Goal: Information Seeking & Learning: Learn about a topic

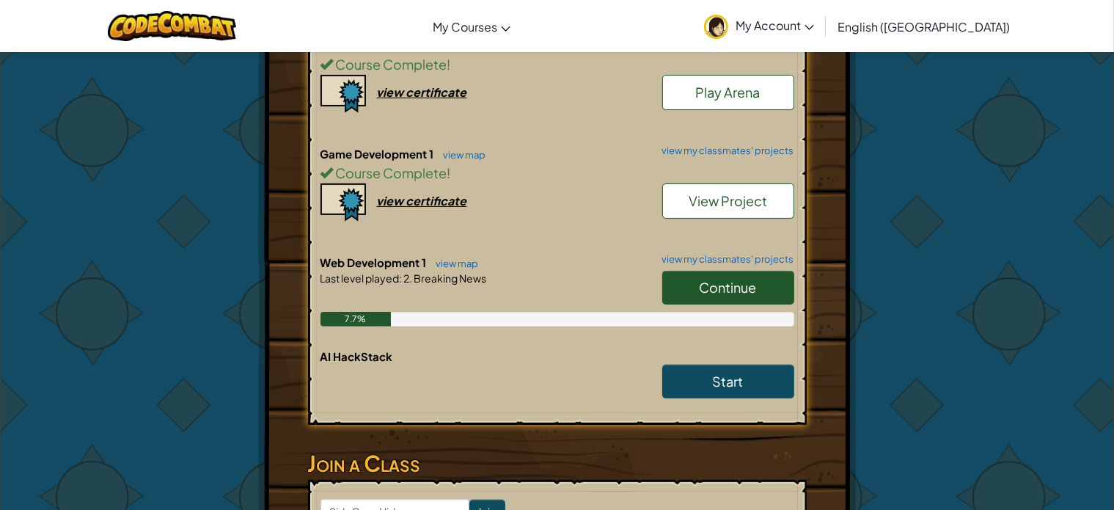
scroll to position [405, 0]
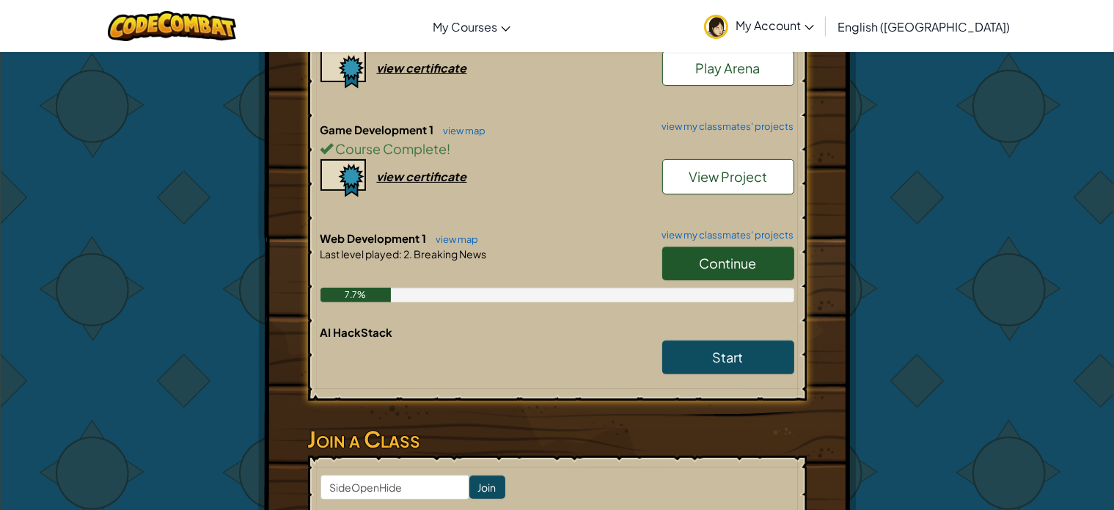
click at [707, 260] on span "Continue" at bounding box center [728, 263] width 57 height 17
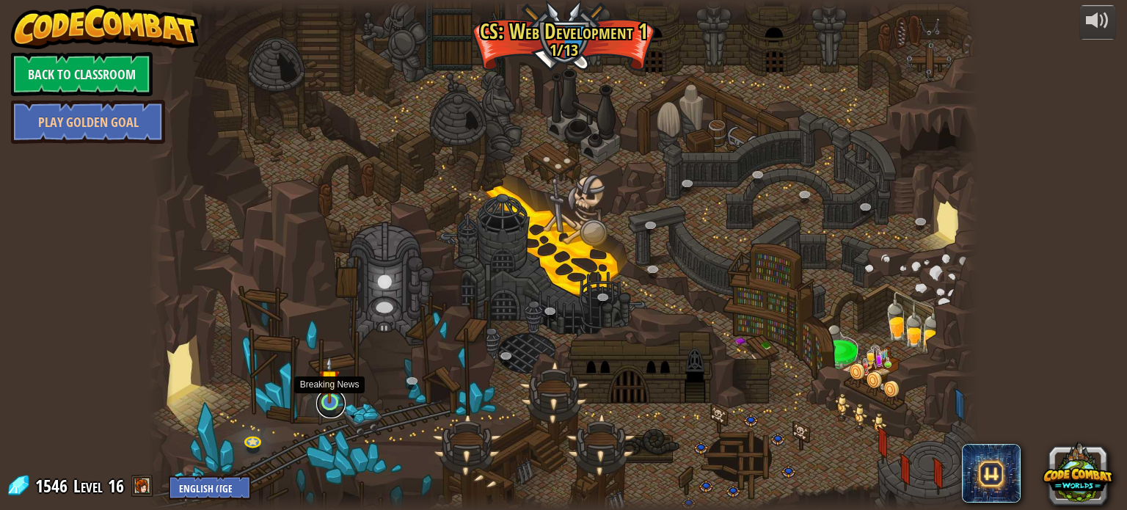
click at [332, 409] on link at bounding box center [330, 403] width 29 height 29
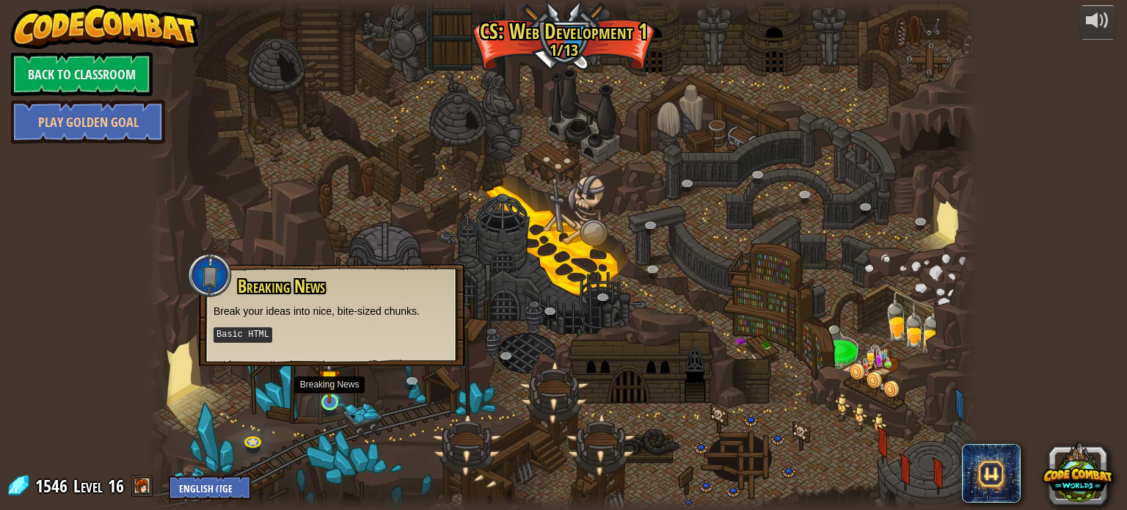
click at [323, 398] on img at bounding box center [329, 380] width 21 height 48
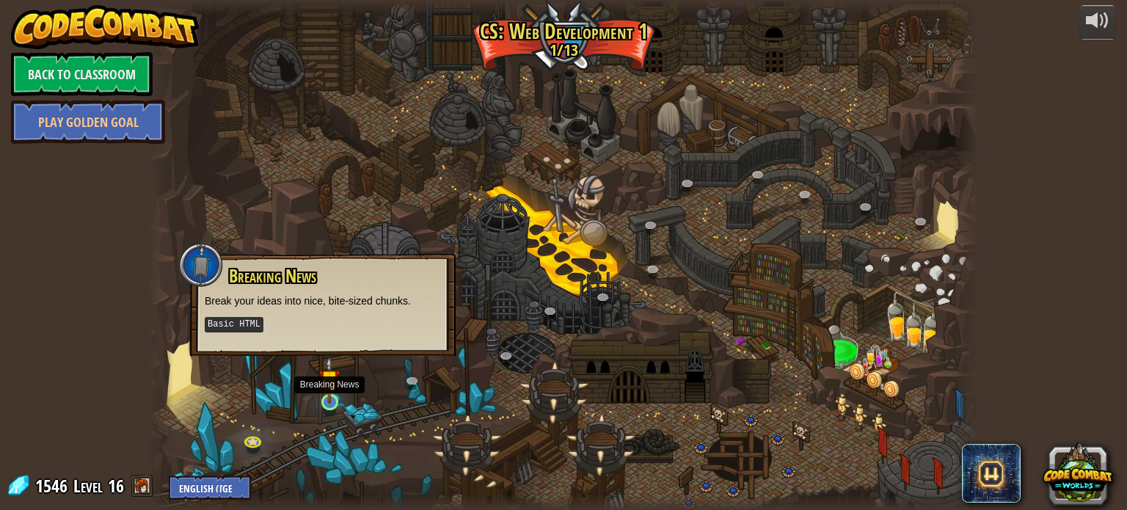
click at [323, 398] on img at bounding box center [329, 380] width 21 height 48
click at [248, 439] on link at bounding box center [253, 440] width 29 height 29
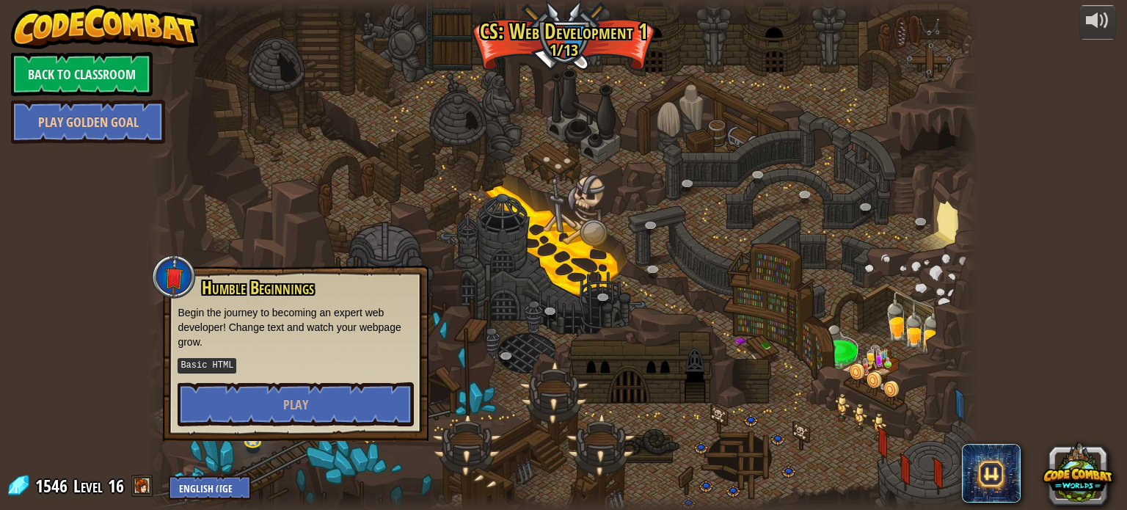
click at [493, 352] on div at bounding box center [563, 255] width 830 height 510
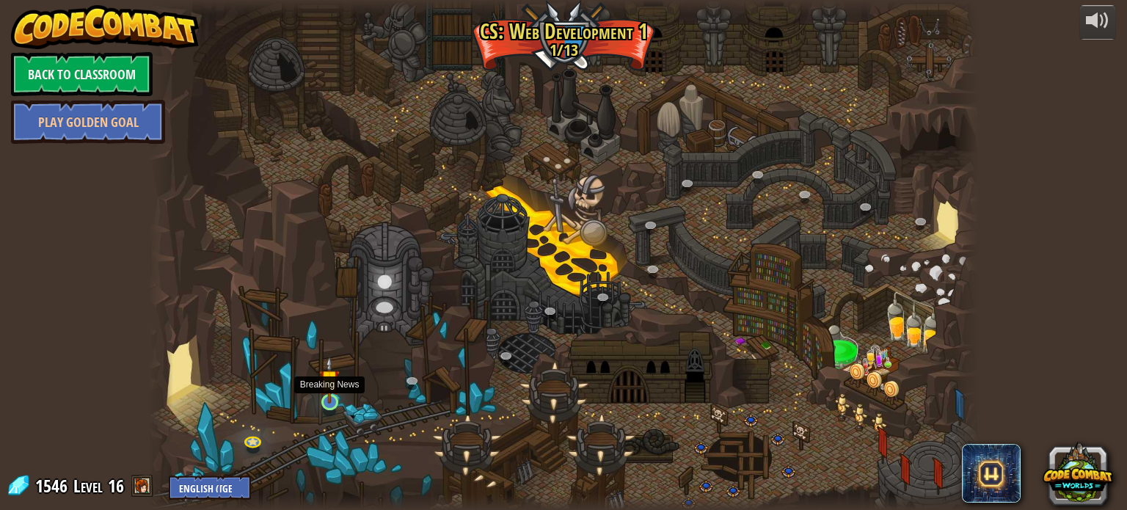
click at [332, 401] on img at bounding box center [329, 380] width 21 height 48
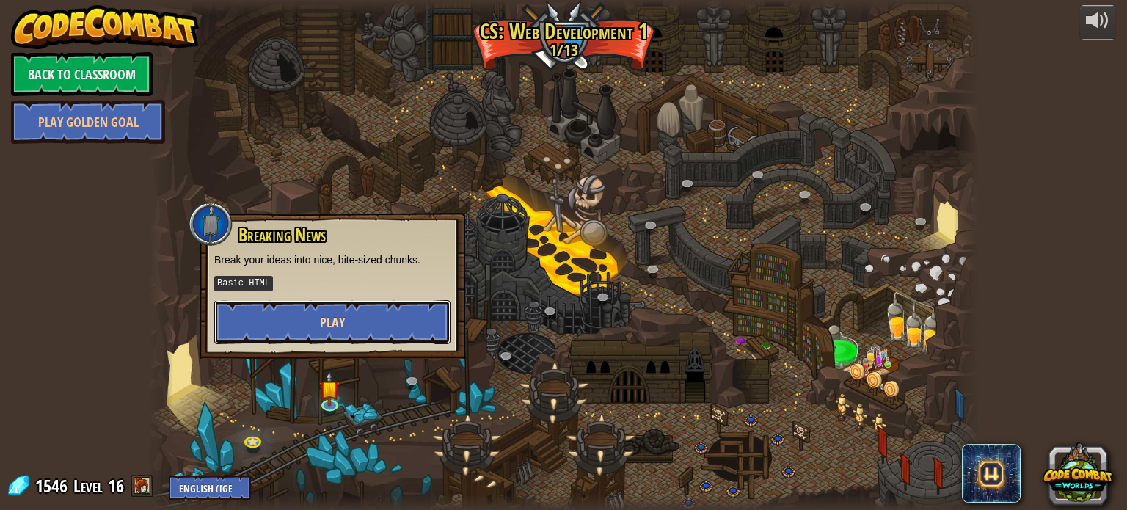
click at [364, 325] on button "Play" at bounding box center [332, 322] width 236 height 44
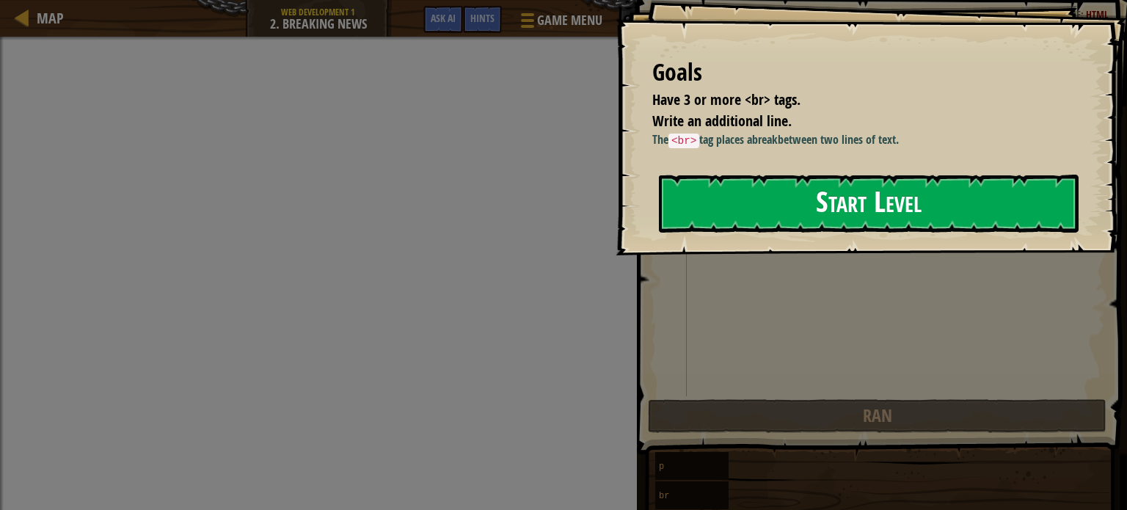
click at [744, 193] on button "Start Level" at bounding box center [869, 204] width 420 height 58
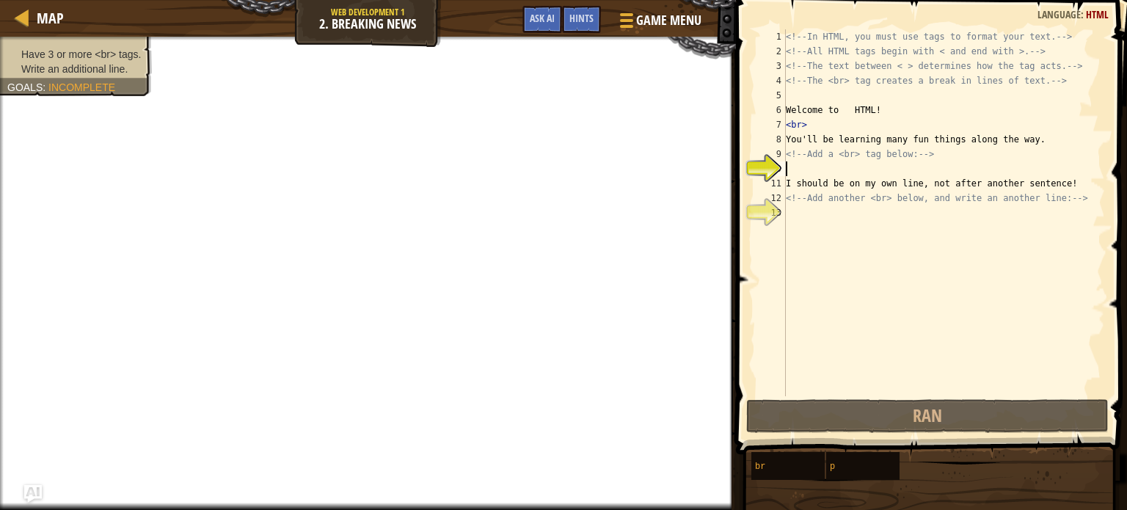
type textarea ","
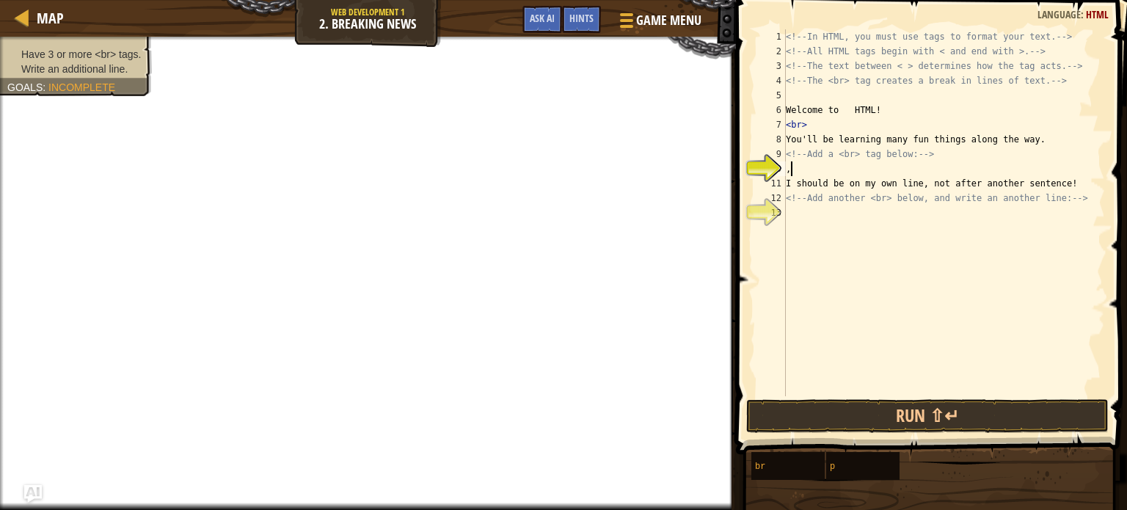
scroll to position [7, 0]
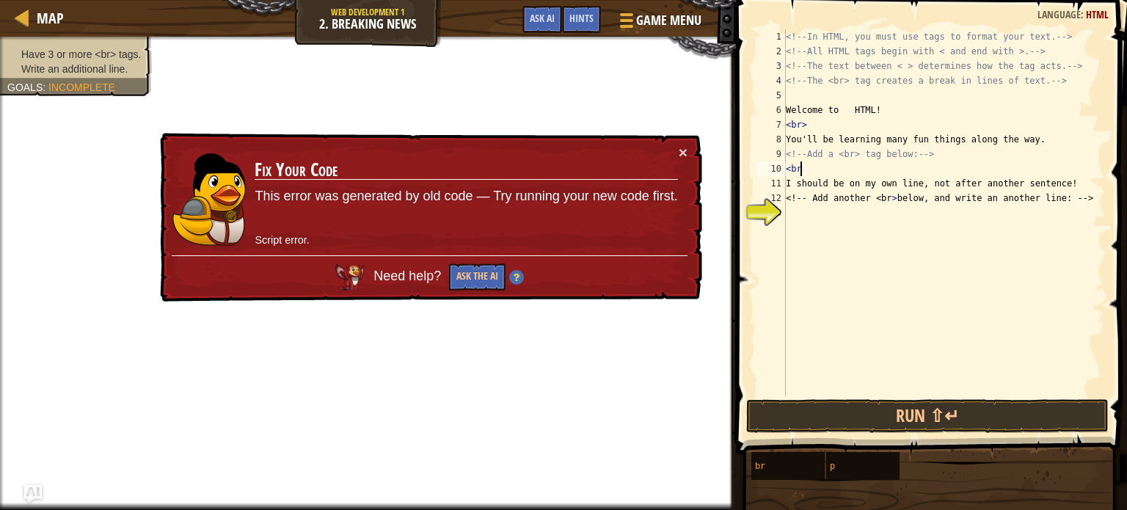
type textarea "<br>"
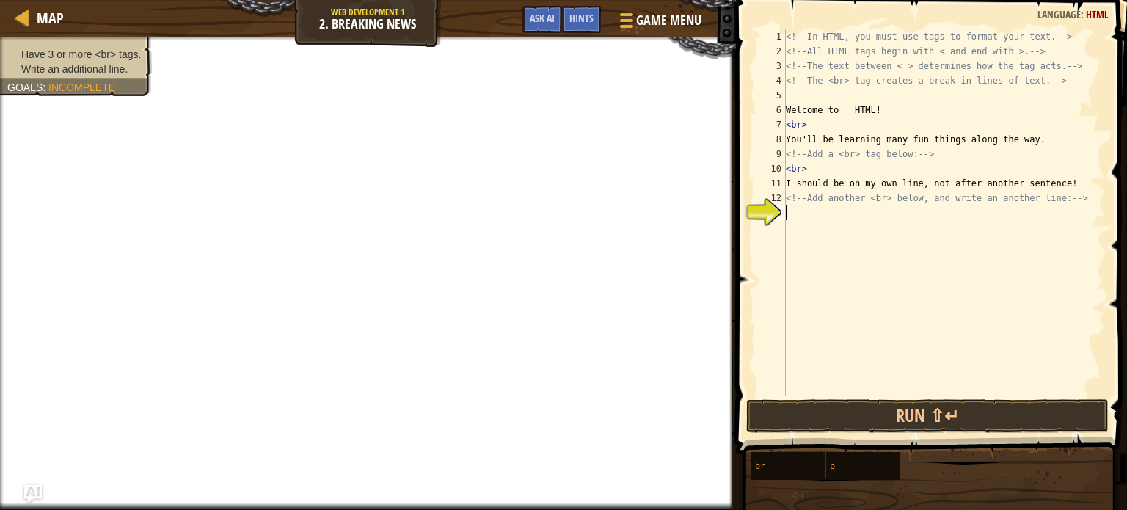
click at [852, 220] on div "<!-- In HTML, you must use tags to format your text. --> <!-- All HTML tags beg…" at bounding box center [944, 227] width 322 height 396
type textarea "c"
click at [786, 216] on div "<!-- In HTML, you must use tags to format your text. --> <!-- All HTML tags beg…" at bounding box center [944, 227] width 322 height 396
drag, startPoint x: 795, startPoint y: 204, endPoint x: 779, endPoint y: 228, distance: 28.7
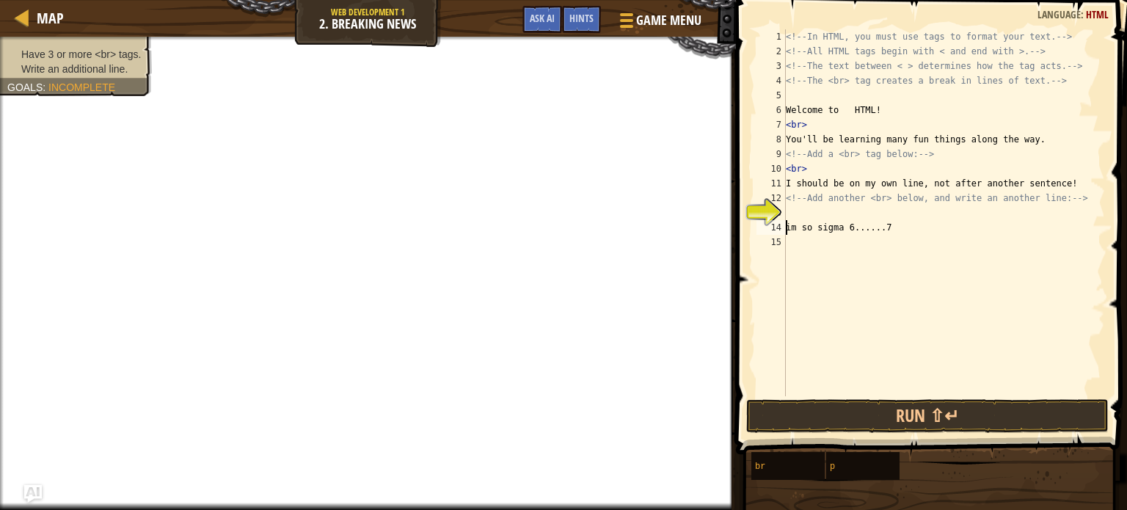
drag, startPoint x: 779, startPoint y: 228, endPoint x: 787, endPoint y: 229, distance: 8.1
click at [787, 229] on div "<!-- In HTML, you must use tags to format your text. --> <!-- All HTML tags beg…" at bounding box center [944, 227] width 322 height 396
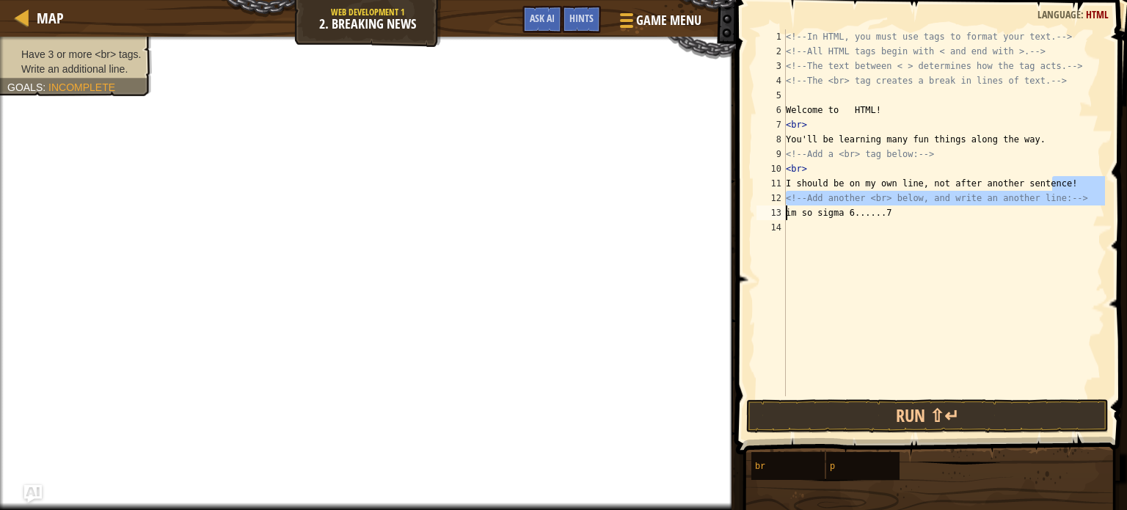
drag, startPoint x: 1054, startPoint y: 183, endPoint x: 787, endPoint y: 211, distance: 268.6
click at [787, 211] on div "<!-- In HTML, you must use tags to format your text. --> <!-- All HTML tags beg…" at bounding box center [944, 227] width 322 height 396
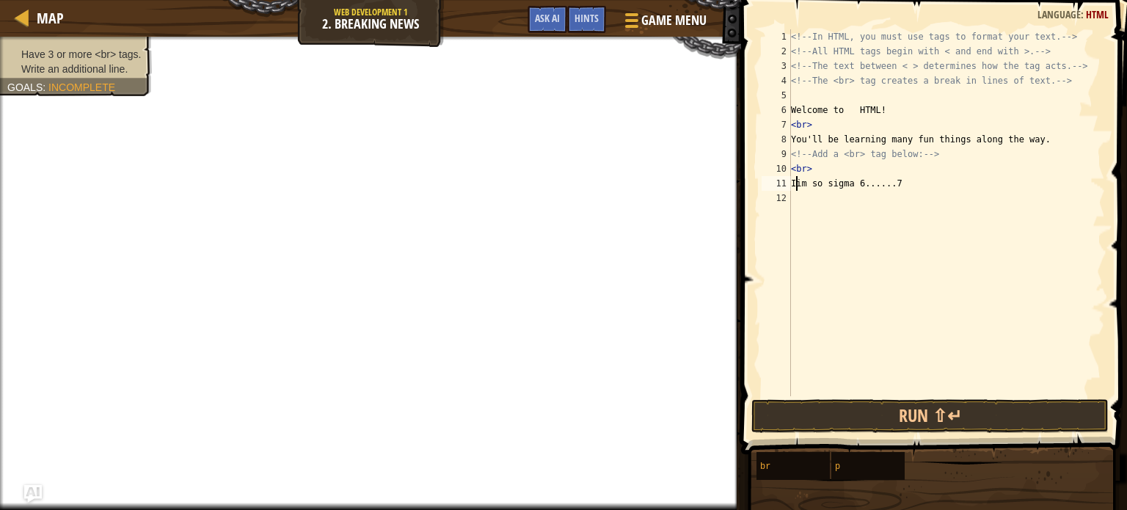
type textarea "im so sigma 6......7"
drag, startPoint x: 900, startPoint y: 413, endPoint x: 994, endPoint y: 403, distance: 95.2
click at [994, 403] on button "Run ⇧↵" at bounding box center [929, 416] width 357 height 34
click at [994, 409] on button "Run ⇧↵" at bounding box center [929, 416] width 357 height 34
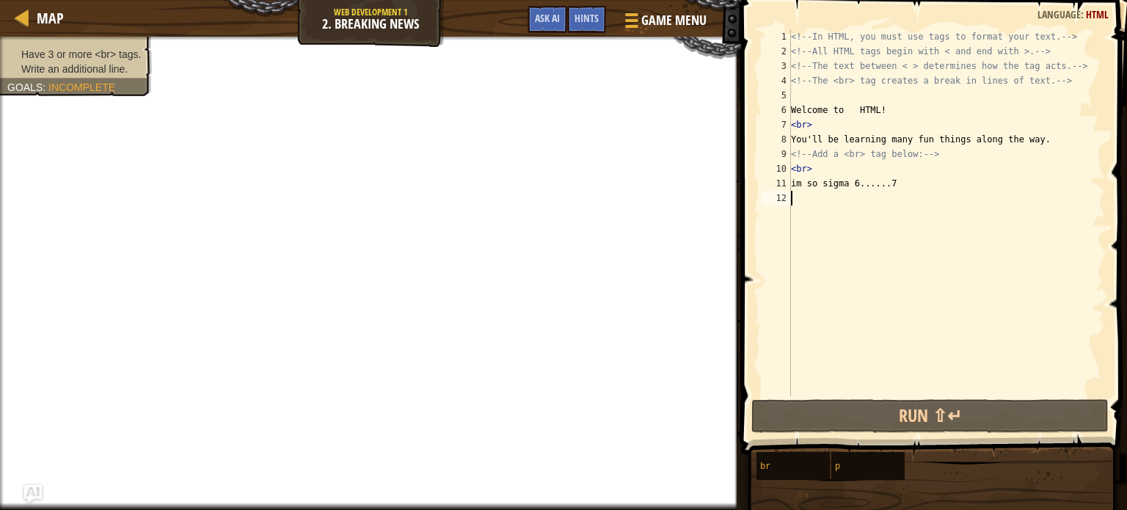
drag, startPoint x: 994, startPoint y: 409, endPoint x: 1063, endPoint y: 343, distance: 95.5
click at [1063, 343] on div "<!-- In HTML, you must use tags to format your text. --> <!-- All HTML tags beg…" at bounding box center [946, 227] width 317 height 396
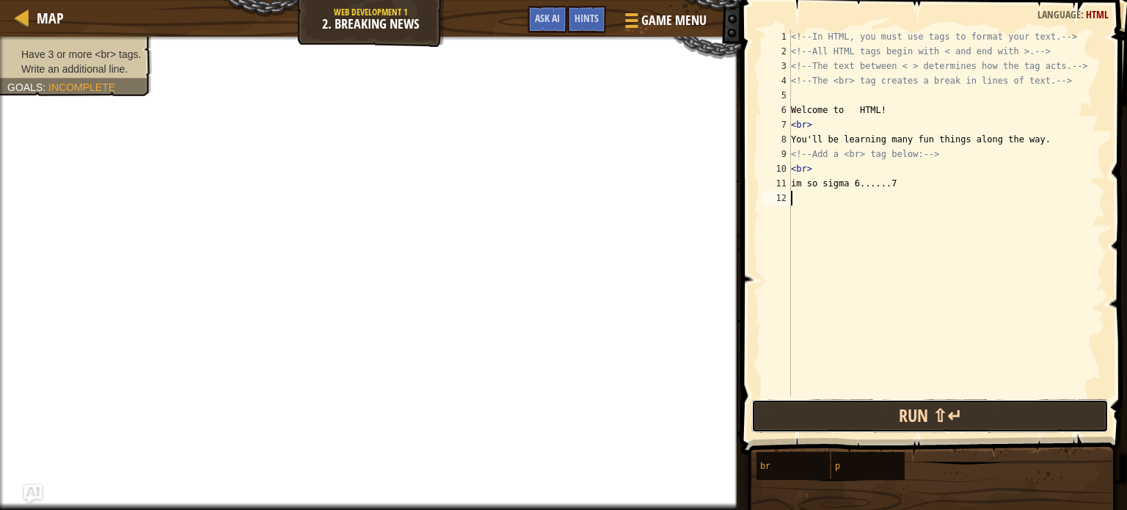
click at [1054, 428] on button "Run ⇧↵" at bounding box center [929, 416] width 357 height 34
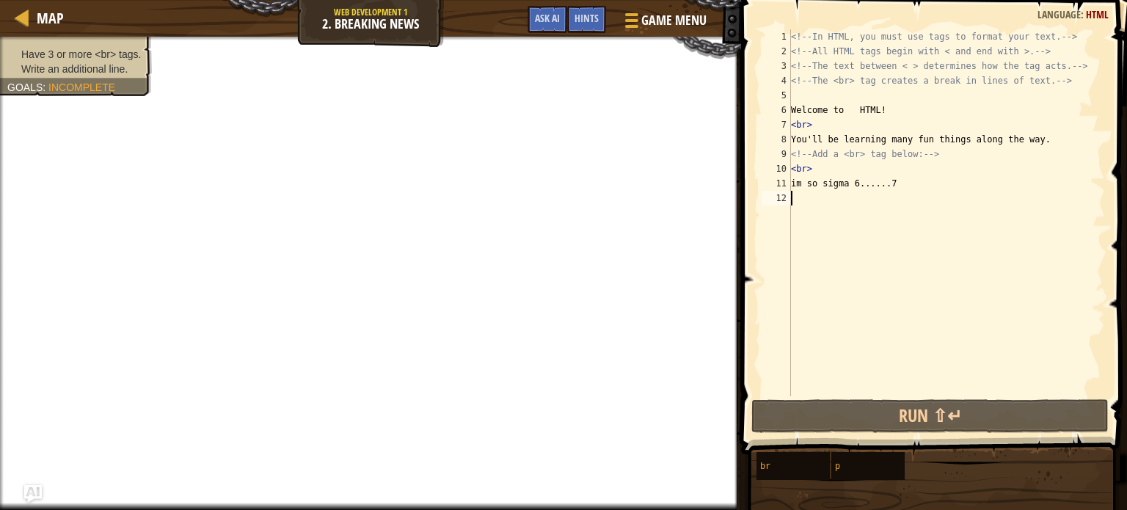
click at [915, 203] on div "<!-- In HTML, you must use tags to format your text. --> <!-- All HTML tags beg…" at bounding box center [946, 227] width 317 height 396
click at [649, 13] on span "Game Menu" at bounding box center [675, 20] width 68 height 20
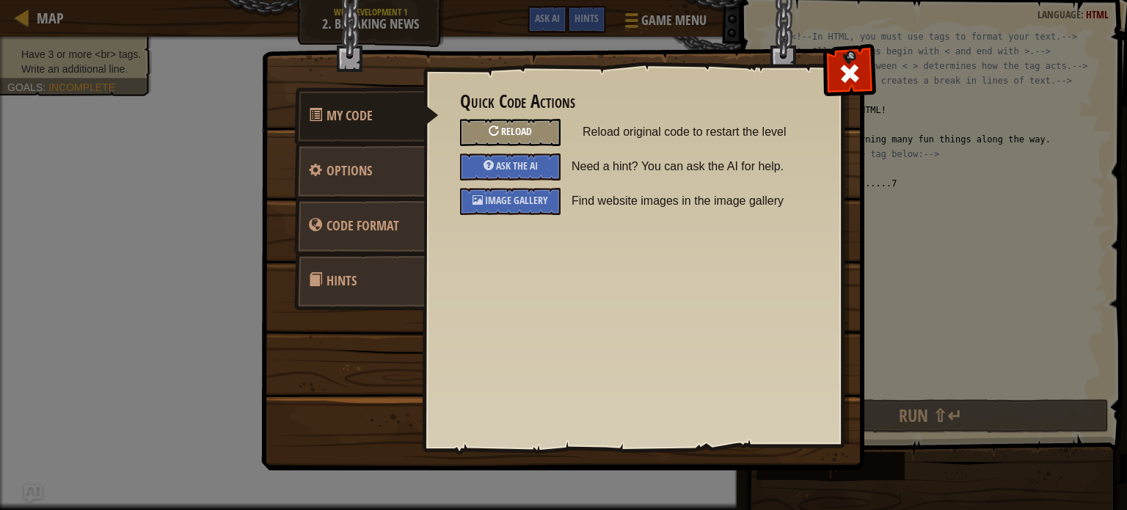
click at [540, 127] on div "Reload" at bounding box center [510, 132] width 101 height 27
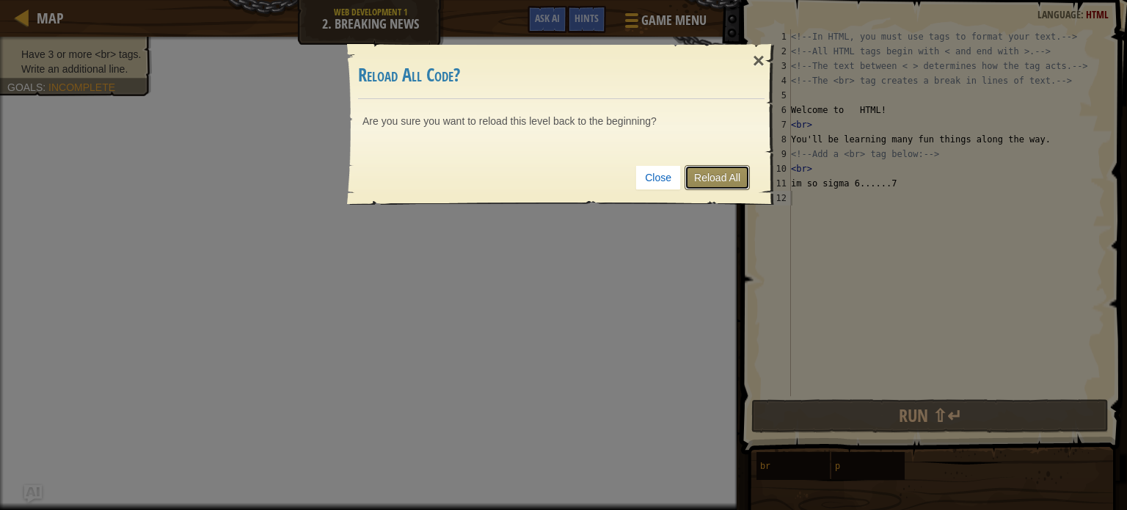
click at [726, 171] on link "Reload All" at bounding box center [717, 177] width 65 height 25
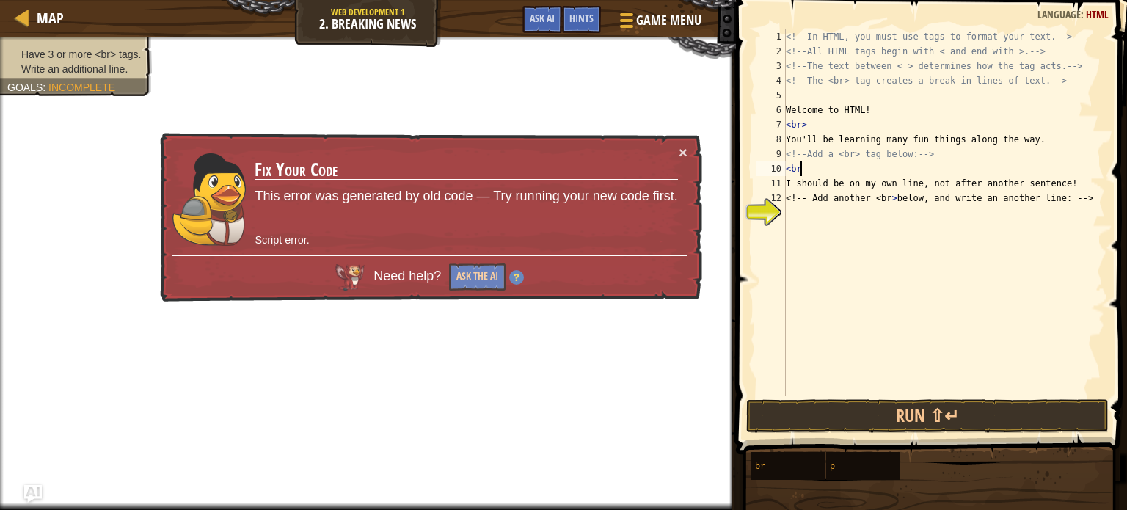
type textarea "<br>"
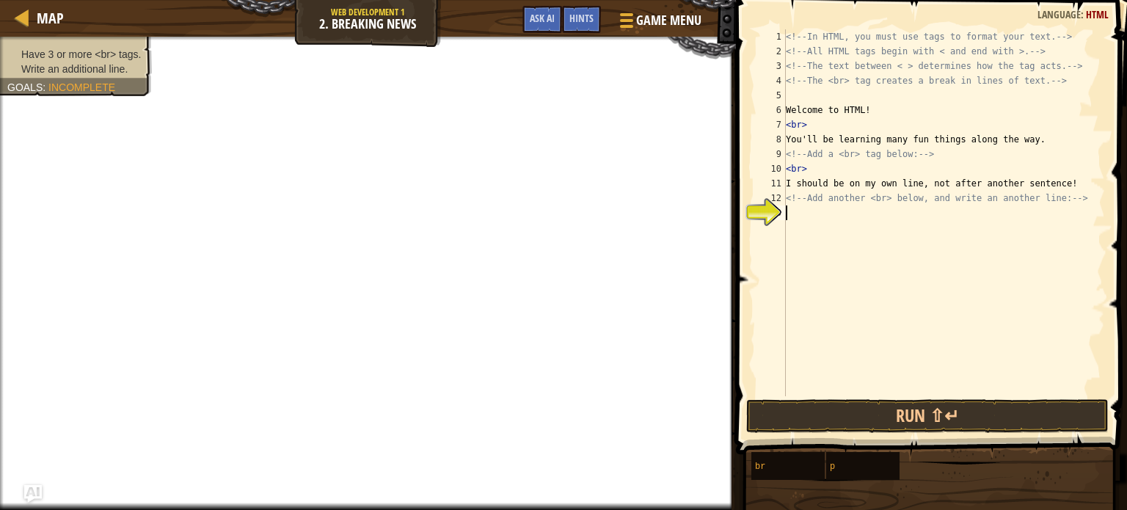
click at [841, 209] on div "<!-- In HTML, you must use tags to format your text. --> <!-- All HTML tags beg…" at bounding box center [944, 227] width 322 height 396
type textarea "<br>"
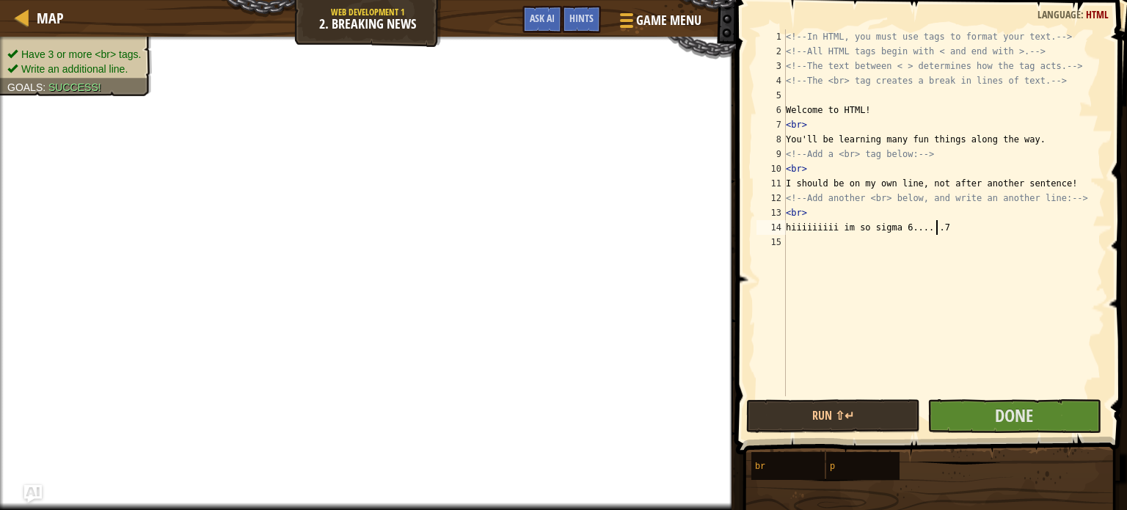
scroll to position [7, 12]
type textarea "hiiiiiiiii im so sigma 6......7"
click at [973, 417] on button "Done" at bounding box center [1014, 416] width 174 height 34
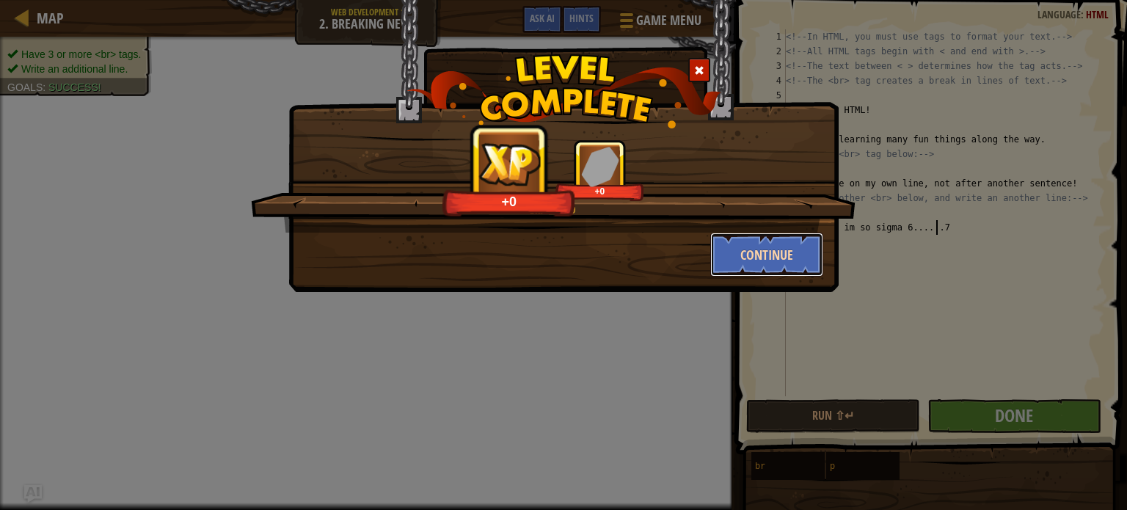
click at [758, 257] on button "Continue" at bounding box center [767, 255] width 114 height 44
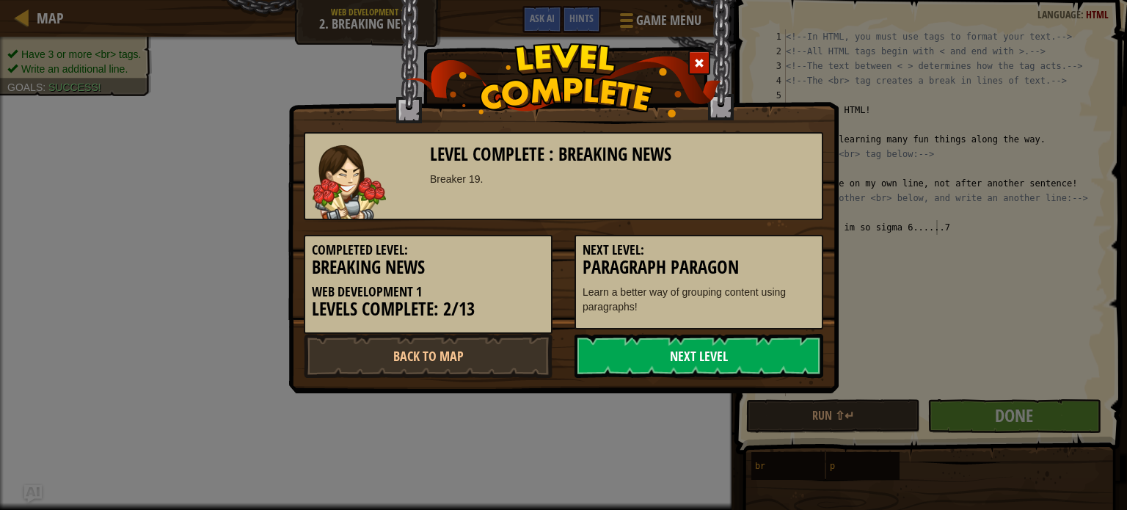
click at [717, 340] on link "Next Level" at bounding box center [698, 356] width 249 height 44
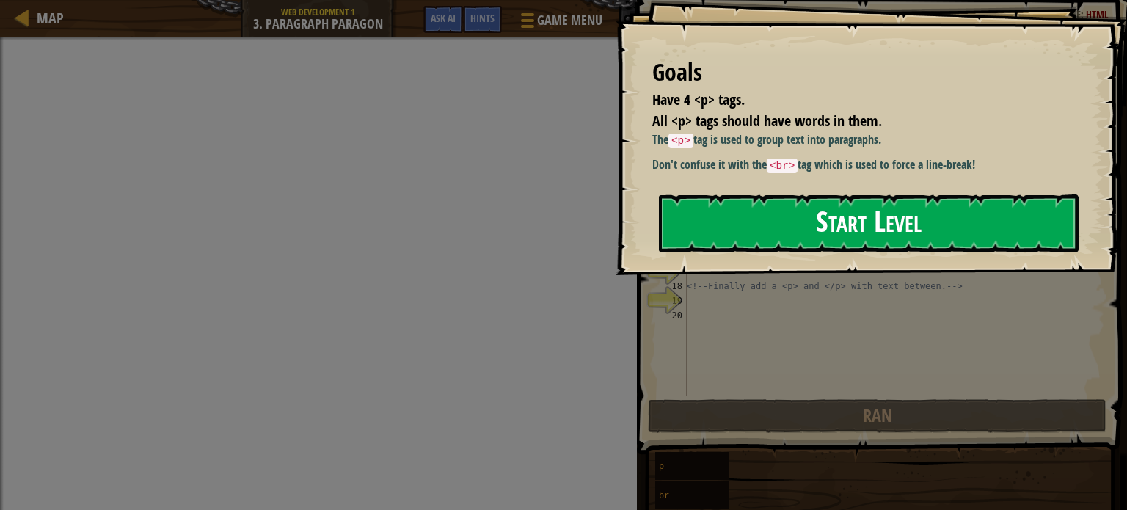
click at [810, 218] on button "Start Level" at bounding box center [869, 223] width 420 height 58
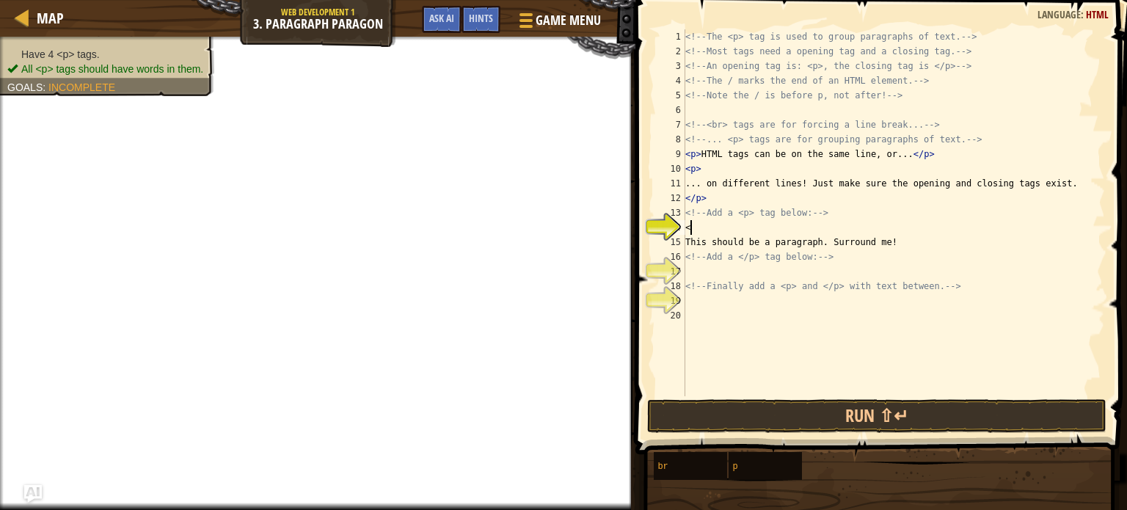
scroll to position [7, 0]
type textarea "<p>"
click at [726, 273] on div "<!-- The <p> tag is used to group paragraphs of text. --> <!-- Most tags need a…" at bounding box center [893, 227] width 423 height 396
type textarea "</p>"
click at [710, 304] on div "<!-- The <p> tag is used to group paragraphs of text. --> <!-- Most tags need a…" at bounding box center [893, 227] width 423 height 396
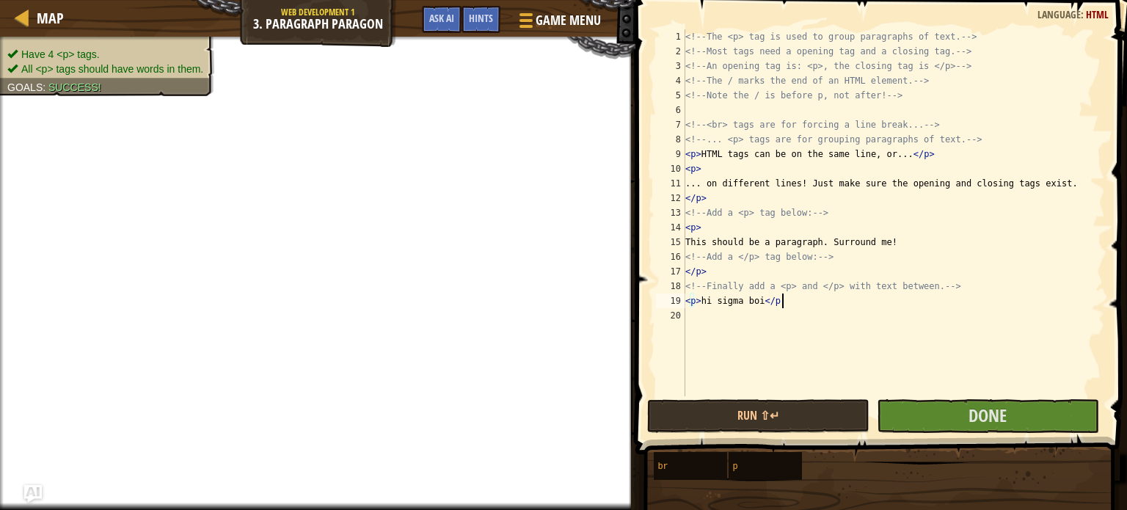
scroll to position [7, 7]
type textarea "<p> hi sigma boi </p>"
click at [924, 409] on button "Done" at bounding box center [988, 416] width 222 height 34
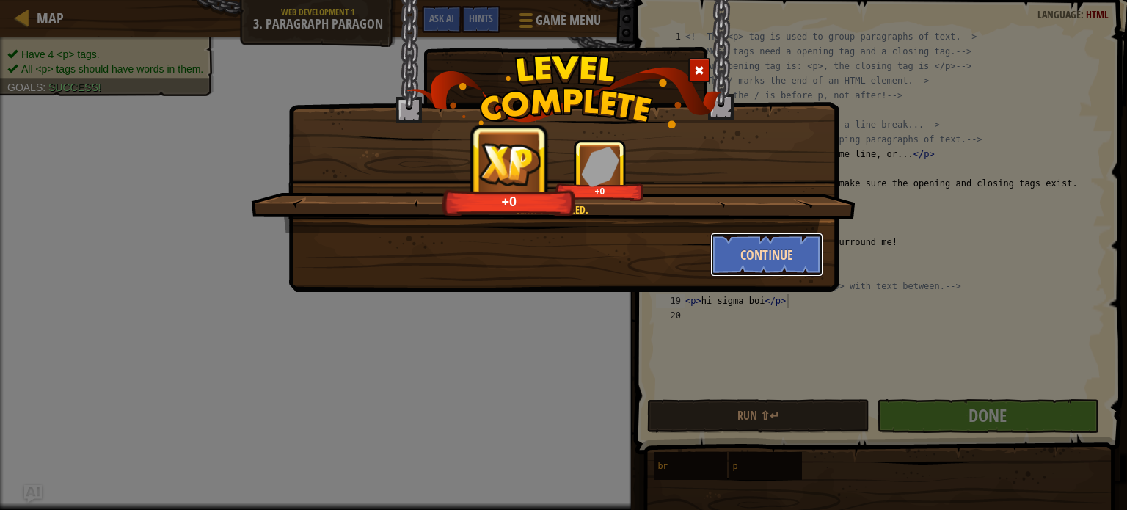
click at [798, 249] on button "Continue" at bounding box center [767, 255] width 114 height 44
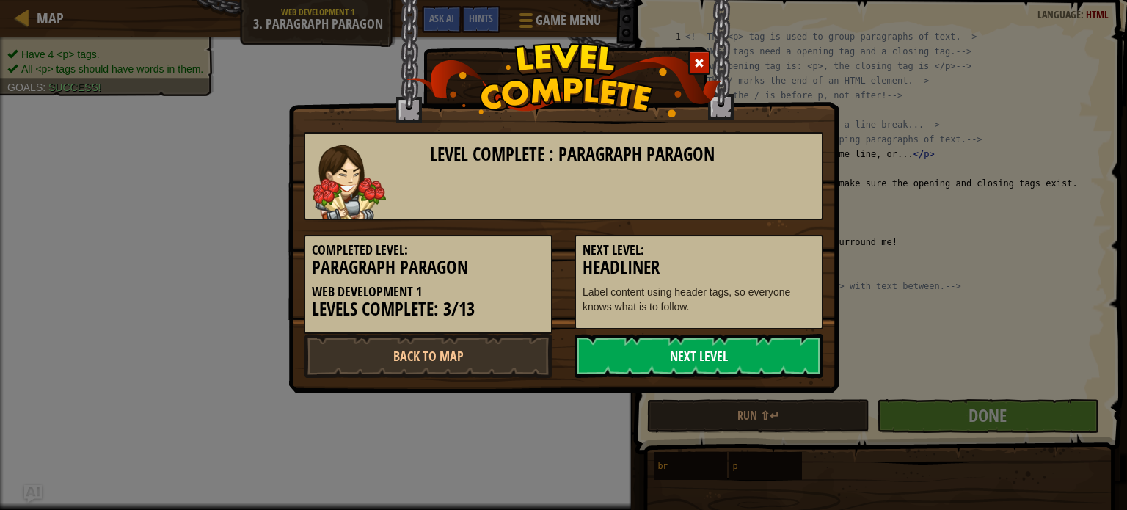
click at [745, 343] on link "Next Level" at bounding box center [698, 356] width 249 height 44
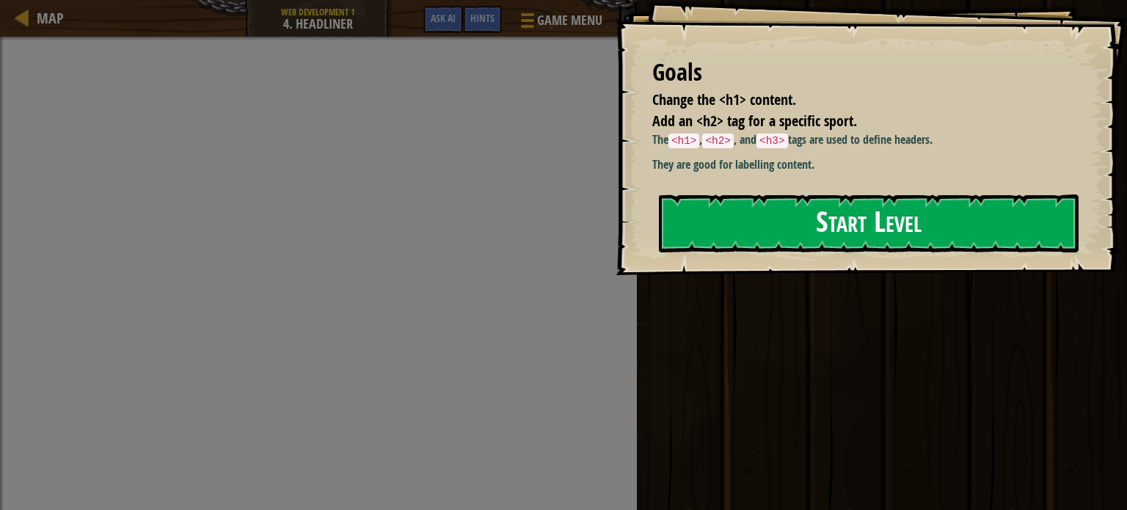
click at [734, 227] on button "Start Level" at bounding box center [869, 223] width 420 height 58
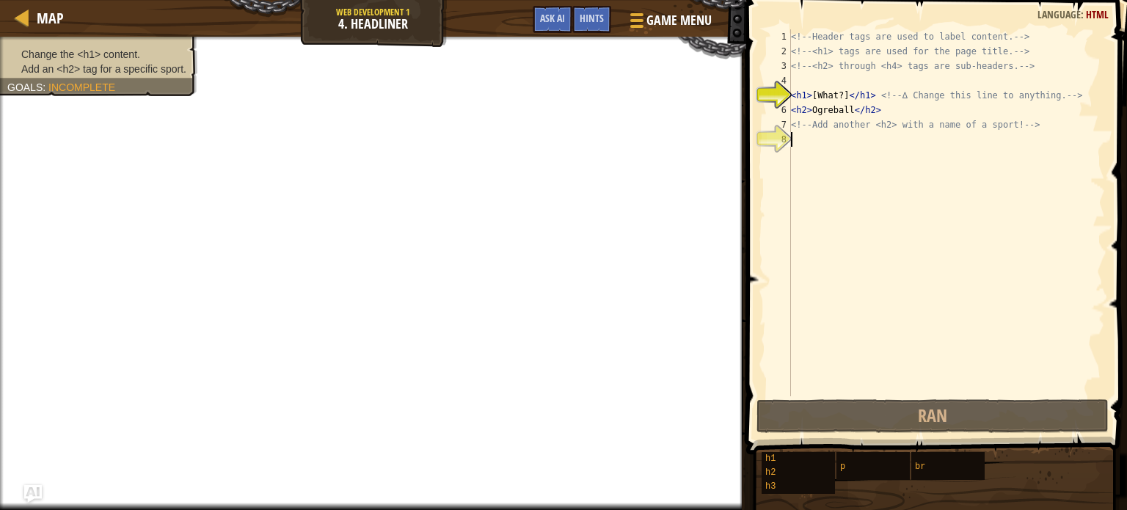
click at [823, 145] on div "<!-- Header tags are used to label content. --> <!-- <h1> tags are used for the…" at bounding box center [946, 227] width 317 height 396
select select "ace/mode/html"
select select "ace/theme/textmate"
select select "markbegin"
select select "true"
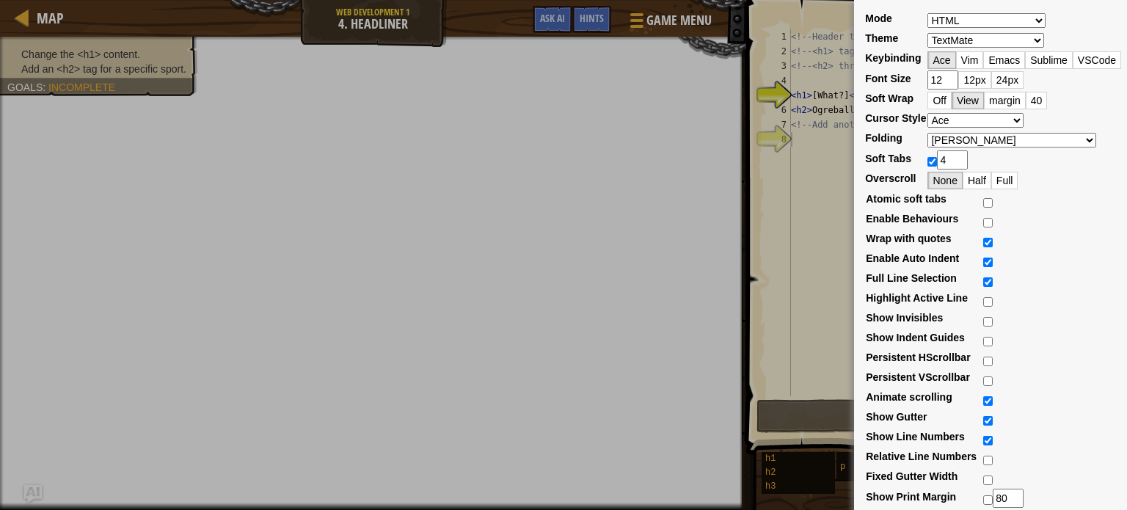
click at [796, 169] on div "Mode ABAP ABC ActionScript ADA Alda Apache Conf Apex AQL AsciiDoc ASL Assembly …" at bounding box center [563, 255] width 1127 height 510
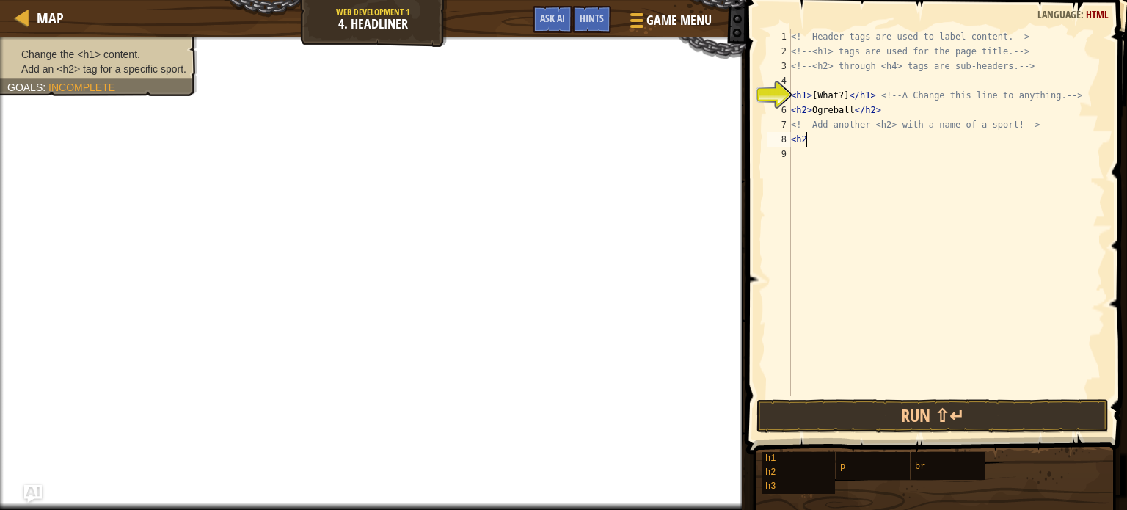
scroll to position [7, 0]
type textarea "<h2> u"
click at [839, 79] on div "<!-- Header tags are used to label content. --> <!-- <h1> tags are used for the…" at bounding box center [946, 227] width 317 height 396
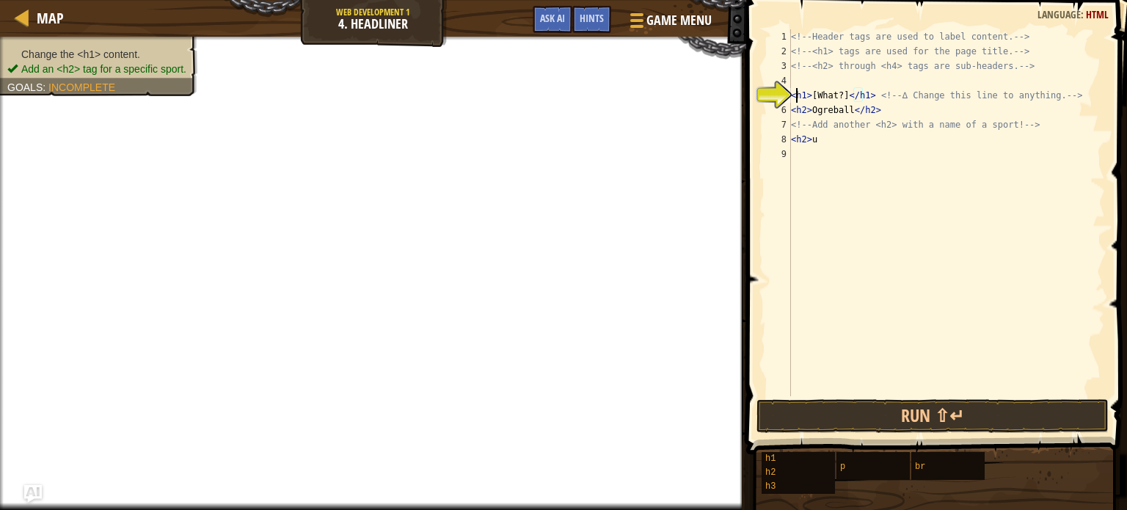
click at [794, 94] on div "<!-- Header tags are used to label content. --> <!-- <h1> tags are used for the…" at bounding box center [946, 227] width 317 height 396
click at [832, 94] on div "<!-- Header tags are used to label content. --> <!-- <h1> tags are used for the…" at bounding box center [946, 227] width 317 height 396
click at [840, 94] on div "<!-- Header tags are used to label content. --> <!-- <h1> tags are used for the…" at bounding box center [946, 227] width 317 height 396
click at [842, 93] on div "<!-- Header tags are used to label content. --> <!-- <h1> tags are used for the…" at bounding box center [946, 227] width 317 height 396
click at [843, 94] on div "<!-- Header tags are used to label content. --> <!-- <h1> tags are used for the…" at bounding box center [946, 227] width 317 height 396
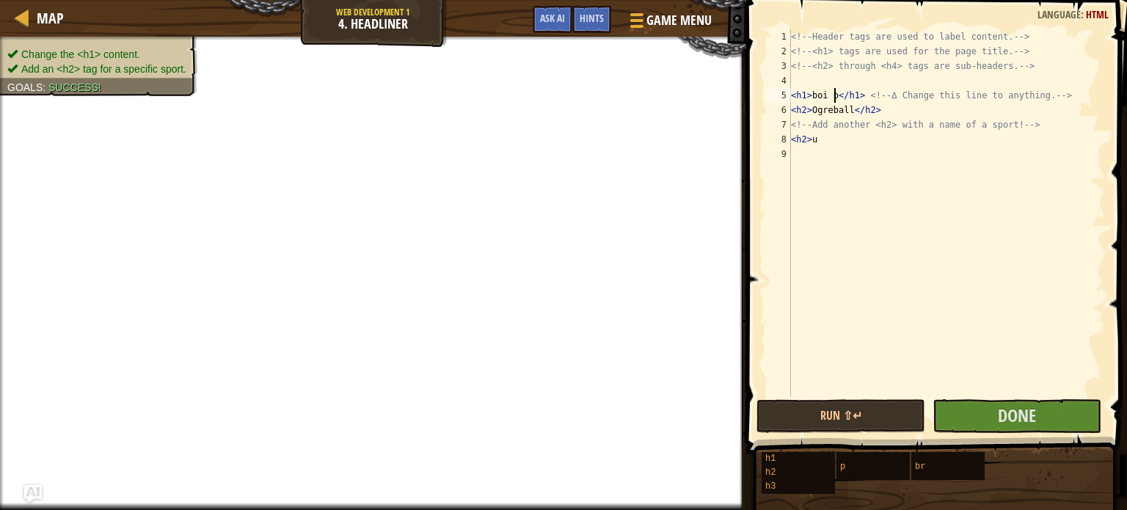
scroll to position [7, 4]
type textarea "<h1>boi boi</h1> <!-- ∆ Change this line to anything. -->"
click at [862, 156] on div "<!-- Header tags are used to label content. --> <!-- <h1> tags are used for the…" at bounding box center [946, 227] width 317 height 396
click at [857, 147] on div "<!-- Header tags are used to label content. --> <!-- <h1> tags are used for the…" at bounding box center [946, 227] width 317 height 396
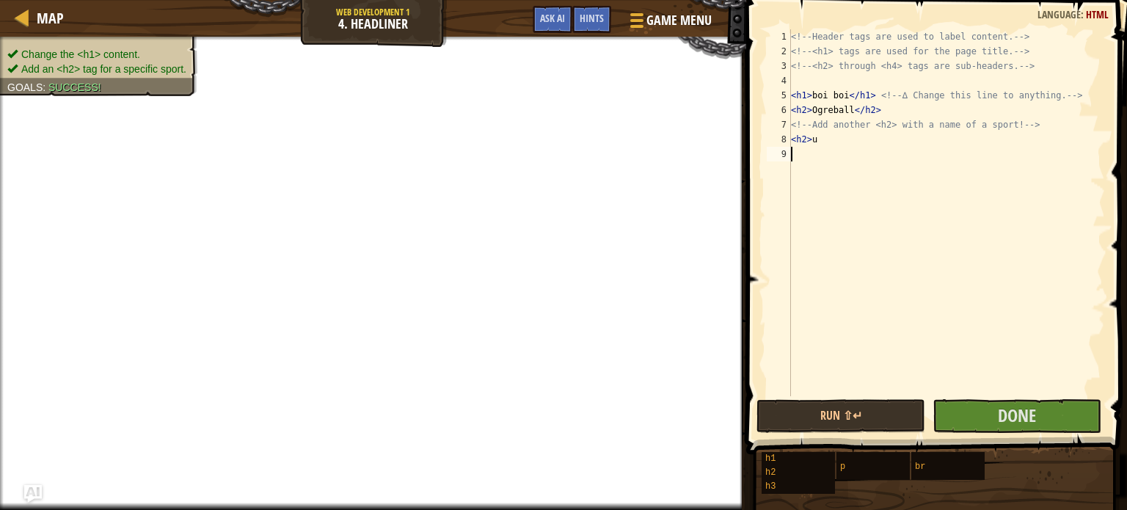
click at [845, 147] on div "<!-- Header tags are used to label content. --> <!-- <h1> tags are used for the…" at bounding box center [946, 227] width 317 height 396
click at [831, 145] on div "<!-- Header tags are used to label content. --> <!-- <h1> tags are used for the…" at bounding box center [946, 227] width 317 height 396
type textarea "<h2> i like pizza"
click at [1036, 407] on button "Done" at bounding box center [1017, 416] width 169 height 34
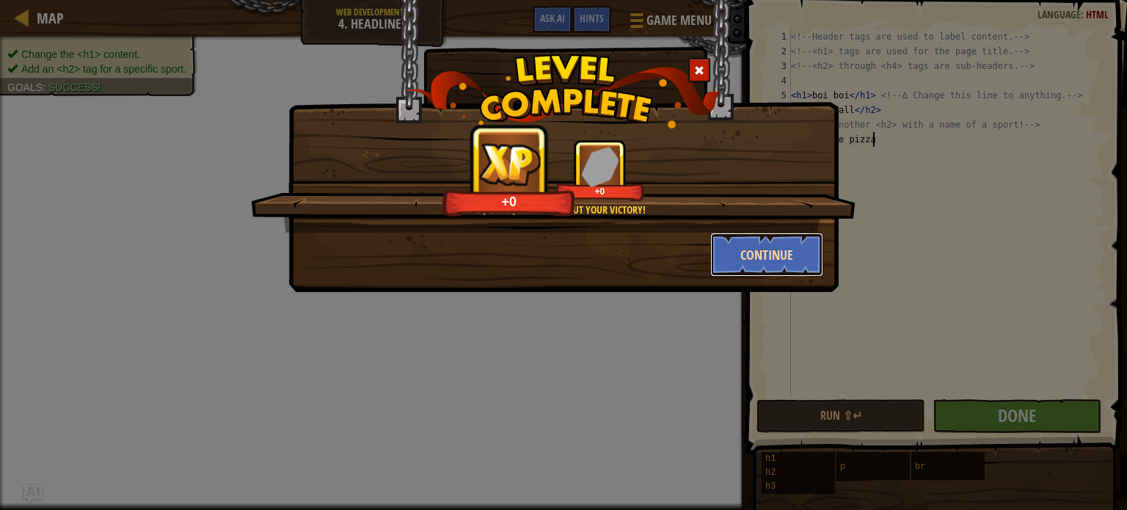
click at [805, 249] on button "Continue" at bounding box center [767, 255] width 114 height 44
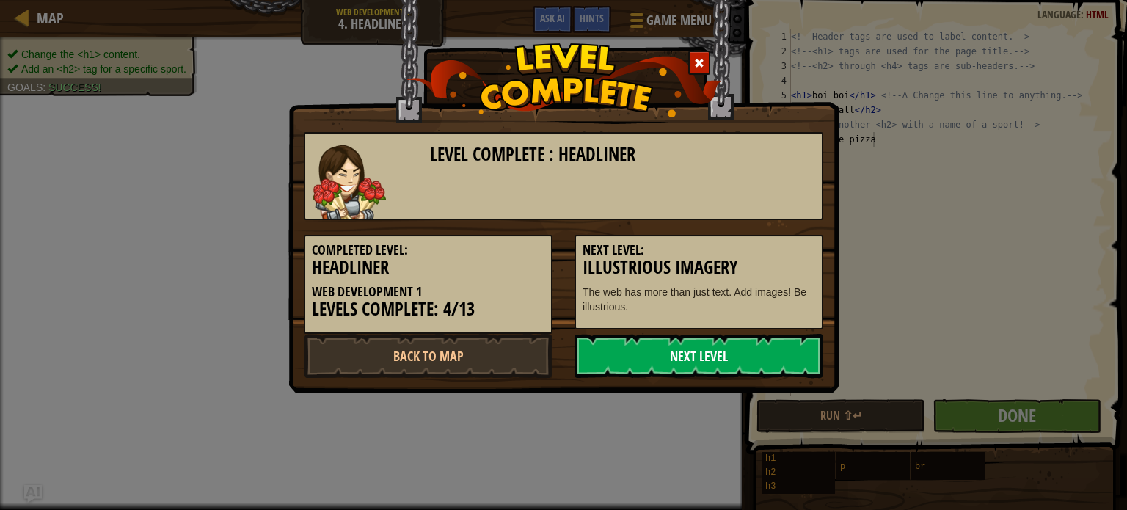
click at [732, 354] on link "Next Level" at bounding box center [698, 356] width 249 height 44
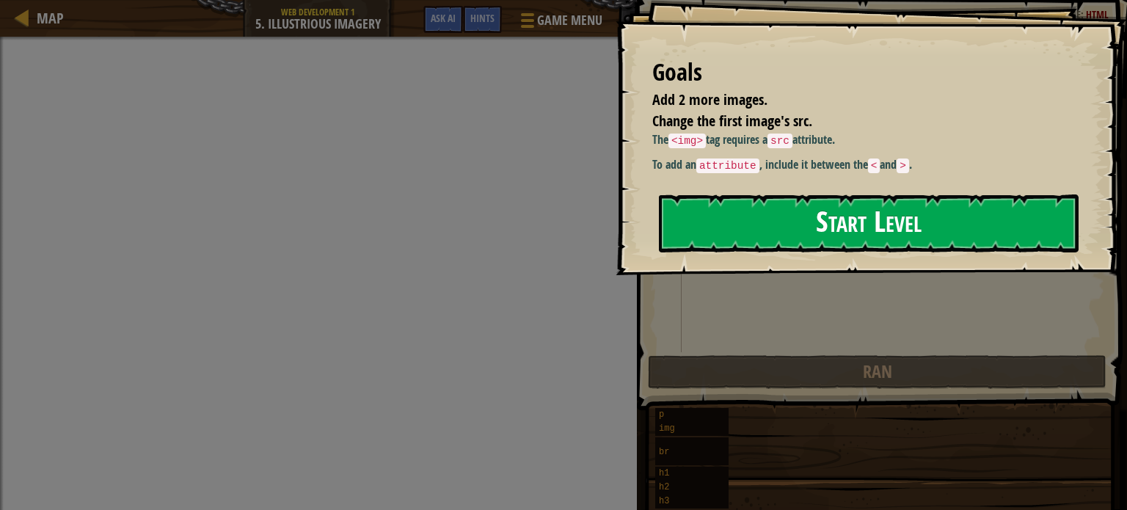
click at [763, 219] on button "Start Level" at bounding box center [869, 223] width 420 height 58
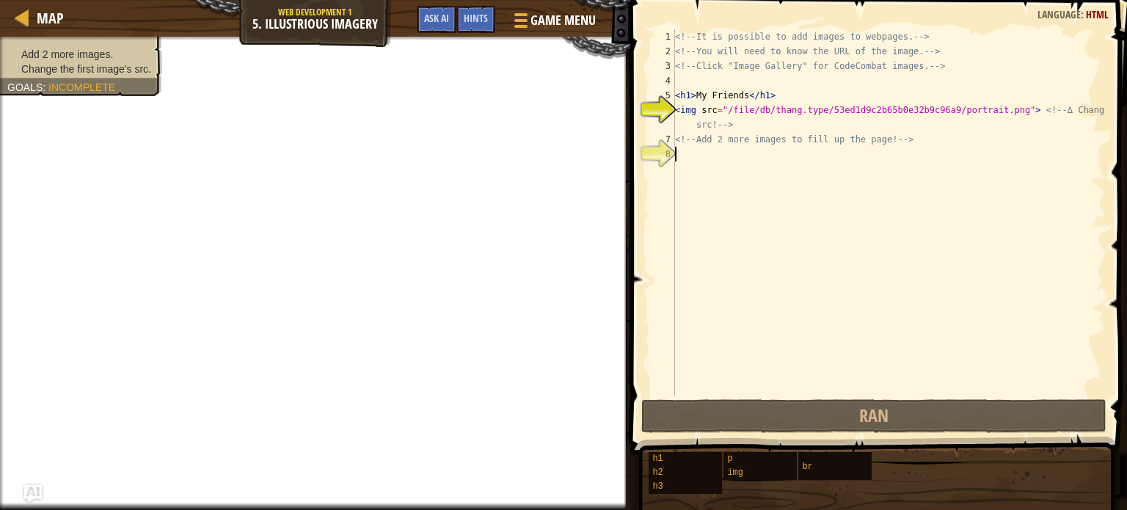
click at [687, 149] on div "<!-- It is possible to add images to webpages. --> <!-- You will need to know t…" at bounding box center [888, 227] width 433 height 396
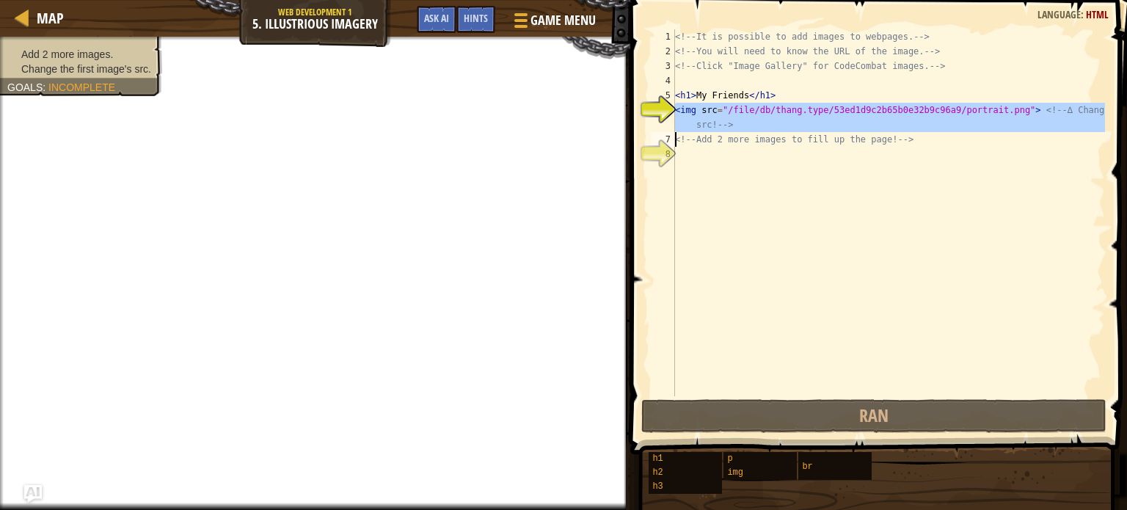
drag, startPoint x: 675, startPoint y: 108, endPoint x: 715, endPoint y: 105, distance: 40.5
click at [715, 105] on div "1 2 3 4 5 6 7 8 <!-- It is possible to add images to webpages. --> <!-- You wil…" at bounding box center [876, 212] width 457 height 367
type textarea "<img src="/file/db/thang.type/53ed1d9c2b65b0e32b9c96a9/portrait.png"> <!-- ∆ Ch…"
click at [713, 169] on div "<!-- It is possible to add images to webpages. --> <!-- You will need to know t…" at bounding box center [888, 227] width 433 height 396
click at [681, 108] on div "1 2 3 4 5 6 7 8 <!-- It is possible to add images to webpages. --> <!-- You wil…" at bounding box center [876, 212] width 457 height 367
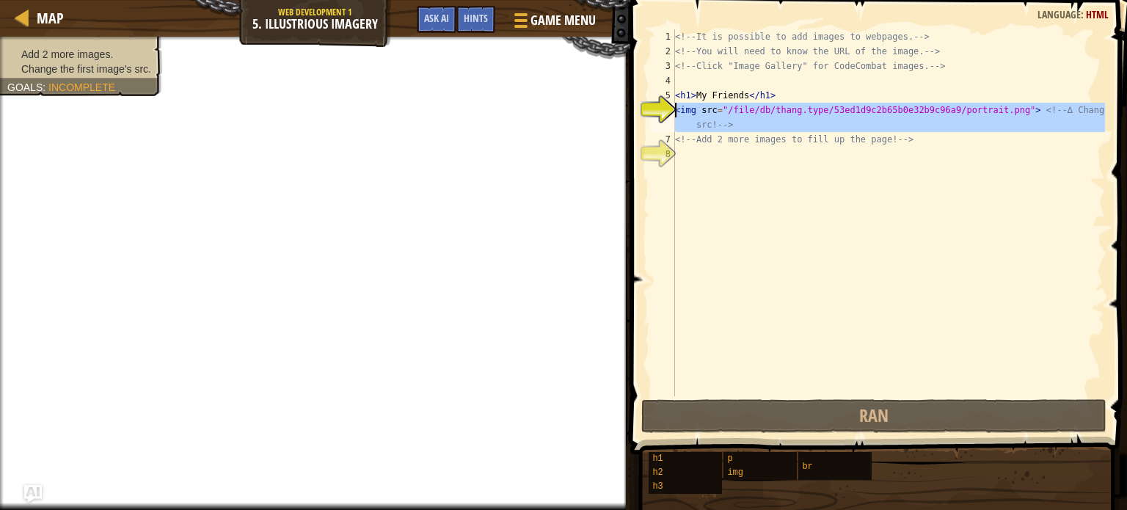
type textarea "<img src="/file/db/thang.type/53ed1d9c2b65b0e32b9c96a9/portrait.png"> <!-- ∆ Ch…"
click at [745, 178] on div "<!-- It is possible to add images to webpages. --> <!-- You will need to know t…" at bounding box center [888, 227] width 433 height 396
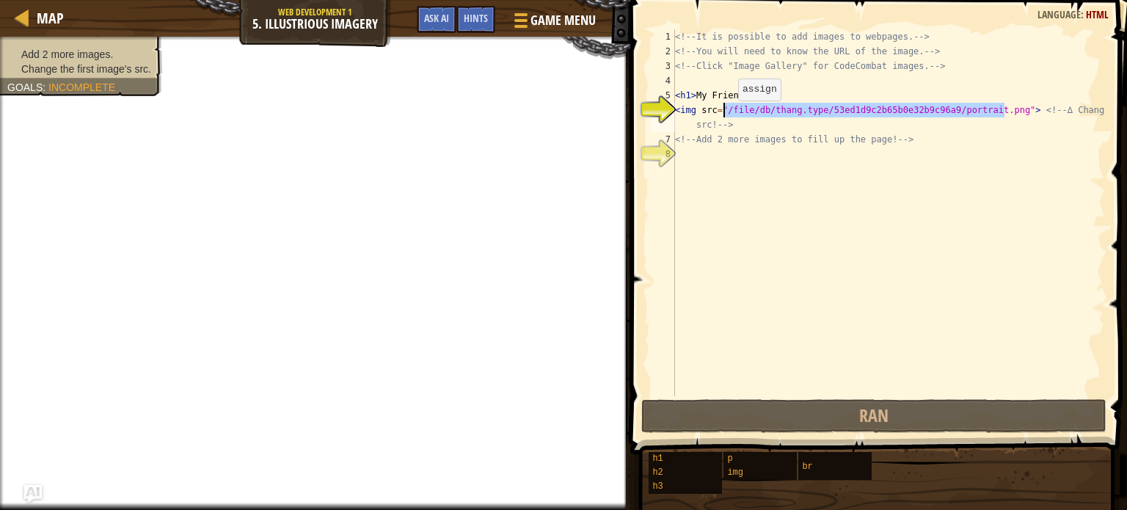
drag, startPoint x: 1003, startPoint y: 111, endPoint x: 728, endPoint y: 114, distance: 275.2
click at [728, 114] on div "<!-- It is possible to add images to webpages. --> <!-- You will need to know t…" at bounding box center [888, 227] width 433 height 396
type textarea "<img src="/file/db/thang.type/53ed1d9c2b65b0e32b9c96a9/portrait.png"> <!-- ∆ Ch…"
click at [763, 205] on div "<!-- It is possible to add images to webpages. --> <!-- You will need to know t…" at bounding box center [888, 227] width 433 height 396
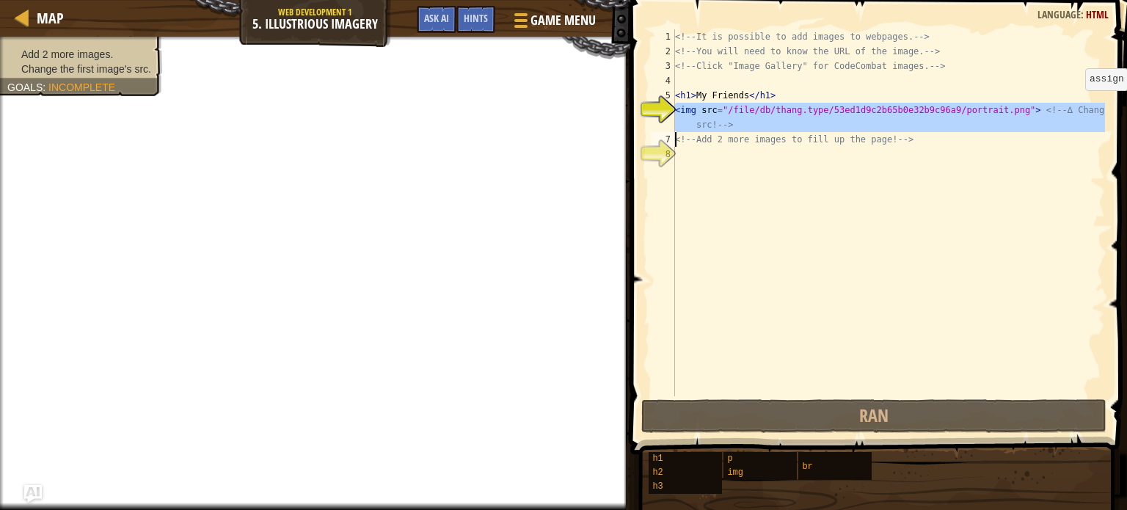
drag, startPoint x: 675, startPoint y: 108, endPoint x: 1118, endPoint y: 111, distance: 443.2
click at [1126, 111] on div "1 2 3 4 5 6 7 8 <!-- It is possible to add images to webpages. --> <!-- You wil…" at bounding box center [876, 255] width 501 height 497
click at [734, 125] on div "<!-- It is possible to add images to webpages. --> <!-- You will need to know t…" at bounding box center [888, 212] width 433 height 367
drag, startPoint x: 675, startPoint y: 107, endPoint x: 764, endPoint y: 123, distance: 90.1
click at [764, 123] on div "<img src="/file/db/thang.type/53ed1d9c2b65b0e32b9c96a9/portrait.png"> <!-- ∆ Ch…" at bounding box center [876, 212] width 457 height 367
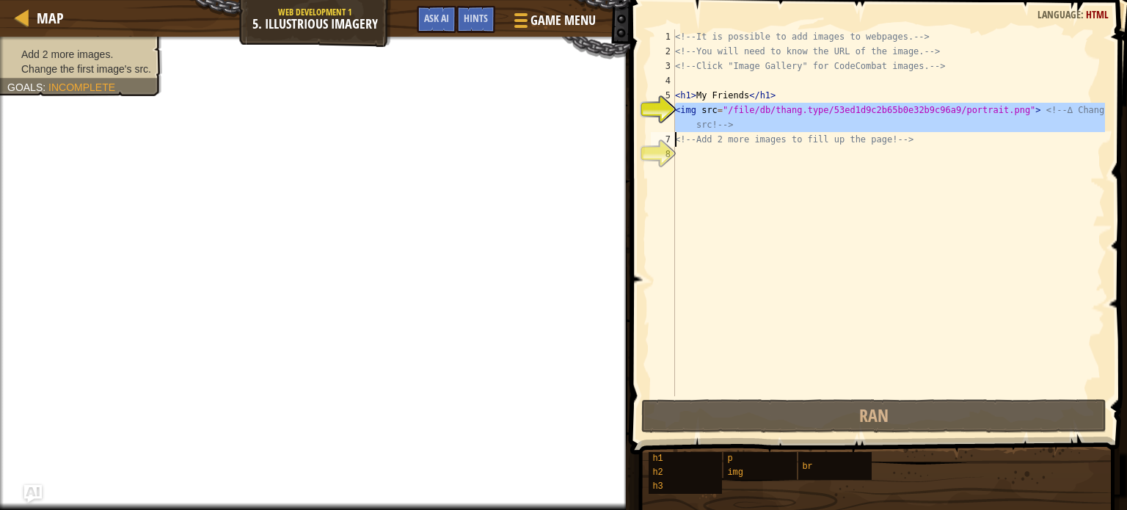
type textarea "<img src="/file/db/thang.type/53ed1d9c2b65b0e32b9c96a9/portrait.png"> <!-- ∆ Ch…"
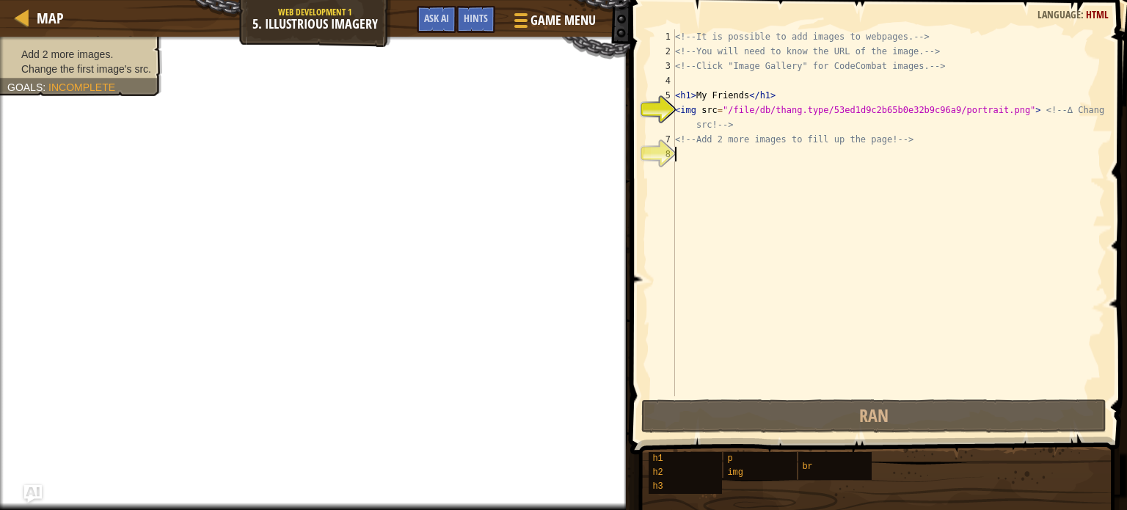
drag, startPoint x: 764, startPoint y: 123, endPoint x: 737, endPoint y: 172, distance: 56.2
click at [737, 172] on div "<!-- It is possible to add images to webpages. --> <!-- You will need to know t…" at bounding box center [888, 227] width 433 height 396
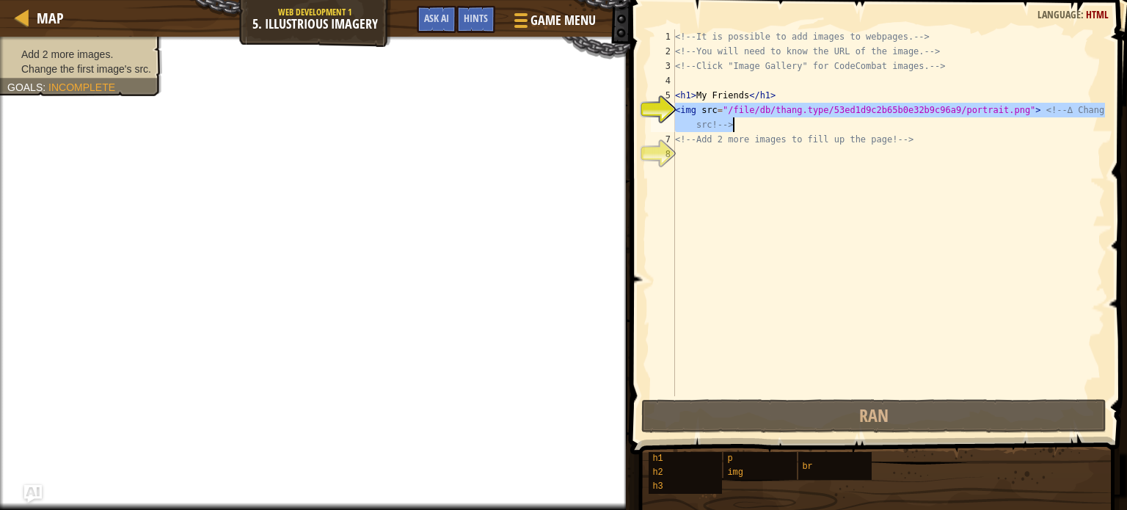
drag, startPoint x: 676, startPoint y: 106, endPoint x: 966, endPoint y: 117, distance: 290.0
click at [966, 117] on div "<!-- It is possible to add images to webpages. --> <!-- You will need to know t…" at bounding box center [888, 227] width 433 height 396
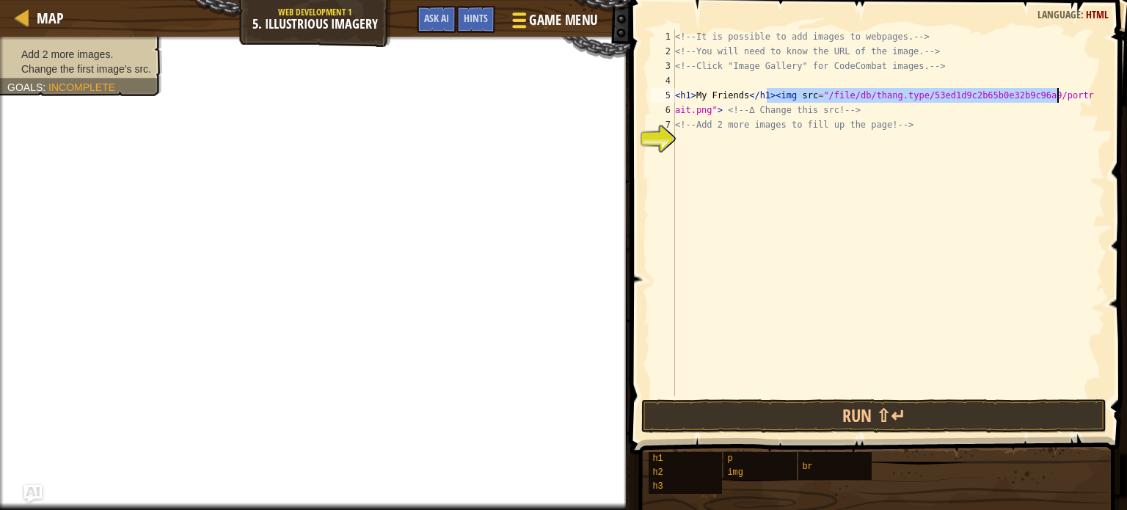
click at [512, 23] on div at bounding box center [519, 20] width 20 height 21
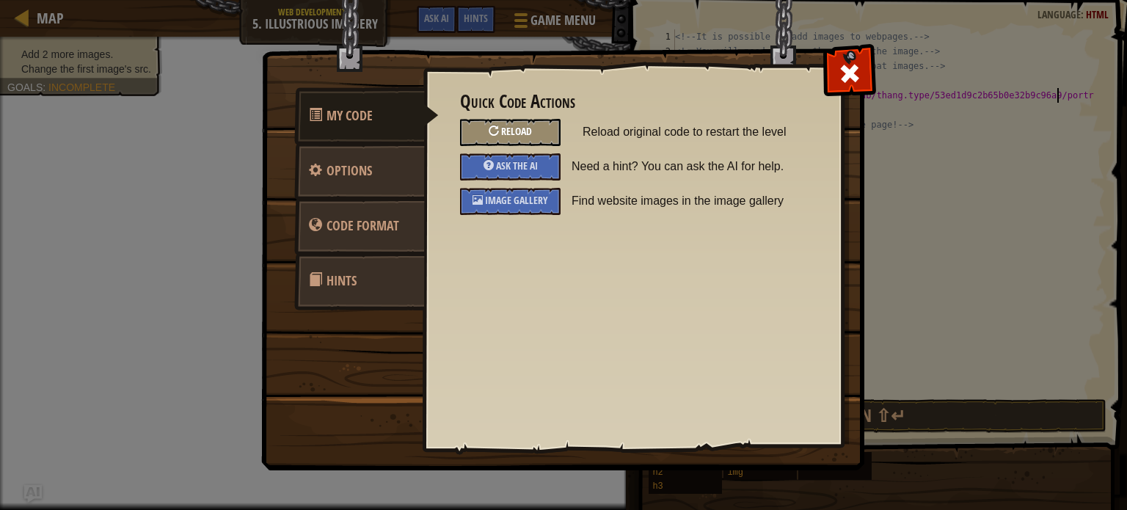
click at [547, 132] on div "Reload" at bounding box center [510, 132] width 101 height 27
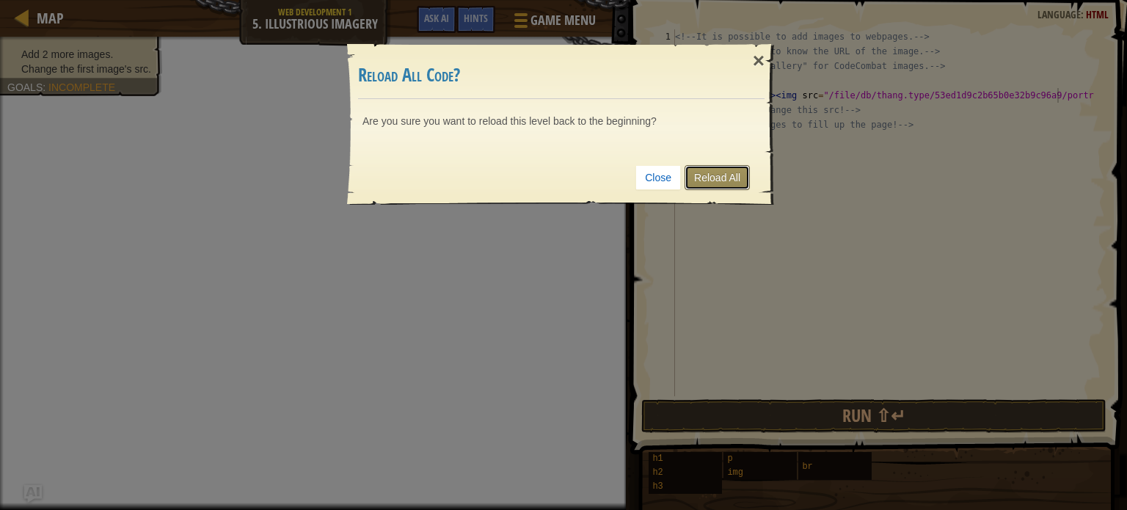
click at [714, 177] on link "Reload All" at bounding box center [717, 177] width 65 height 25
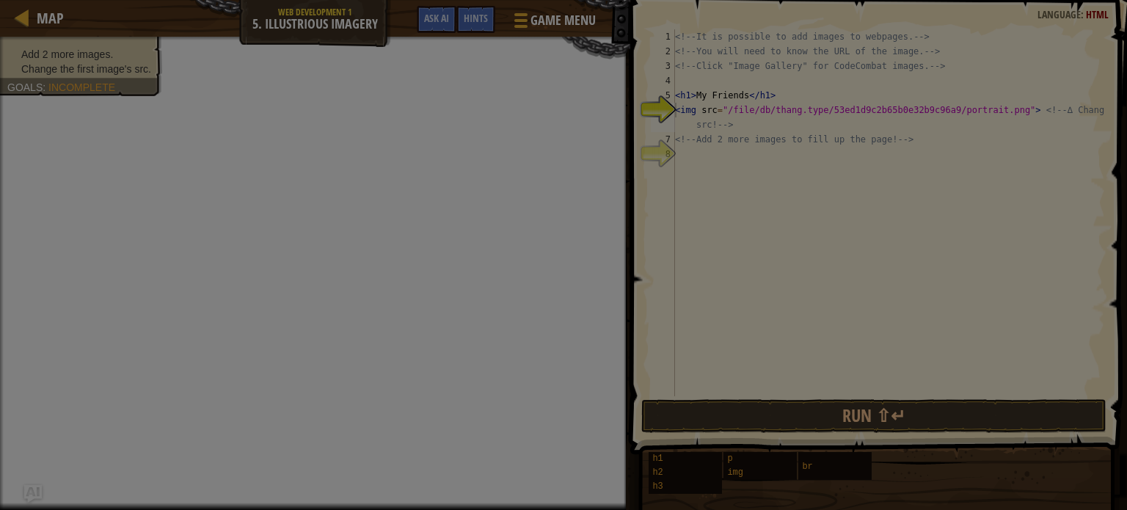
type textarea "<img src="/file/db/thang.type/53ed1d9c2b65b0e32b9c96a9/portrait.png"> <!-- ∆ Ch…"
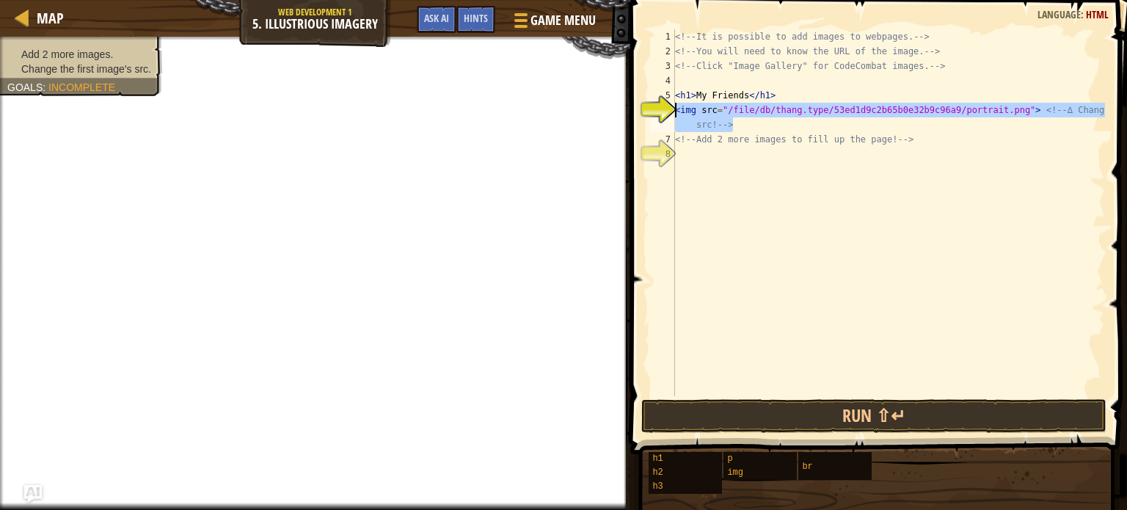
drag, startPoint x: 743, startPoint y: 125, endPoint x: 672, endPoint y: 111, distance: 72.5
click at [672, 111] on div "<img src="/file/db/thang.type/53ed1d9c2b65b0e32b9c96a9/portrait.png"> <!-- ∆ Ch…" at bounding box center [876, 212] width 457 height 367
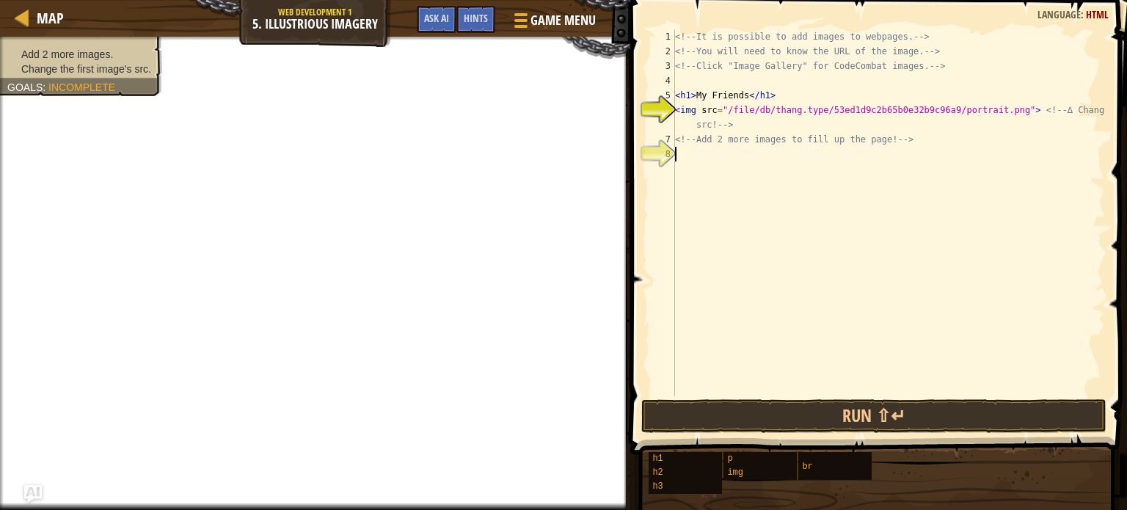
click at [719, 155] on div "<!-- It is possible to add images to webpages. --> <!-- You will need to know t…" at bounding box center [888, 227] width 433 height 396
paste textarea "<img src="/file/db/thang.type/53ed1d9c2b65b0e32b9c96a9/portrait.png"> <!-- ∆ Ch…"
type textarea "<img src="/file/db/thang.type/53ed1d9c2b65b0e32b9c96a9/portrait.png"> <!-- ∆ Ch…"
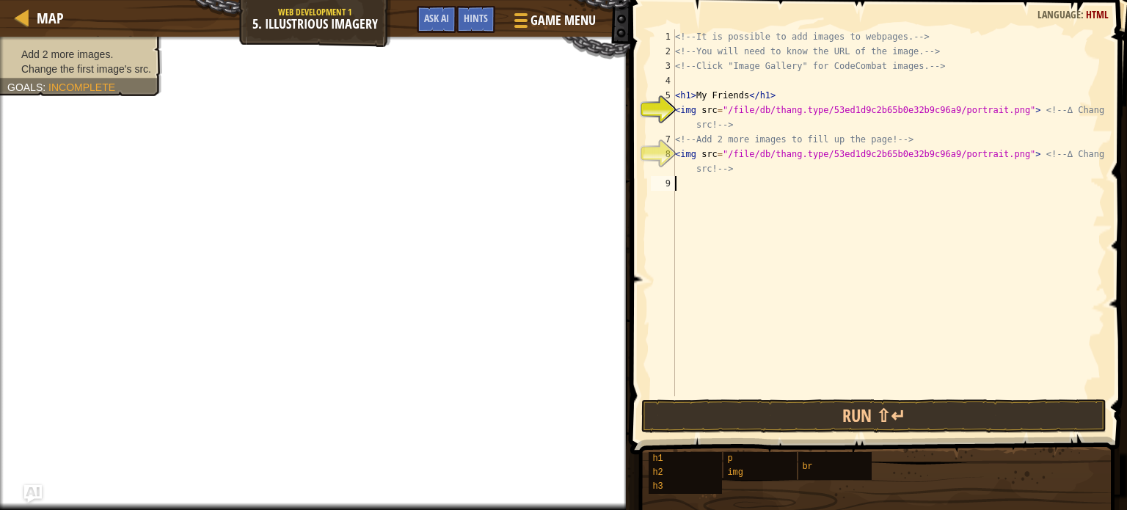
click at [740, 194] on div "<!-- It is possible to add images to webpages. --> <!-- You will need to know t…" at bounding box center [888, 227] width 433 height 396
click at [748, 181] on div "<!-- It is possible to add images to webpages. --> <!-- You will need to know t…" at bounding box center [888, 227] width 433 height 396
paste textarea "<img src="/file/db/thang.type/53ed1d9c2b65b0e32b9c96a9/portrait.png"> <!-- ∆ Ch…"
type textarea "<img src="/file/db/thang.type/53ed1d9c2b65b0e32b9c96a9/portrait.png"> <!-- ∆ Ch…"
click at [688, 207] on div "<!-- It is possible to add images to webpages. --> <!-- You will need to know t…" at bounding box center [890, 227] width 428 height 396
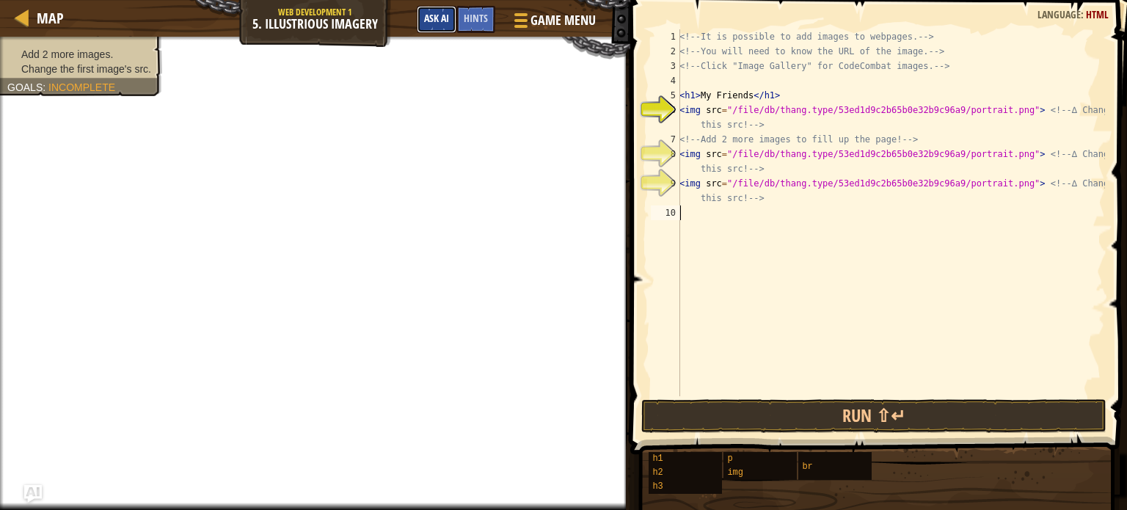
click at [430, 15] on span "Ask AI" at bounding box center [436, 18] width 25 height 14
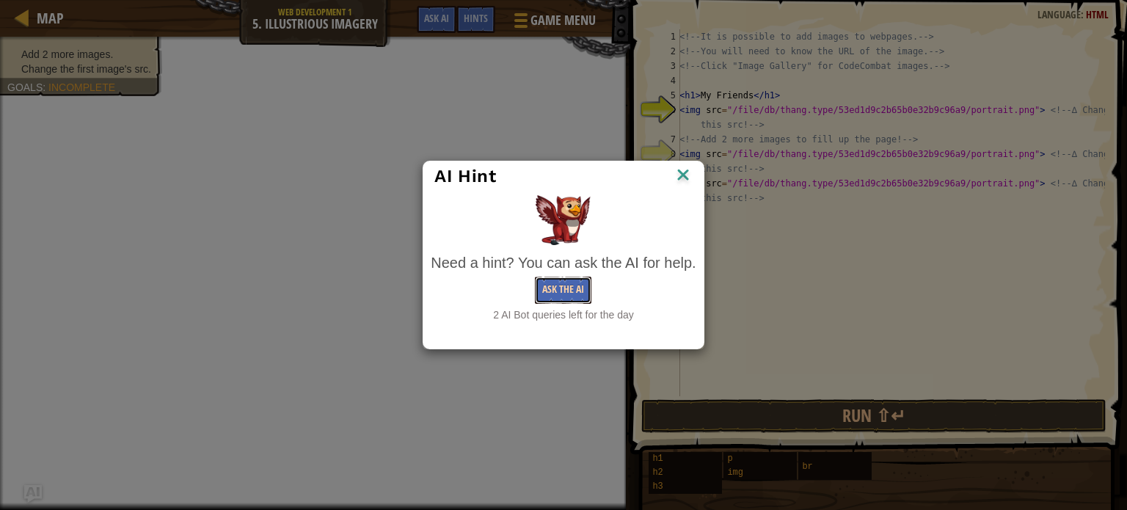
click at [591, 287] on button "Ask the AI" at bounding box center [563, 290] width 56 height 27
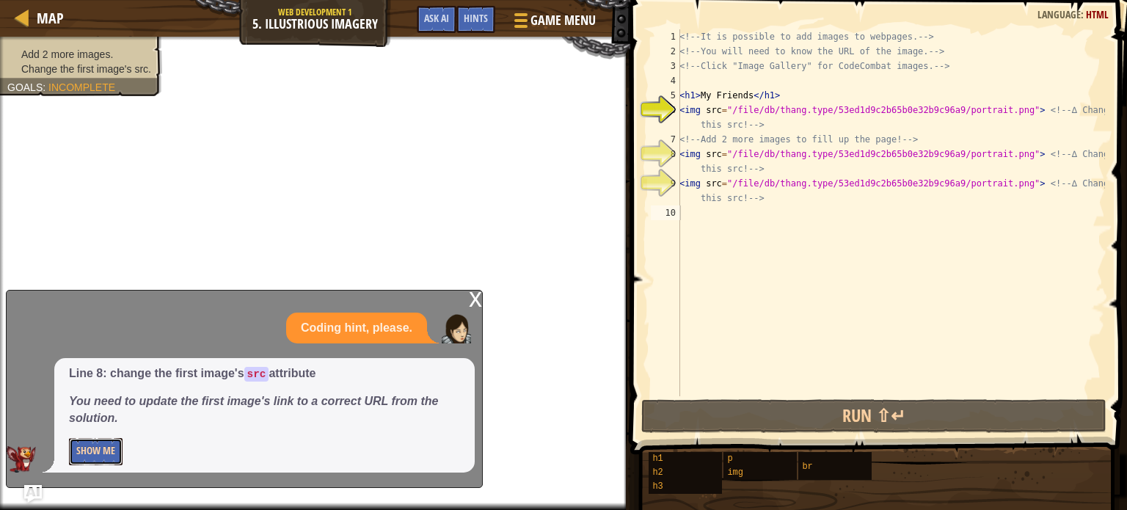
click at [82, 453] on button "Show Me" at bounding box center [96, 451] width 54 height 27
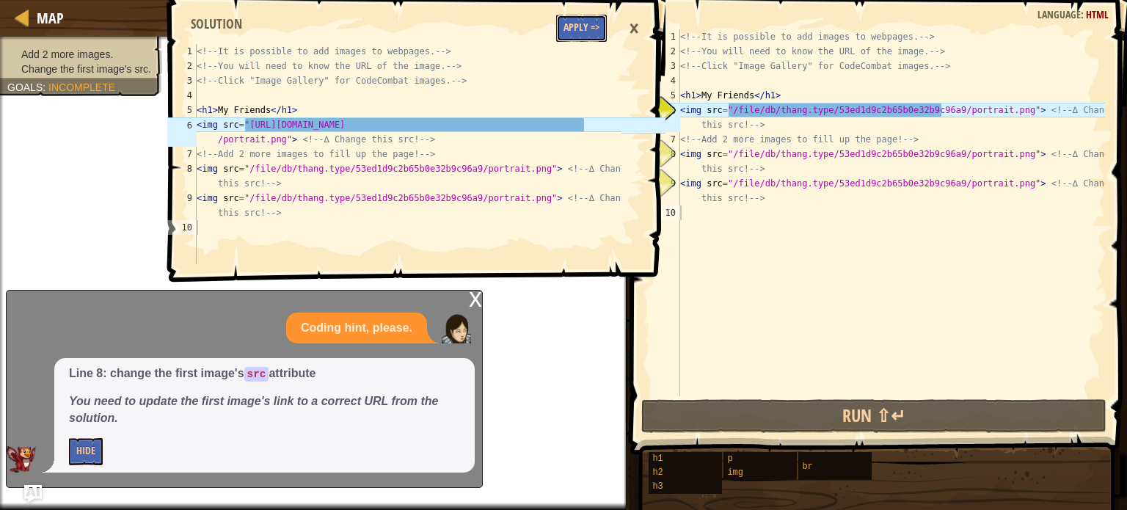
click at [576, 24] on button "Apply =>" at bounding box center [581, 28] width 51 height 27
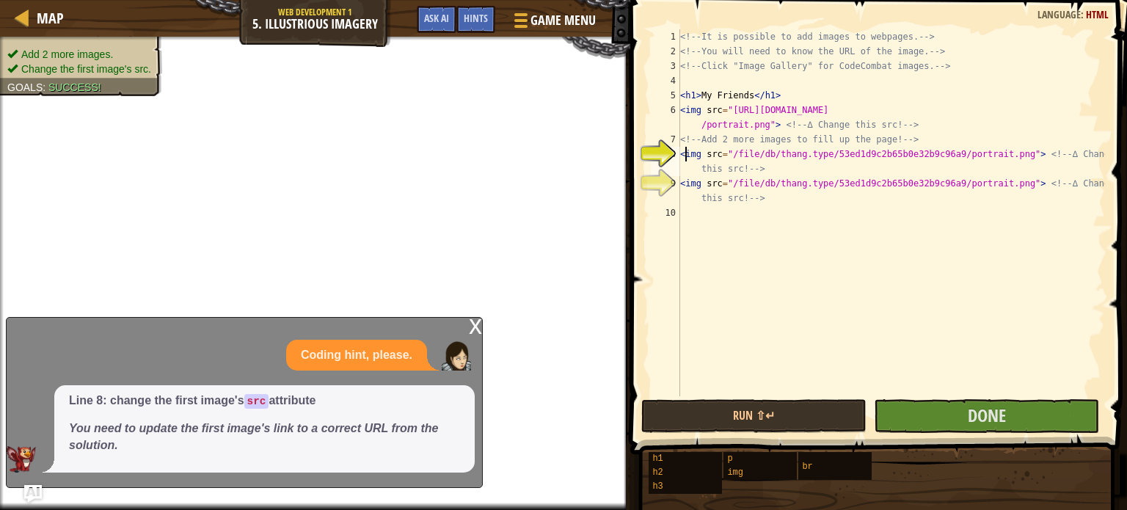
click at [686, 147] on div "<!-- It is possible to add images to webpages. --> <!-- You will need to know t…" at bounding box center [891, 227] width 428 height 396
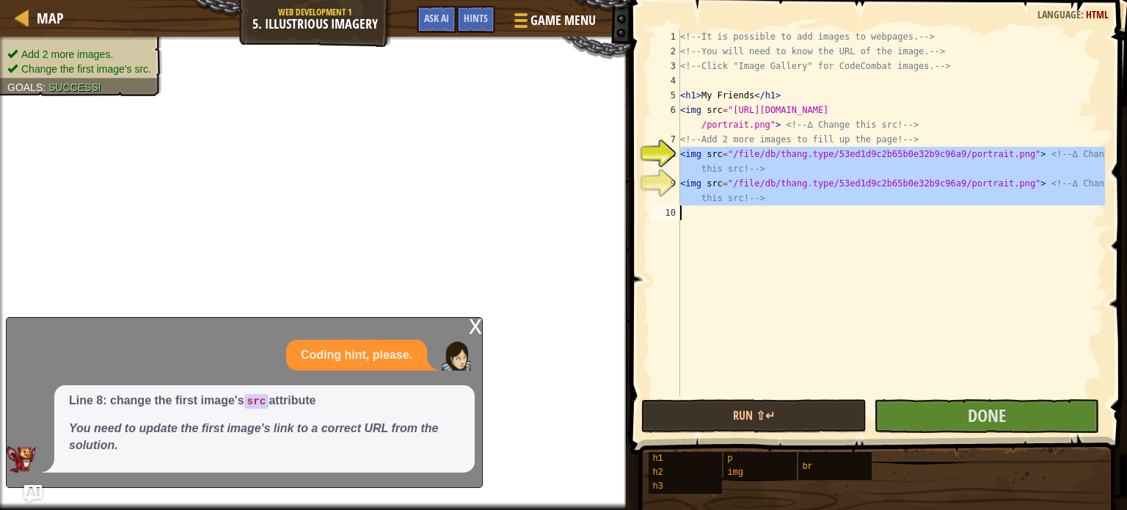
drag, startPoint x: 681, startPoint y: 149, endPoint x: 1092, endPoint y: 205, distance: 414.6
click at [1092, 205] on div "<!-- It is possible to add images to webpages. --> <!-- You will need to know t…" at bounding box center [891, 227] width 428 height 396
type textarea "<img src="/file/db/thang.type/53ed1d9c2b65b0e32b9c96a9/portrait.png"> <!-- ∆ Ch…"
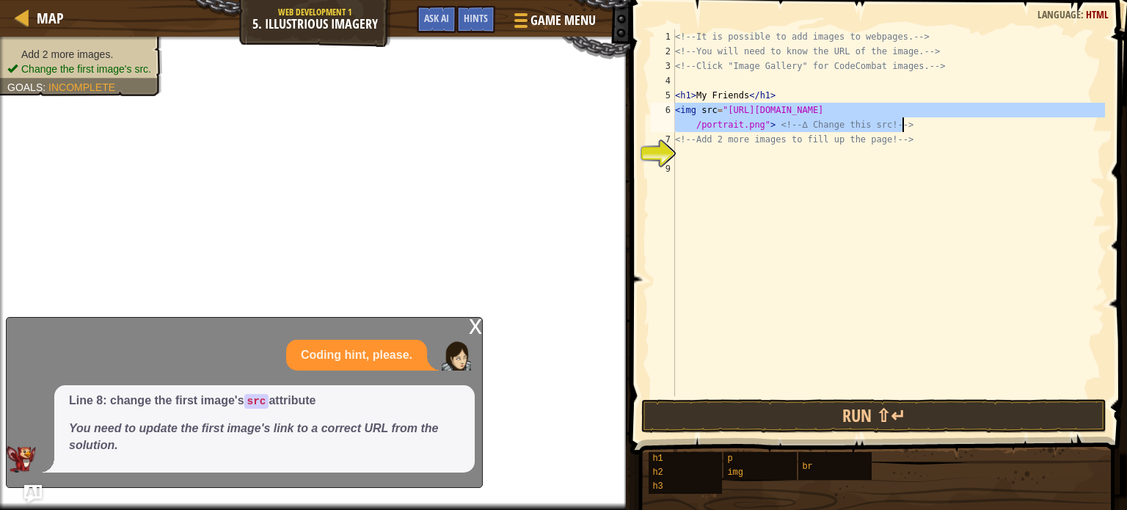
drag, startPoint x: 676, startPoint y: 110, endPoint x: 911, endPoint y: 123, distance: 235.8
click at [911, 123] on div "<!-- It is possible to add images to webpages. --> <!-- You will need to know t…" at bounding box center [889, 227] width 434 height 396
type textarea "<img src="https://www.codecombat.com/file/db/thang.type/575848b522179b2800efbfb…"
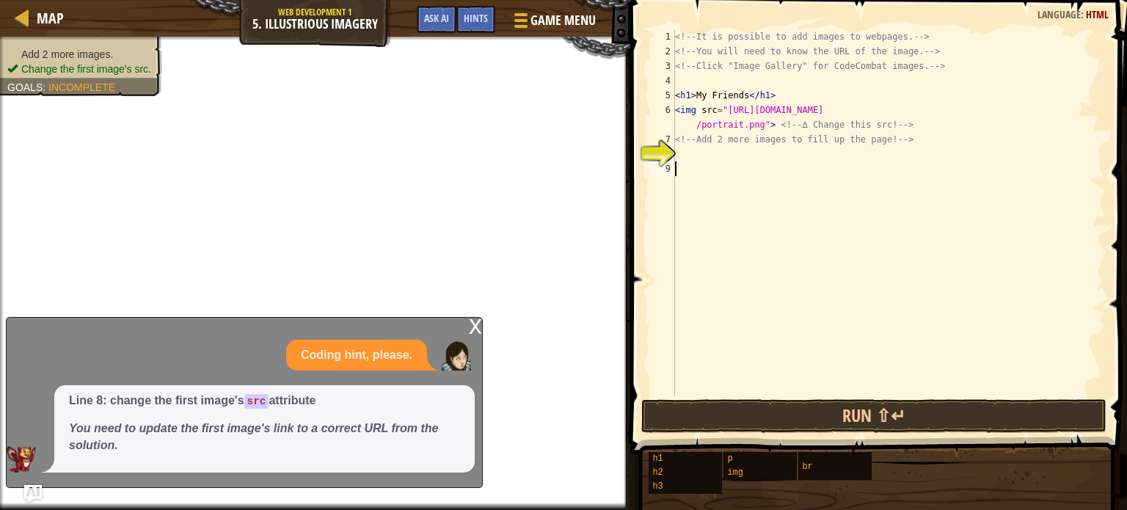
click at [895, 164] on div "<!-- It is possible to add images to webpages. --> <!-- You will need to know t…" at bounding box center [889, 227] width 434 height 396
paste textarea "<img src="https://www.codecombat.com/file/db/thang.type/575848b522179b2800efbfb…"
type textarea "<img src="https://www.codecombat.com/file/db/thang.type/575848b522179b2800efbfb…"
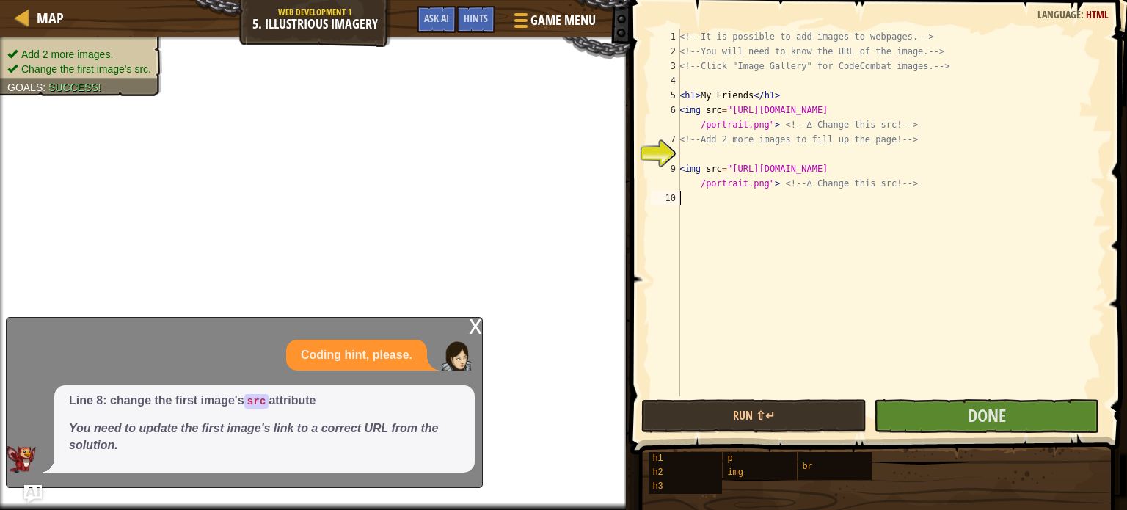
click at [890, 202] on div "<!-- It is possible to add images to webpages. --> <!-- You will need to know t…" at bounding box center [890, 227] width 428 height 396
paste textarea "<img src="https://www.codecombat.com/file/db/thang.type/575848b522179b2800efbfb…"
type textarea "<img src="https://www.codecombat.com/file/db/thang.type/575848b522179b2800efbfb…"
click at [826, 166] on div "<!-- It is possible to add images to webpages. --> <!-- You will need to know t…" at bounding box center [890, 227] width 428 height 396
click at [680, 167] on div "<!-- It is possible to add images to webpages. --> <!-- You will need to know t…" at bounding box center [890, 227] width 428 height 396
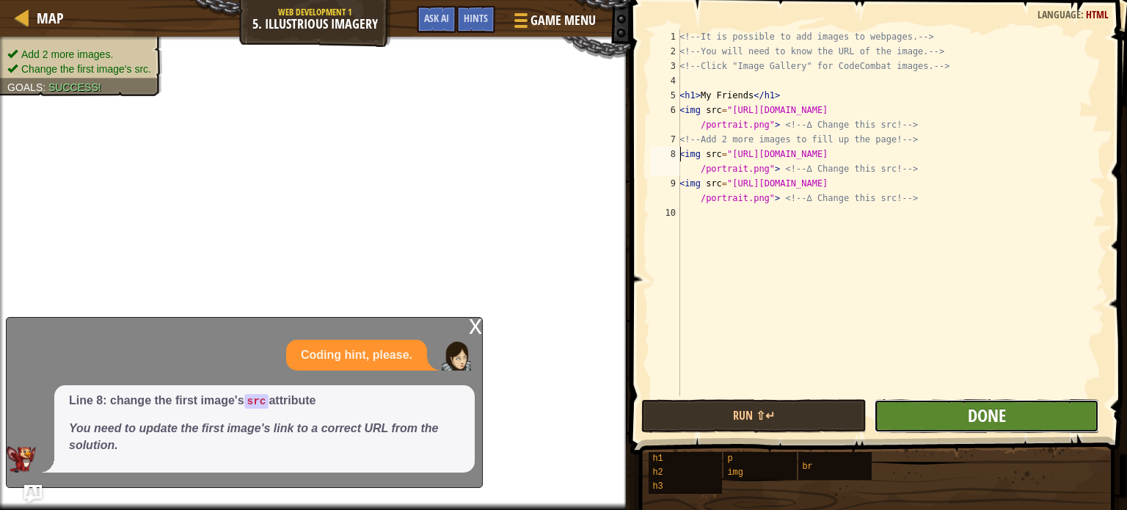
click at [968, 404] on span "Done" at bounding box center [987, 415] width 38 height 23
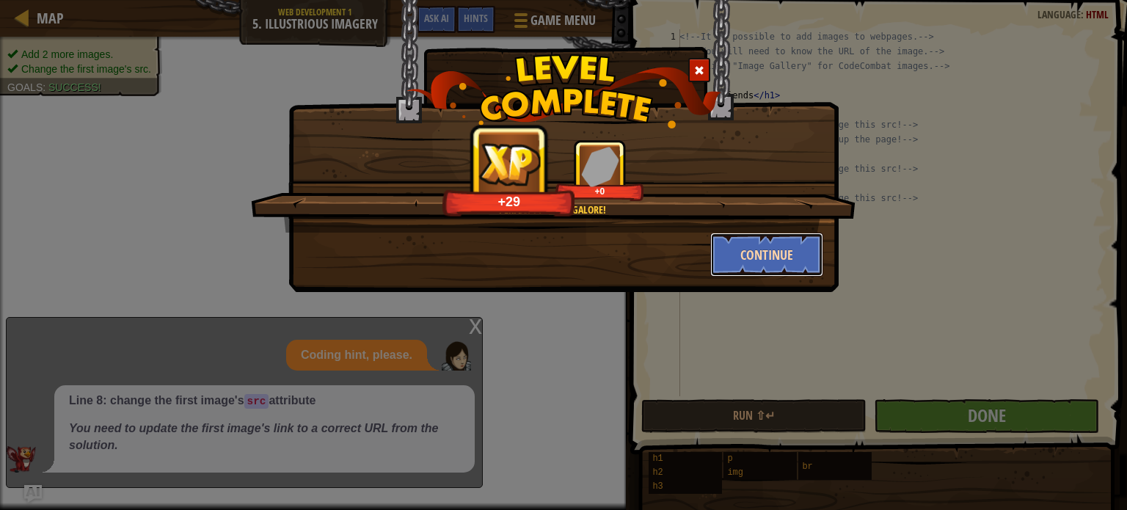
click at [778, 260] on button "Continue" at bounding box center [767, 255] width 114 height 44
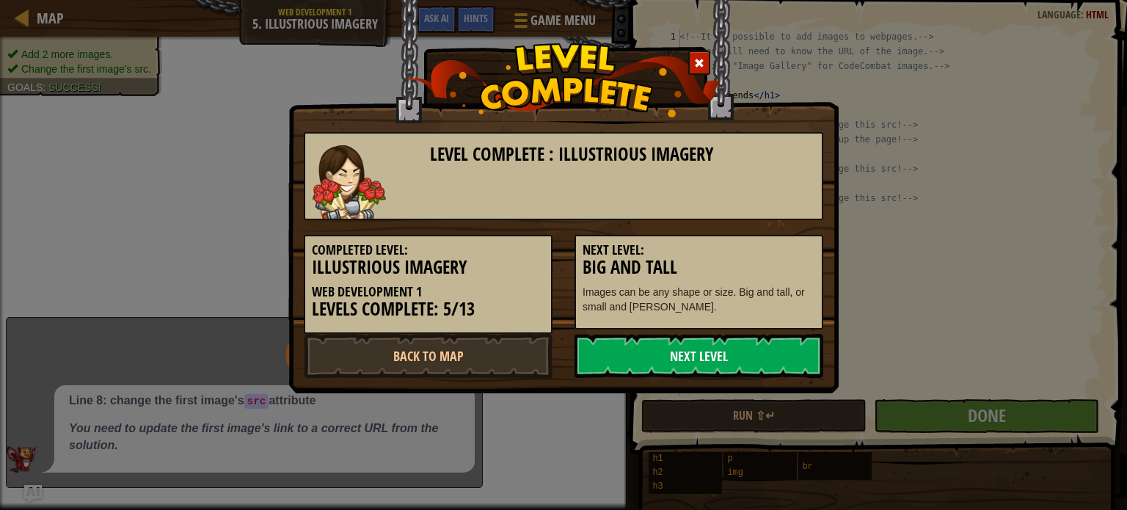
click at [753, 346] on link "Next Level" at bounding box center [698, 356] width 249 height 44
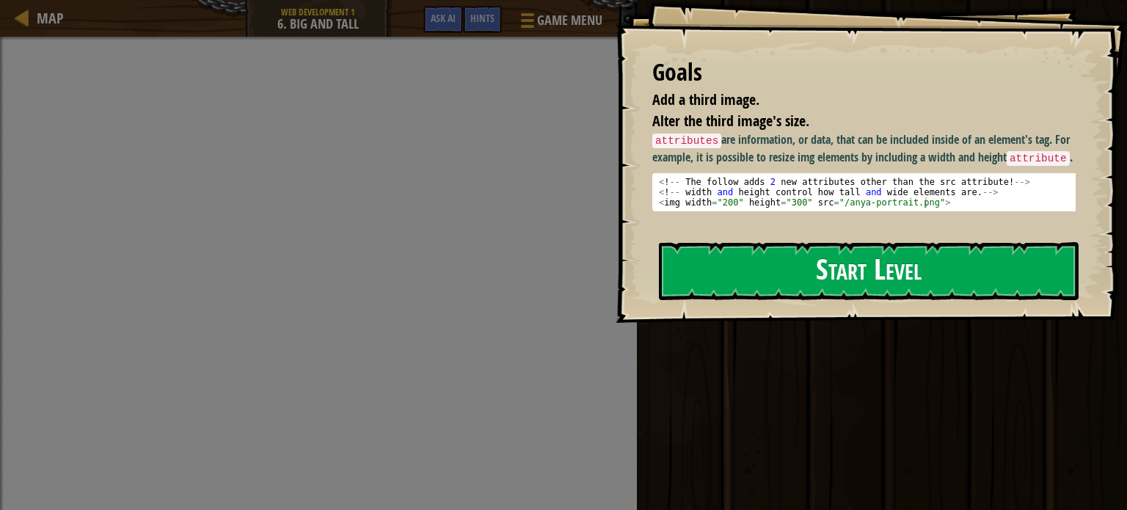
click at [777, 269] on button "Start Level" at bounding box center [869, 271] width 420 height 58
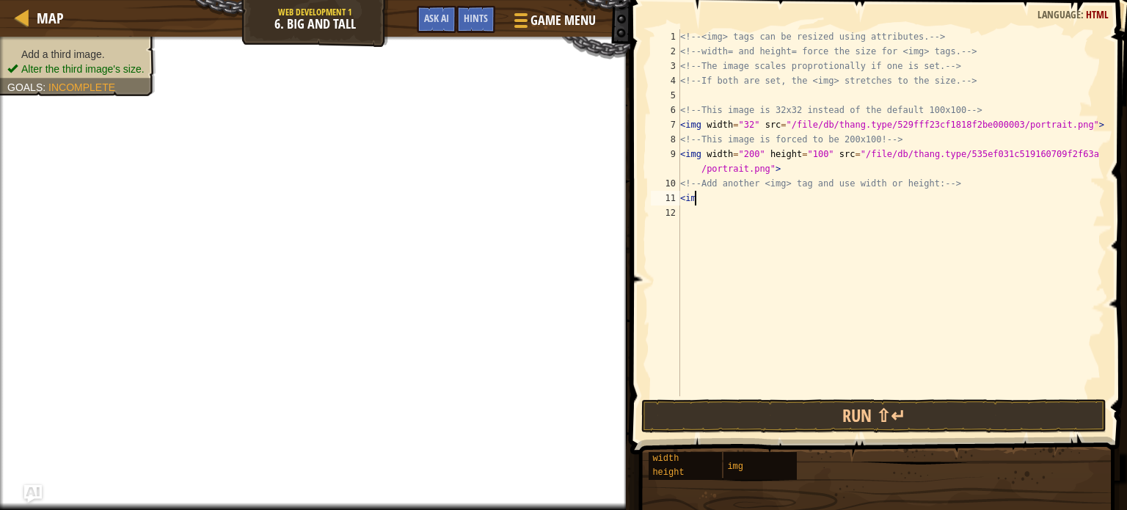
scroll to position [7, 0]
type textarea "<img>"
click at [717, 243] on div "<!-- <img> tags can be resized using attributes. --> <!-- width= and height= fo…" at bounding box center [891, 227] width 428 height 396
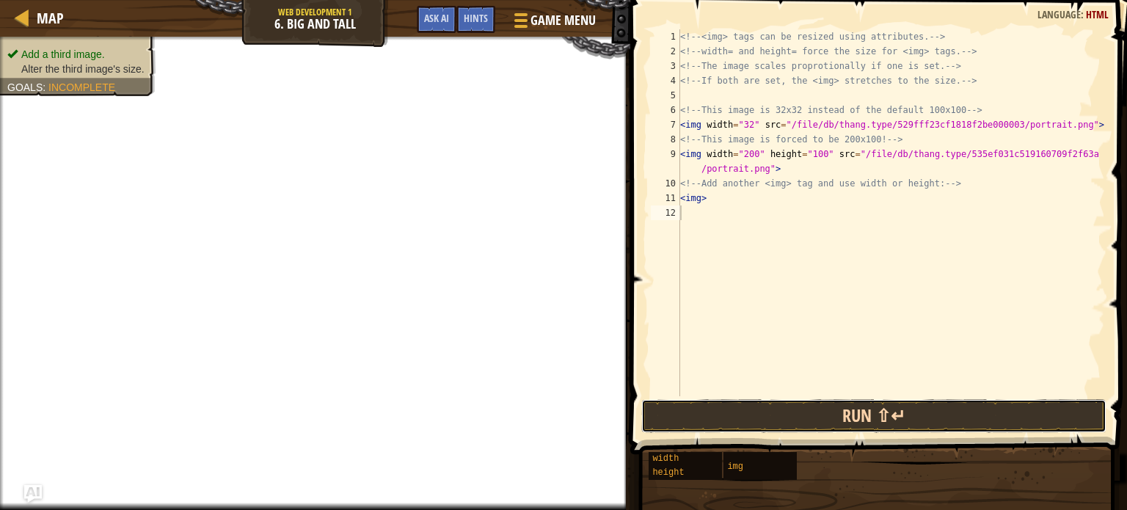
click at [858, 415] on button "Run ⇧↵" at bounding box center [873, 416] width 465 height 34
click at [858, 414] on button "Run ⇧↵" at bounding box center [873, 416] width 465 height 34
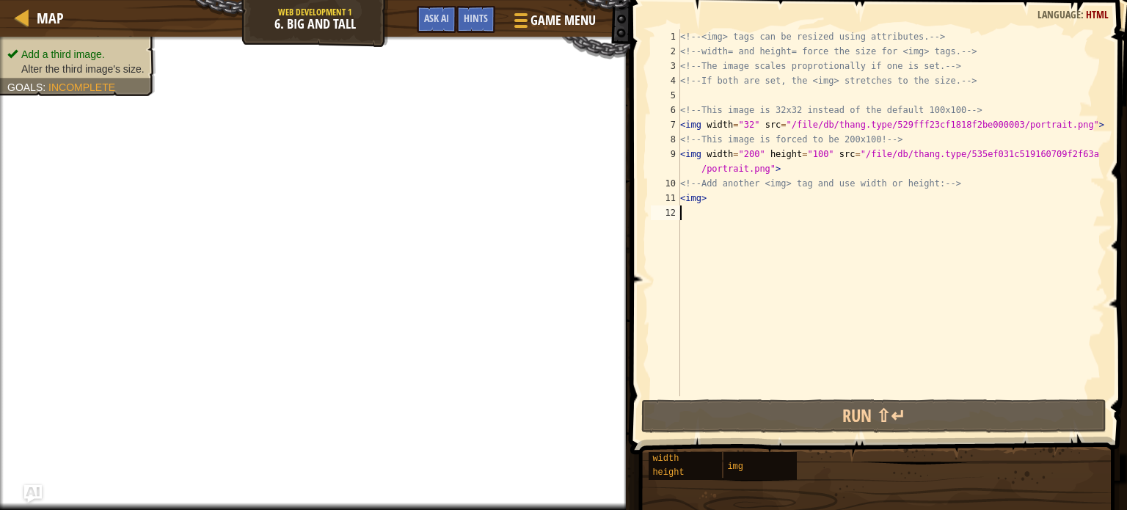
type textarea "<img>"
drag, startPoint x: 824, startPoint y: 203, endPoint x: 439, endPoint y: 20, distance: 426.6
click at [439, 20] on span "Ask AI" at bounding box center [436, 18] width 25 height 14
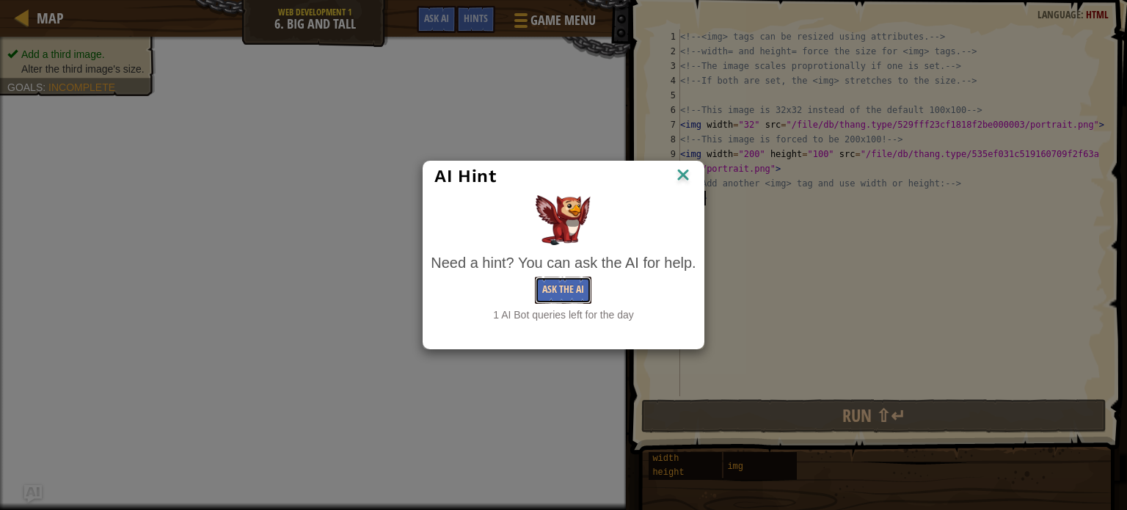
click at [575, 287] on button "Ask the AI" at bounding box center [563, 290] width 56 height 27
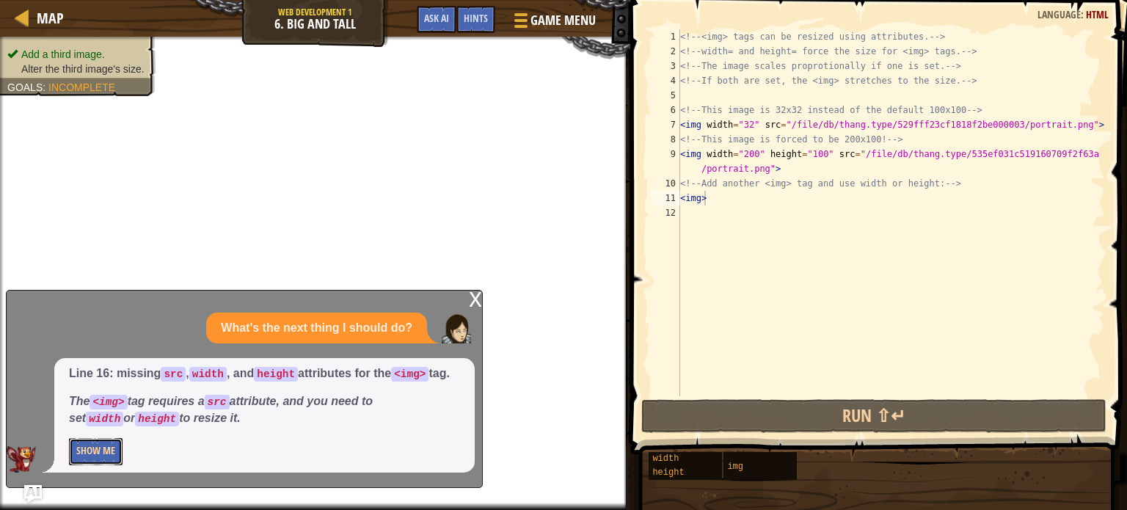
click at [97, 448] on button "Show Me" at bounding box center [96, 451] width 54 height 27
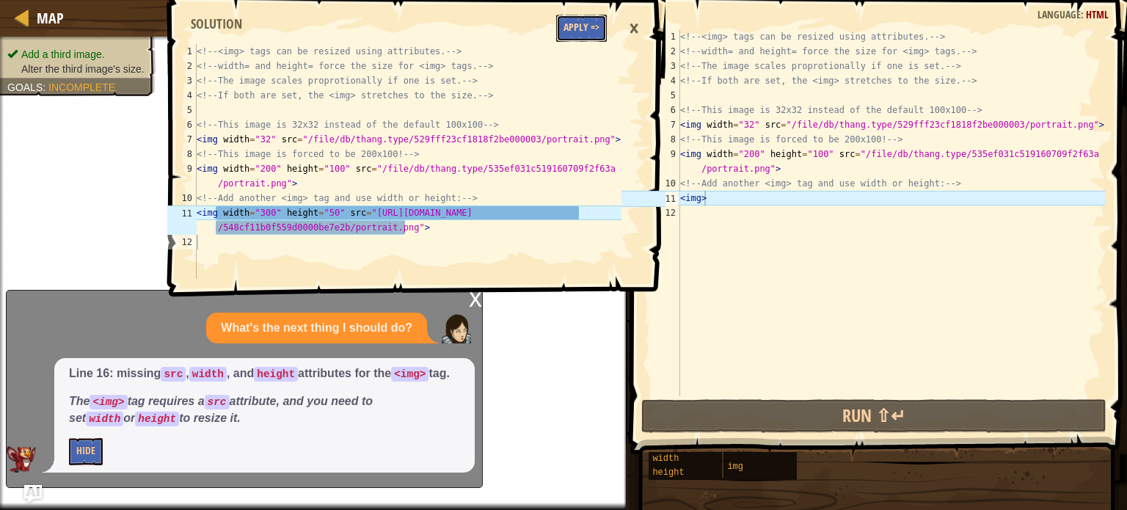
click at [576, 31] on button "Apply =>" at bounding box center [581, 28] width 51 height 27
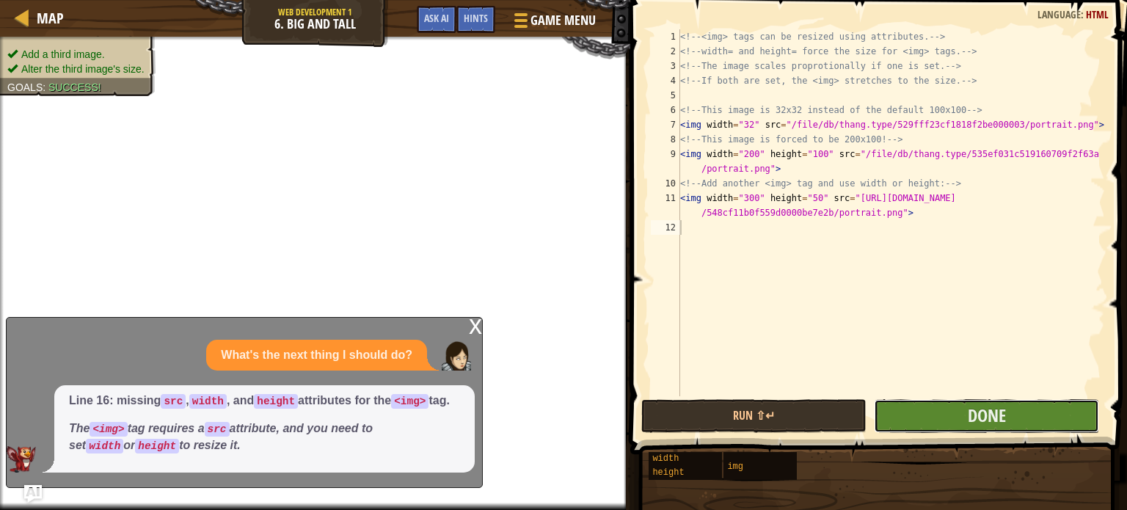
click at [945, 422] on button "Done" at bounding box center [986, 416] width 225 height 34
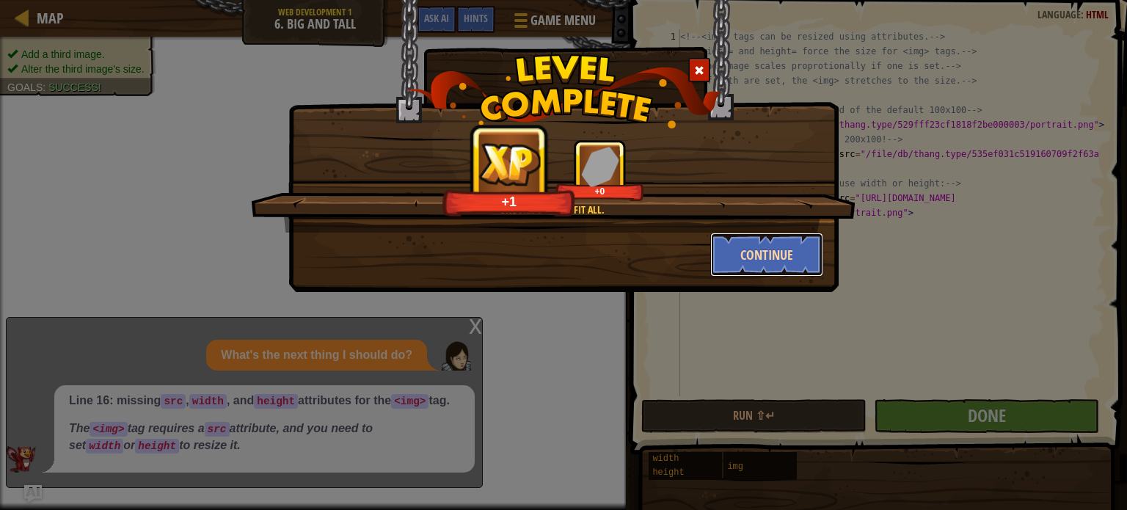
click at [788, 258] on button "Continue" at bounding box center [767, 255] width 114 height 44
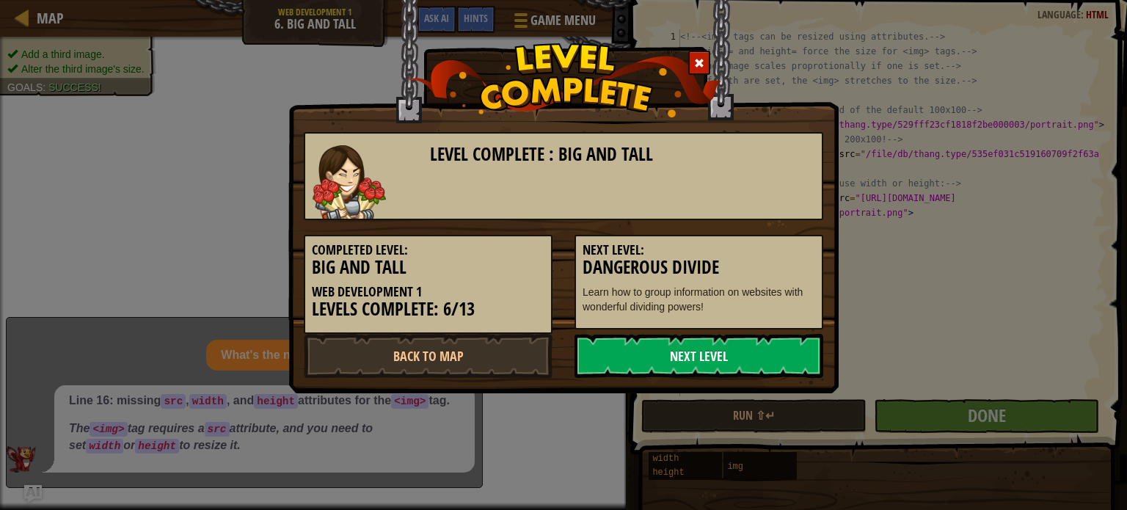
click at [777, 353] on link "Next Level" at bounding box center [698, 356] width 249 height 44
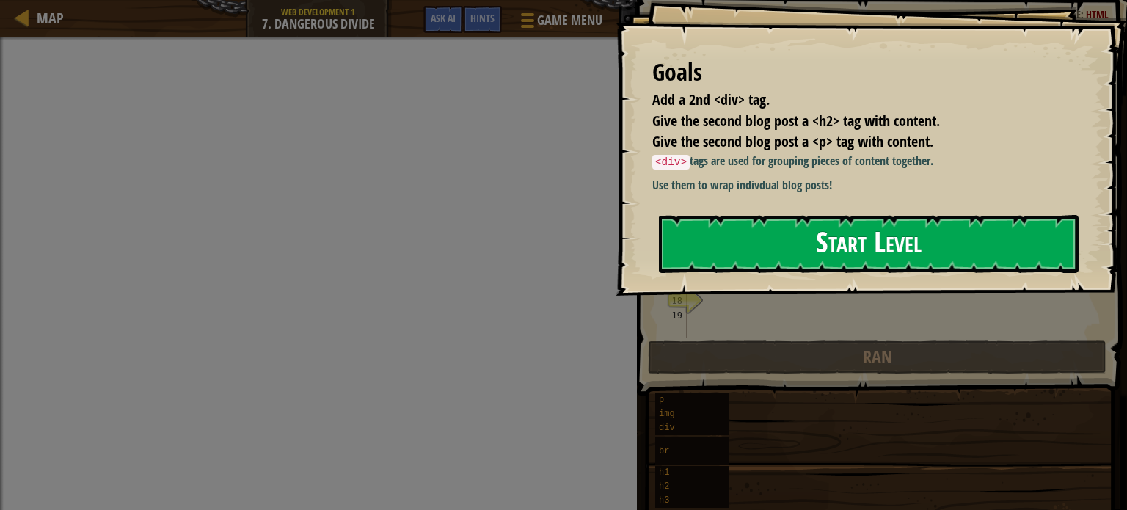
click at [893, 246] on button "Start Level" at bounding box center [869, 244] width 420 height 58
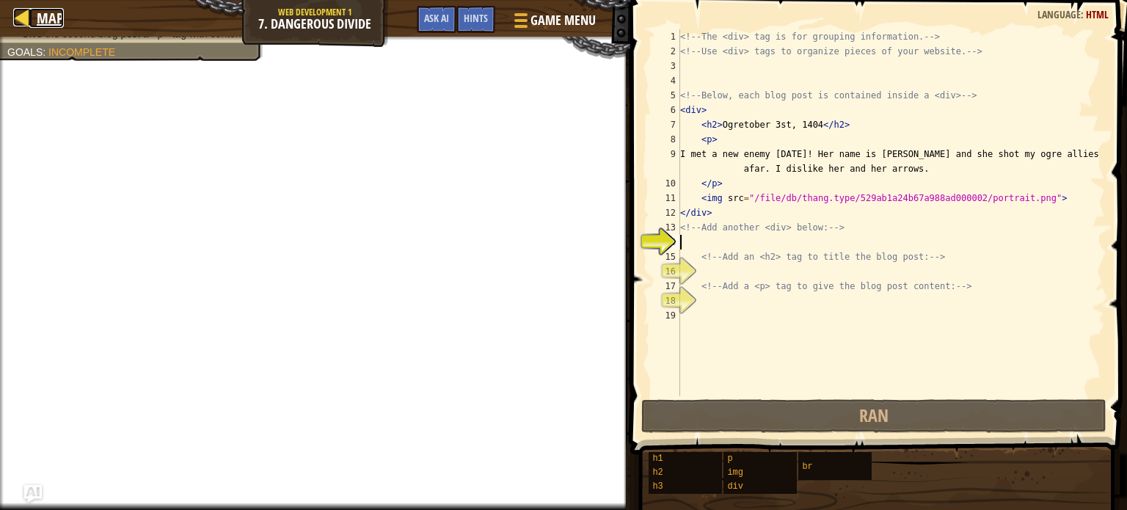
click at [30, 20] on div at bounding box center [22, 17] width 18 height 18
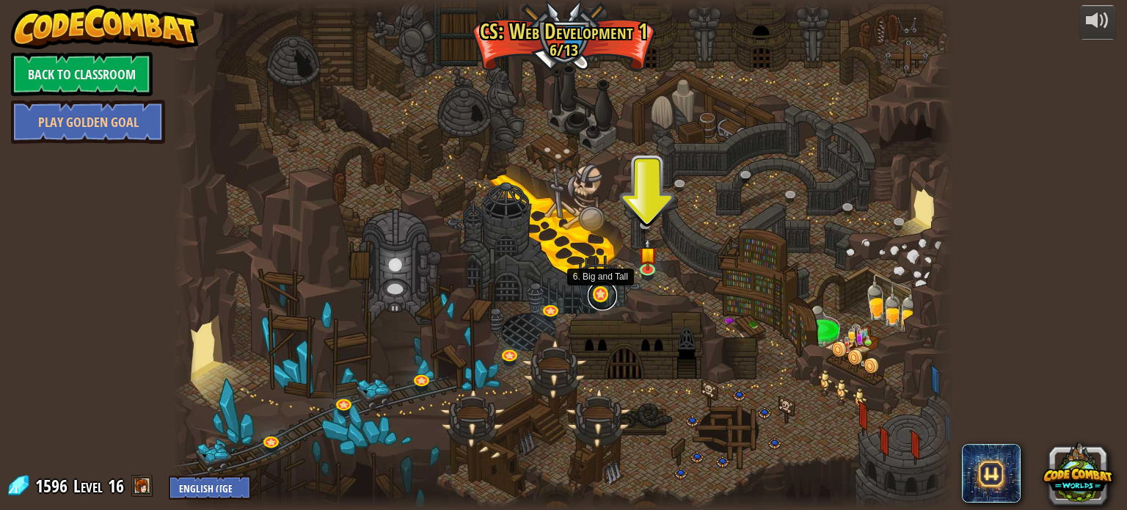
click at [599, 293] on link at bounding box center [602, 295] width 29 height 29
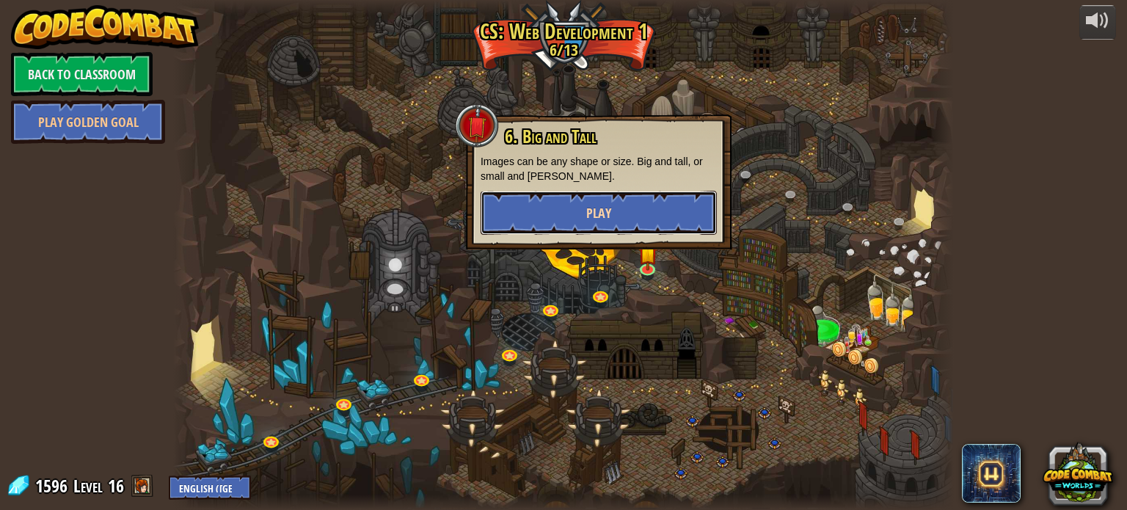
click at [592, 205] on span "Play" at bounding box center [598, 213] width 25 height 18
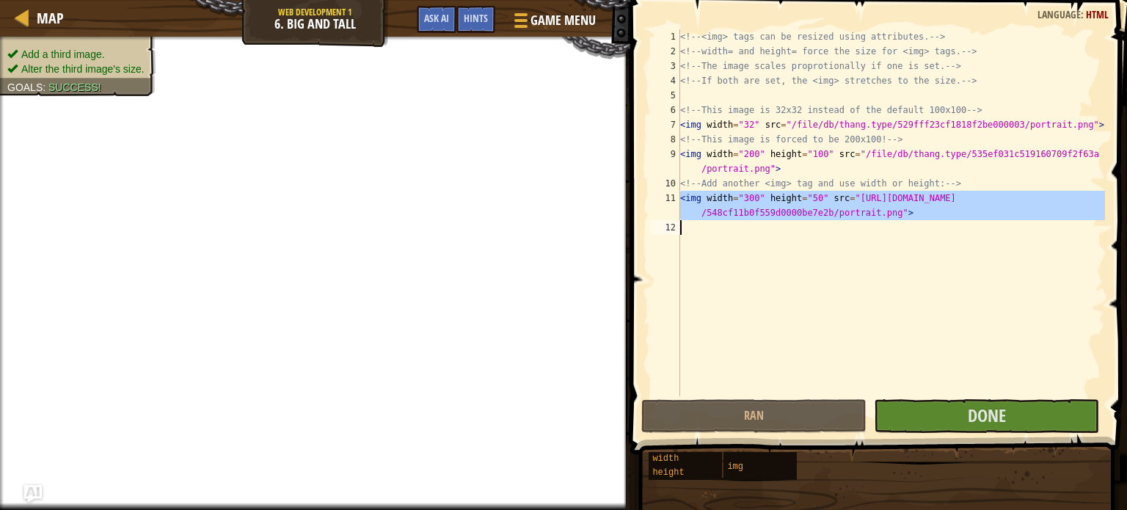
drag, startPoint x: 678, startPoint y: 198, endPoint x: 940, endPoint y: 222, distance: 263.0
click at [940, 222] on div "1 2 3 4 5 6 7 8 9 10 11 12 <!-- <img> tags can be resized using attributes. -->…" at bounding box center [876, 212] width 457 height 367
type textarea "<img width="300" height="50" src="https://www.codecombat.com/file/db/thang.type…"
click at [1057, 413] on button "Done" at bounding box center [986, 416] width 225 height 34
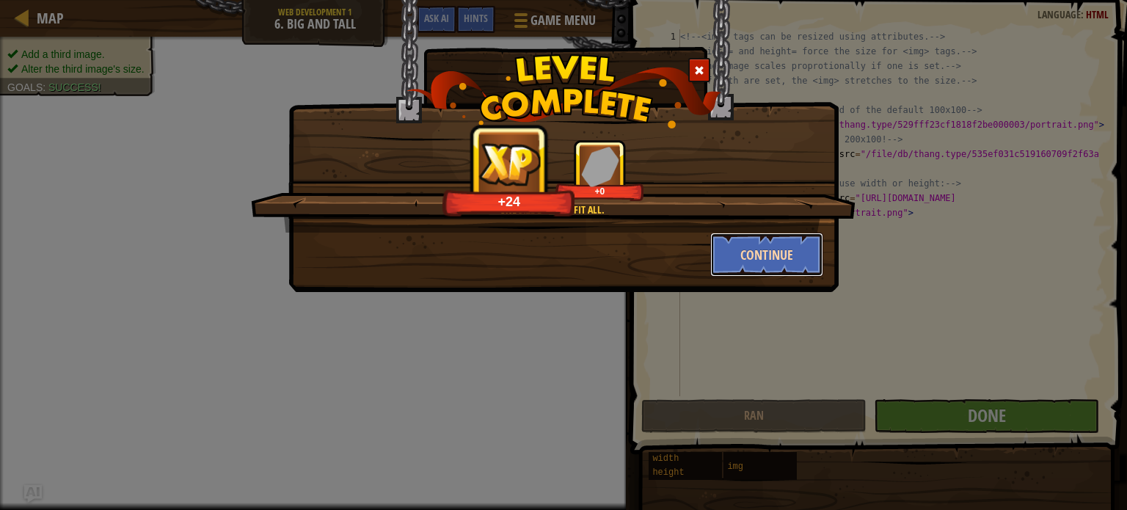
click at [792, 258] on button "Continue" at bounding box center [767, 255] width 114 height 44
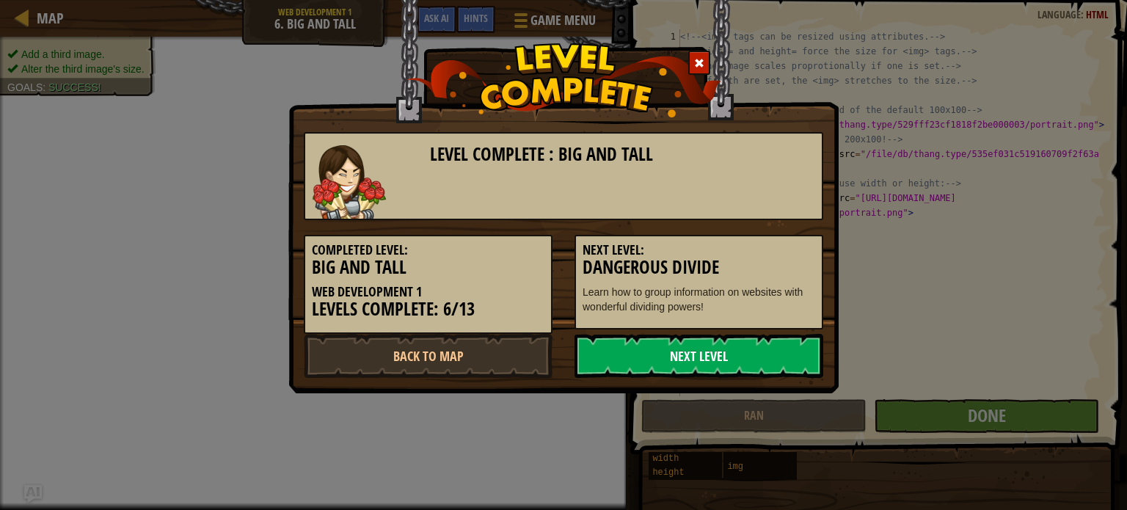
click at [752, 349] on link "Next Level" at bounding box center [698, 356] width 249 height 44
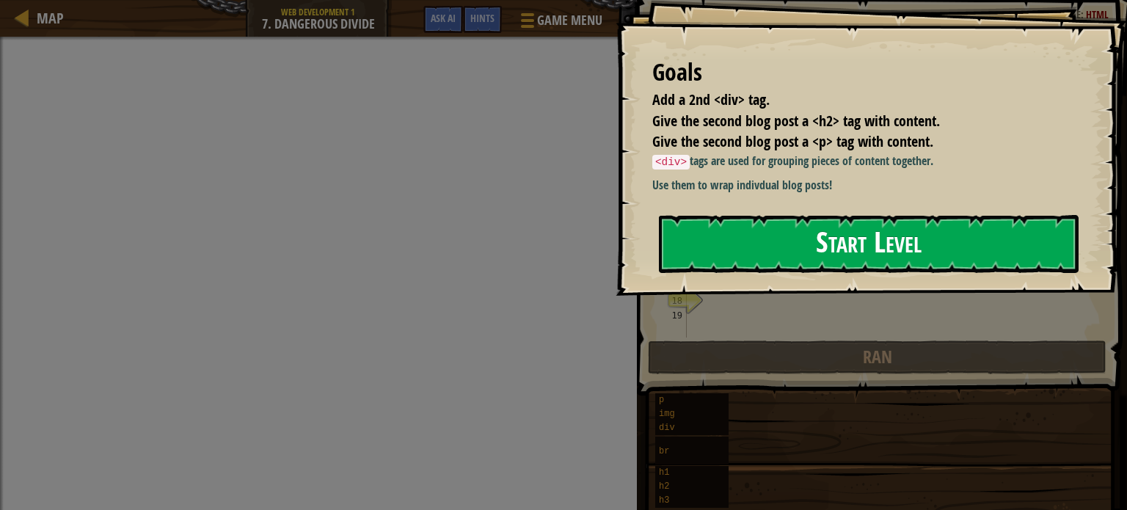
click at [721, 255] on button "Start Level" at bounding box center [869, 244] width 420 height 58
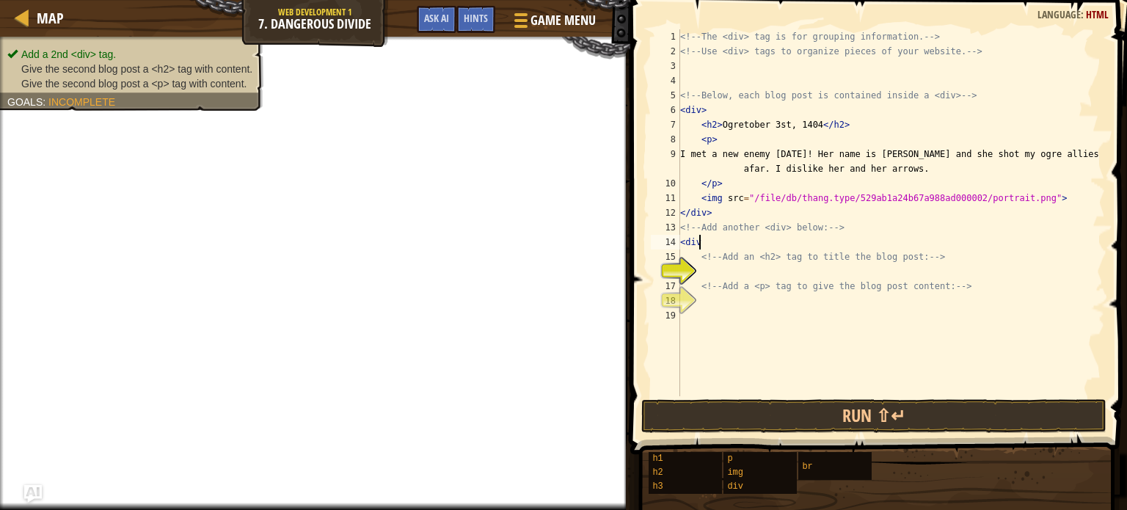
scroll to position [7, 0]
type textarea "<div>"
click at [751, 273] on div "<!-- The <div> tag is for grouping information. --> <!-- Use <div> tags to orga…" at bounding box center [891, 227] width 428 height 396
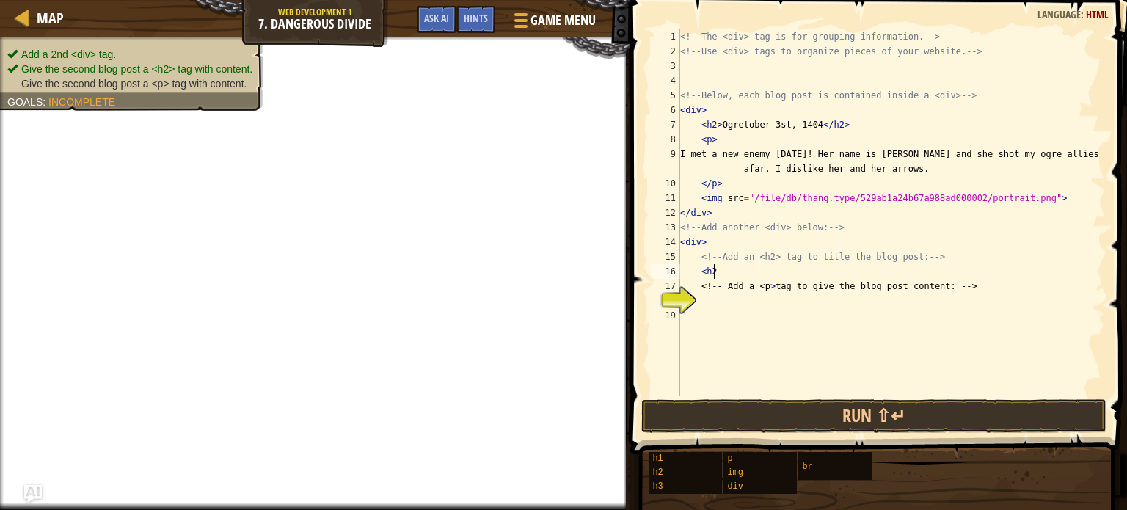
type textarea "<h2>"
click at [756, 307] on div "<!-- The <div> tag is for grouping information. --> <!-- Use <div> tags to orga…" at bounding box center [891, 227] width 428 height 396
type textarea "<p>"
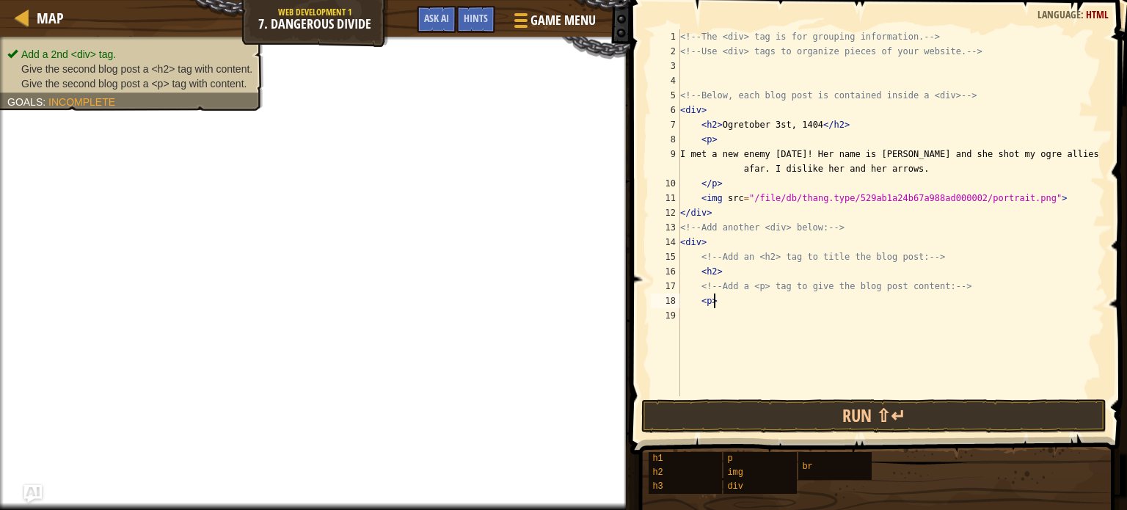
scroll to position [7, 1]
click at [683, 395] on div "<!-- The <div> tag is for grouping information. --> <!-- Use <div> tags to orga…" at bounding box center [891, 227] width 428 height 396
click at [689, 399] on button "Run ⇧↵" at bounding box center [873, 416] width 465 height 34
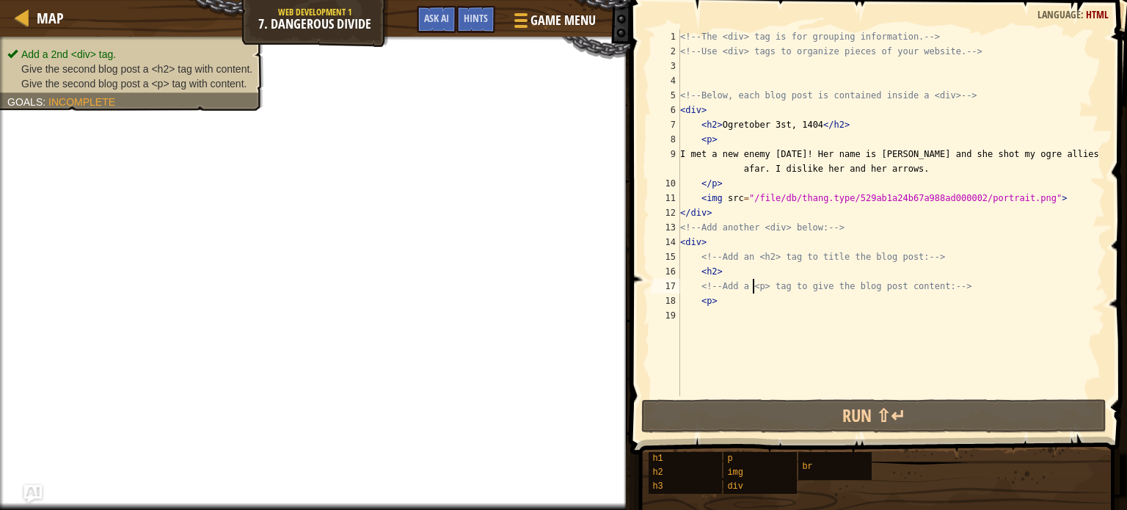
click at [754, 293] on div "<!-- The <div> tag is for grouping information. --> <!-- Use <div> tags to orga…" at bounding box center [891, 227] width 428 height 396
click at [732, 296] on div "<!-- The <div> tag is for grouping information. --> <!-- Use <div> tags to orga…" at bounding box center [891, 227] width 428 height 396
type textarea "<p>"
click at [690, 326] on div "<!-- The <div> tag is for grouping information. --> <!-- Use <div> tags to orga…" at bounding box center [891, 227] width 428 height 396
click at [713, 311] on div "<!-- The <div> tag is for grouping information. --> <!-- Use <div> tags to orga…" at bounding box center [891, 227] width 428 height 396
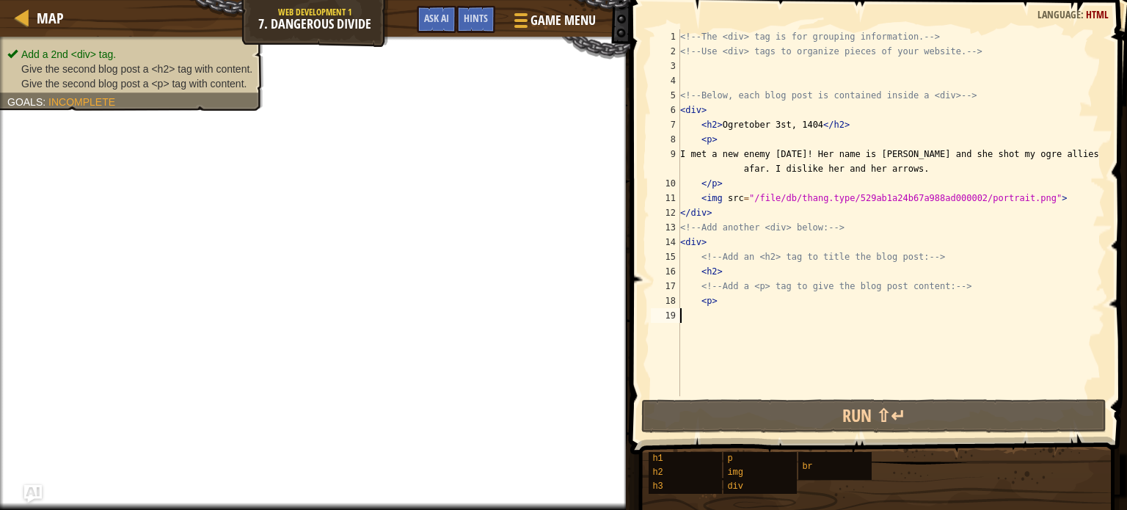
type textarea "j"
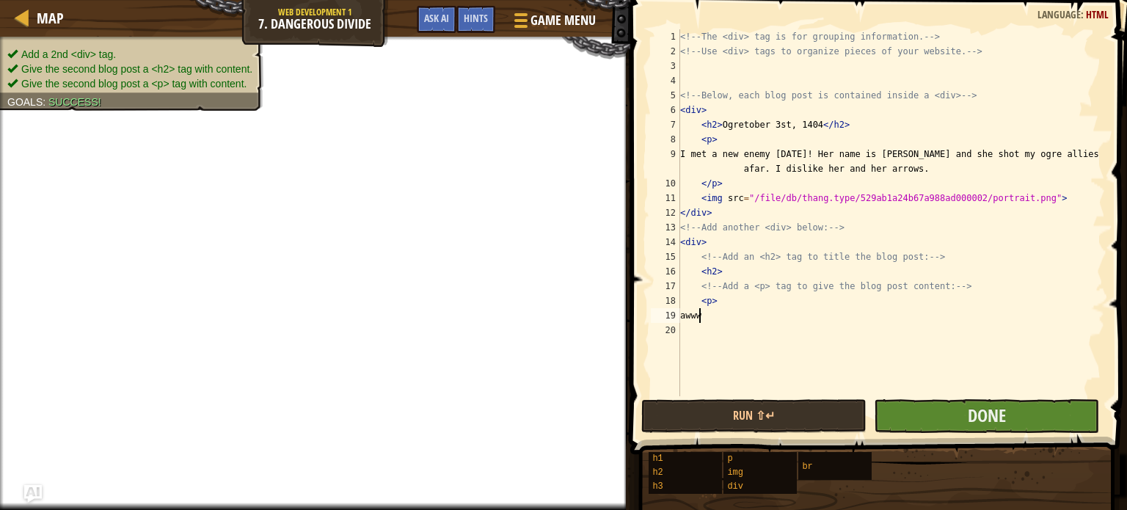
type textarea "awww"
click at [904, 410] on button "Done" at bounding box center [986, 416] width 225 height 34
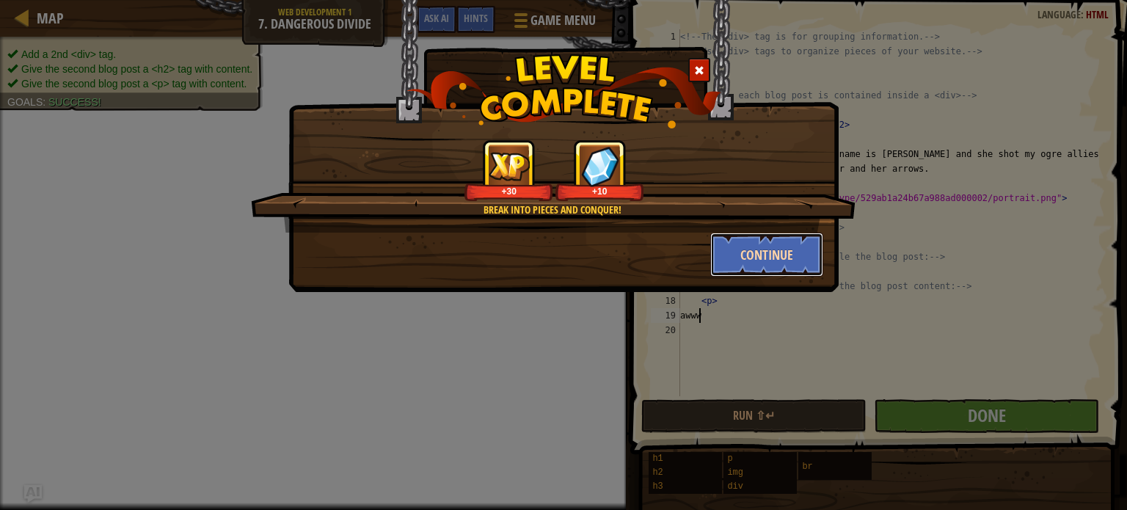
click at [801, 254] on button "Continue" at bounding box center [767, 255] width 114 height 44
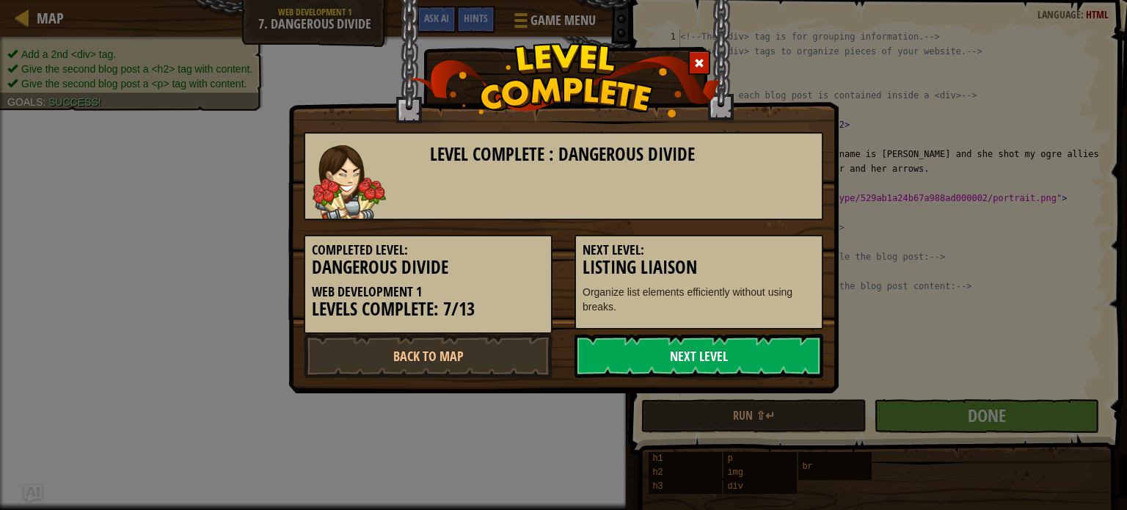
click at [804, 346] on link "Next Level" at bounding box center [698, 356] width 249 height 44
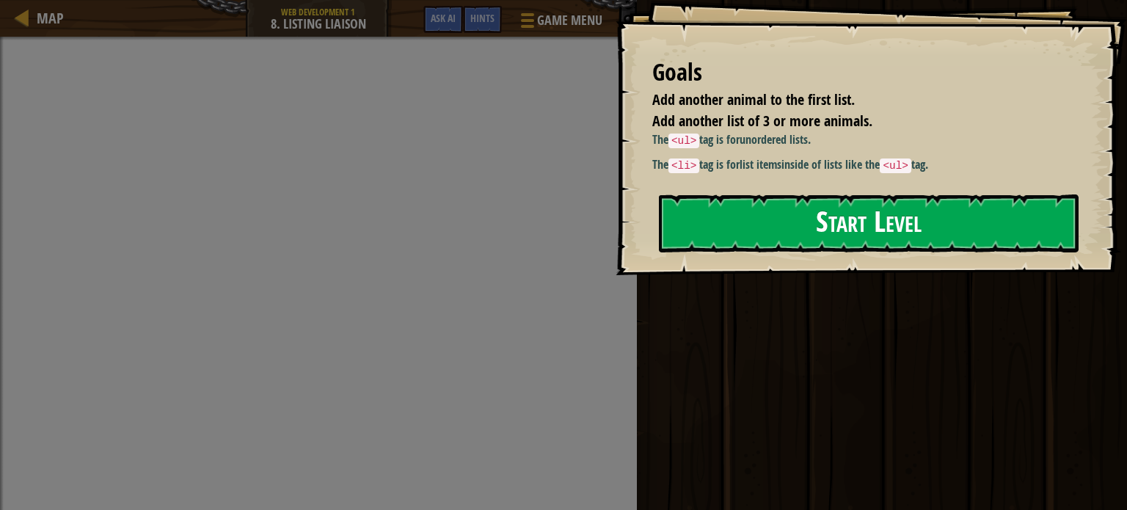
click at [751, 228] on button "Start Level" at bounding box center [869, 223] width 420 height 58
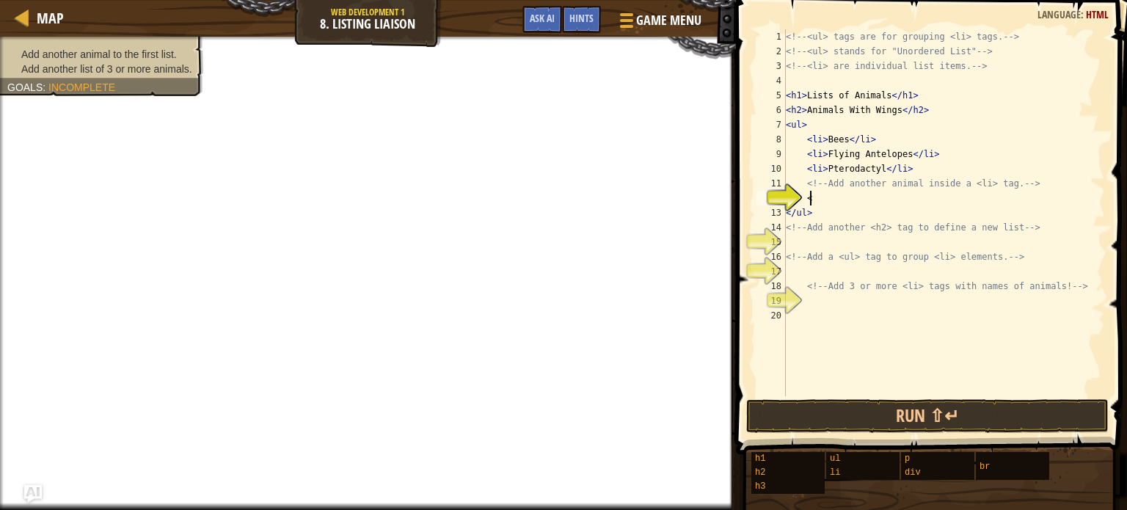
scroll to position [7, 1]
type textarea "<li>"
click at [819, 247] on div "<!-- <ul> tags are for grouping <li> tags. --> <!-- <ul> stands for "Unordered …" at bounding box center [944, 227] width 322 height 396
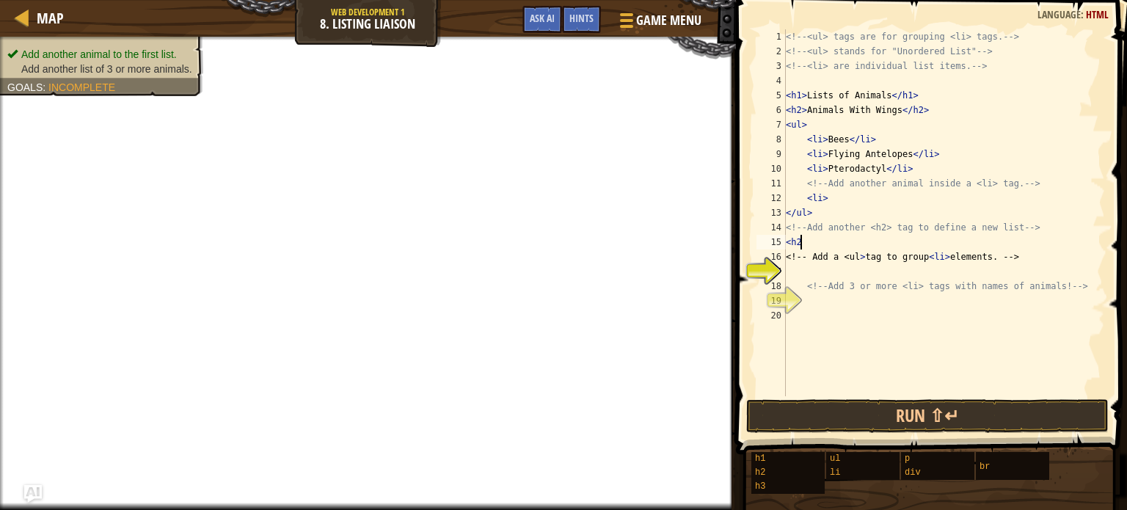
type textarea "<h2>"
click at [844, 274] on div "<!-- <ul> tags are for grouping <li> tags. --> <!-- <ul> stands for "Unordered …" at bounding box center [944, 227] width 322 height 396
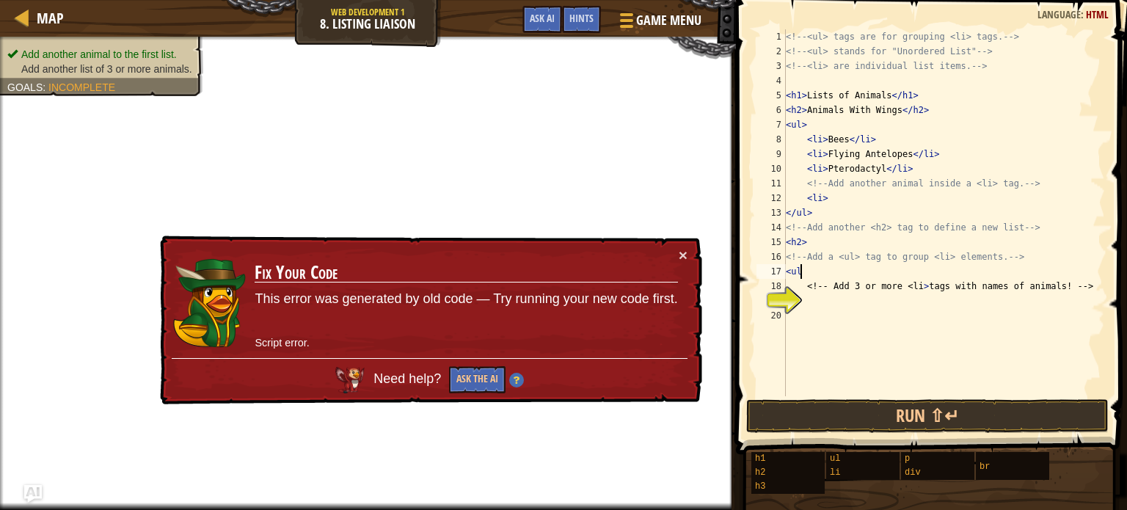
type textarea "<ul>"
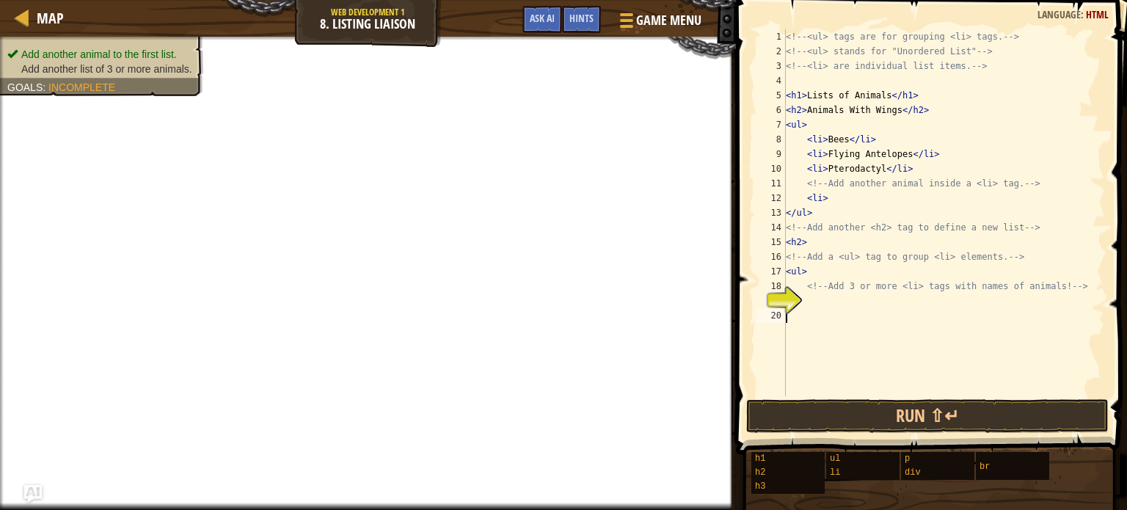
click at [844, 315] on div "<!-- <ul> tags are for grouping <li> tags. --> <!-- <ul> stands for "Unordered …" at bounding box center [944, 227] width 322 height 396
click at [839, 302] on div "<!-- <ul> tags are for grouping <li> tags. --> <!-- <ul> stands for "Unordered …" at bounding box center [944, 227] width 322 height 396
type textarea "<li>"
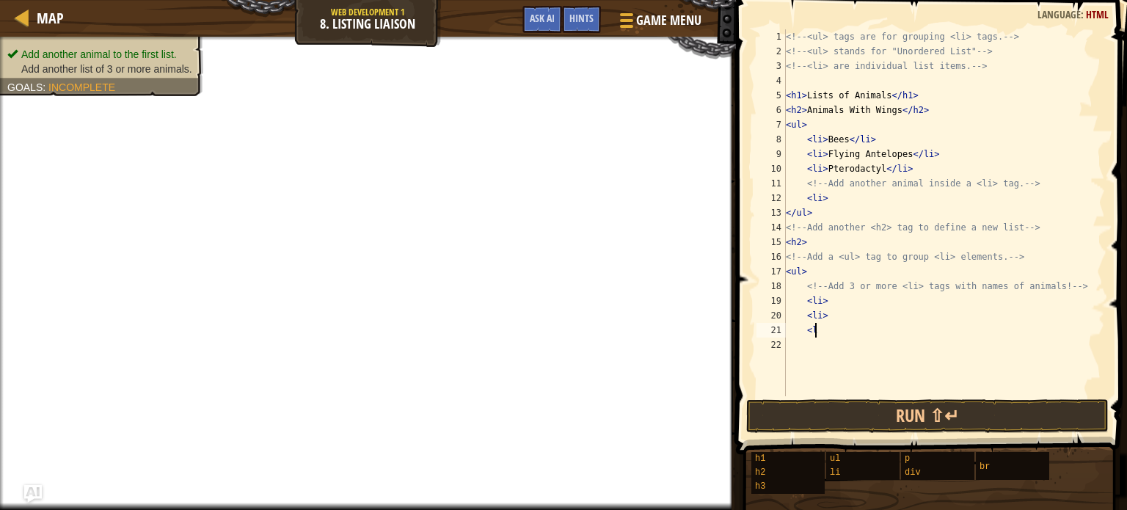
scroll to position [7, 1]
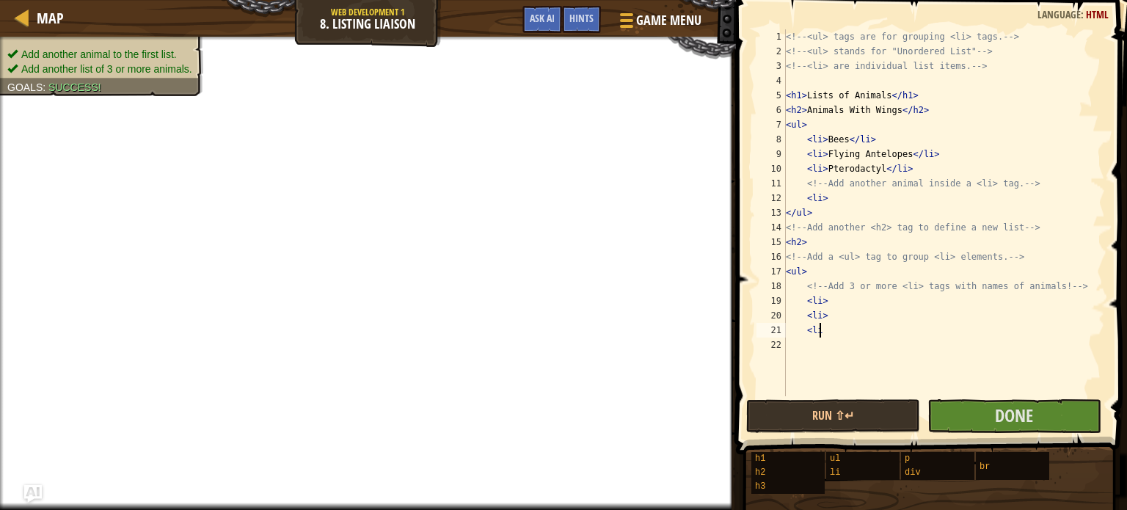
type textarea "<li>"
click at [839, 310] on div "<!-- <ul> tags are for grouping <li> tags. --> <!-- <ul> stands for "Unordered …" at bounding box center [944, 227] width 322 height 396
click at [833, 310] on div "<!-- <ul> tags are for grouping <li> tags. --> <!-- <ul> stands for "Unordered …" at bounding box center [944, 227] width 322 height 396
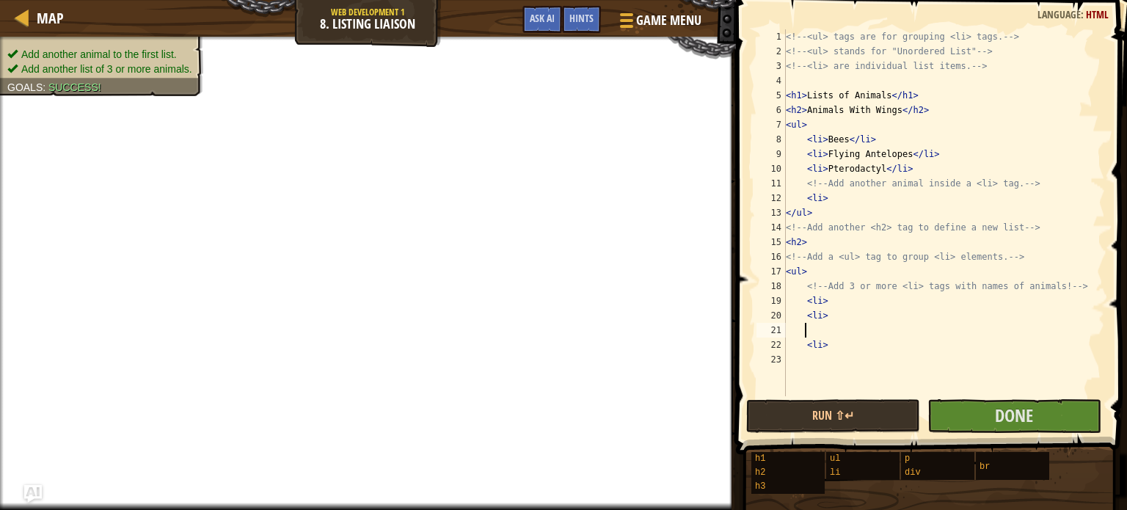
type textarea "<li>"
click at [825, 313] on div "<!-- <ul> tags are for grouping <li> tags. --> <!-- <ul> stands for "Unordered …" at bounding box center [944, 227] width 322 height 396
type textarea "<li>"
click at [803, 313] on div "<!-- <ul> tags are for grouping <li> tags. --> <!-- <ul> stands for "Unordered …" at bounding box center [944, 227] width 322 height 396
click at [800, 365] on div "<!-- <ul> tags are for grouping <li> tags. --> <!-- <ul> stands for "Unordered …" at bounding box center [944, 227] width 322 height 396
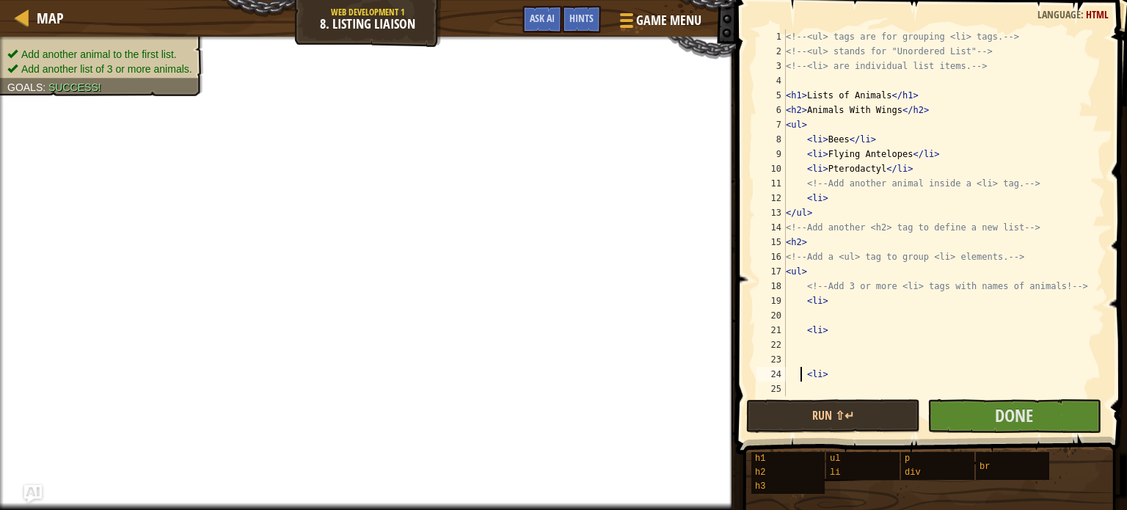
drag, startPoint x: 798, startPoint y: 376, endPoint x: 772, endPoint y: 374, distance: 26.5
drag, startPoint x: 772, startPoint y: 374, endPoint x: 746, endPoint y: 390, distance: 30.3
click at [746, 390] on span at bounding box center [932, 205] width 403 height 497
type textarea "<li>"
click at [818, 315] on div "<!-- <ul> tags are for grouping <li> tags. --> <!-- <ul> stands for "Unordered …" at bounding box center [944, 227] width 322 height 396
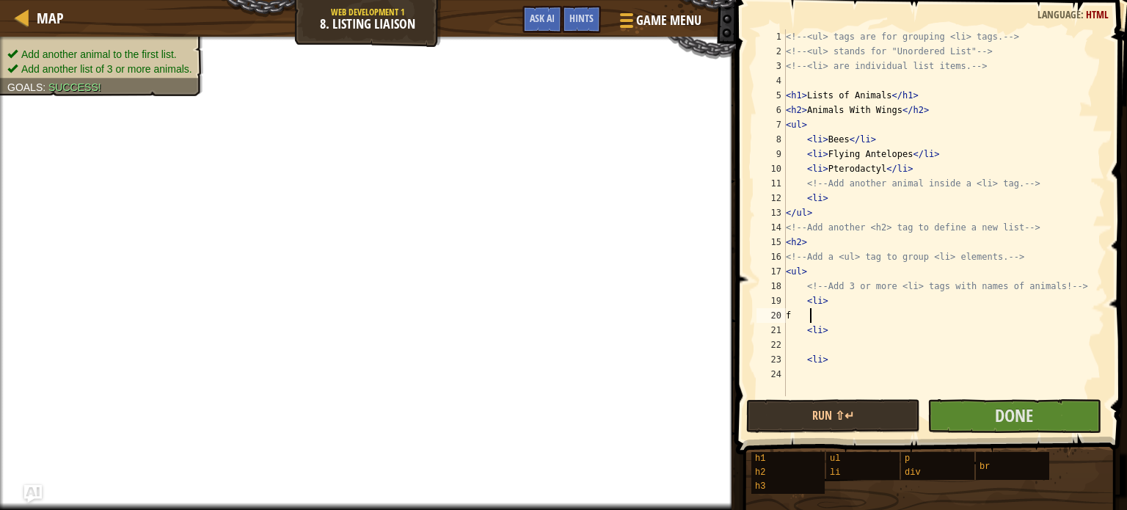
scroll to position [7, 1]
type textarea "f"
type textarea "bird"
click at [822, 346] on div "<!-- <ul> tags are for grouping <li> tags. --> <!-- <ul> stands for "Unordered …" at bounding box center [944, 227] width 322 height 396
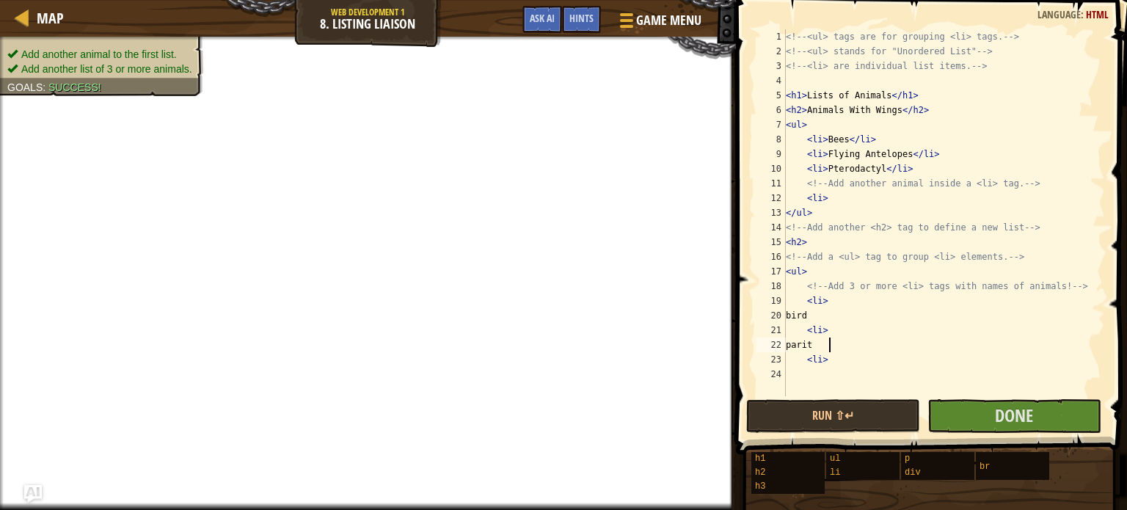
type textarea "parite"
click at [818, 379] on div "<!-- <ul> tags are for grouping <li> tags. --> <!-- <ul> stands for "Unordered …" at bounding box center [944, 227] width 322 height 396
type textarea "fly"
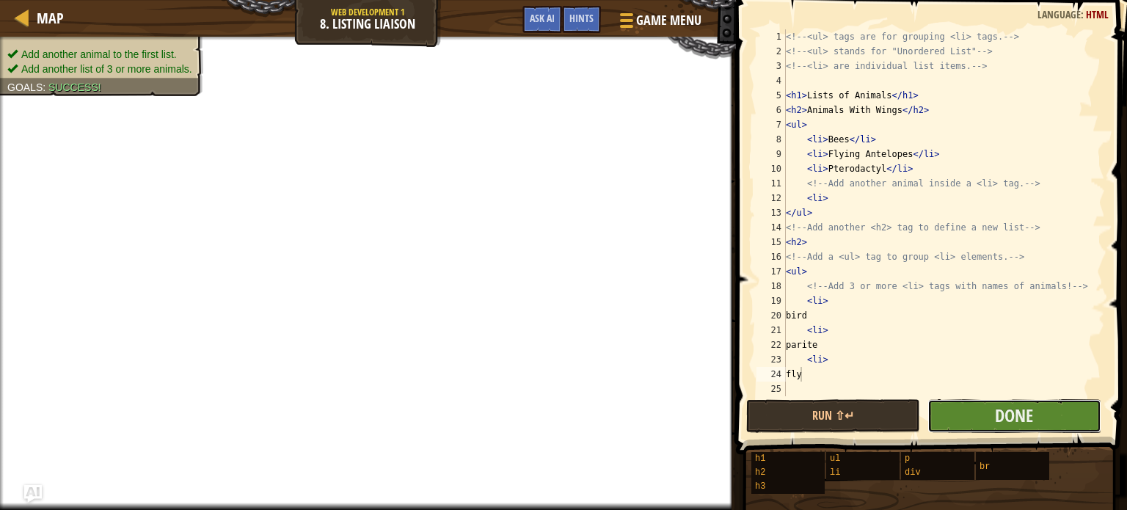
click at [971, 415] on button "Done" at bounding box center [1014, 416] width 174 height 34
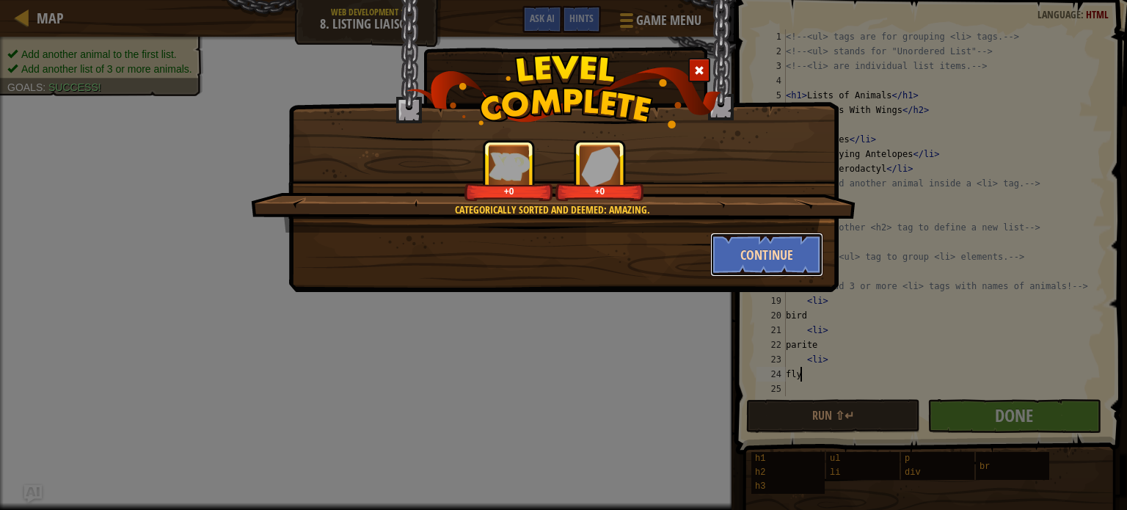
click at [801, 266] on button "Continue" at bounding box center [767, 255] width 114 height 44
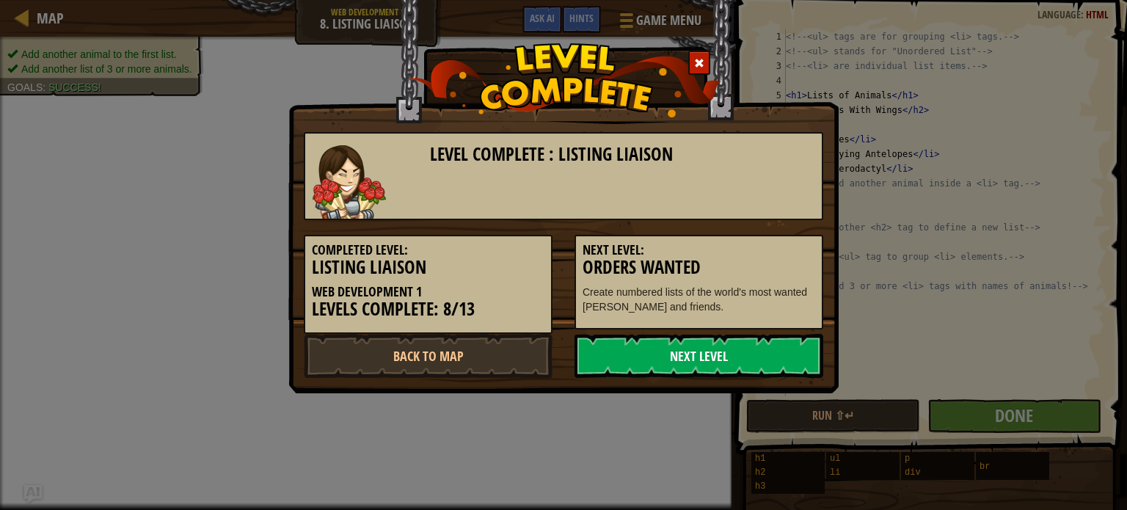
click at [772, 341] on link "Next Level" at bounding box center [698, 356] width 249 height 44
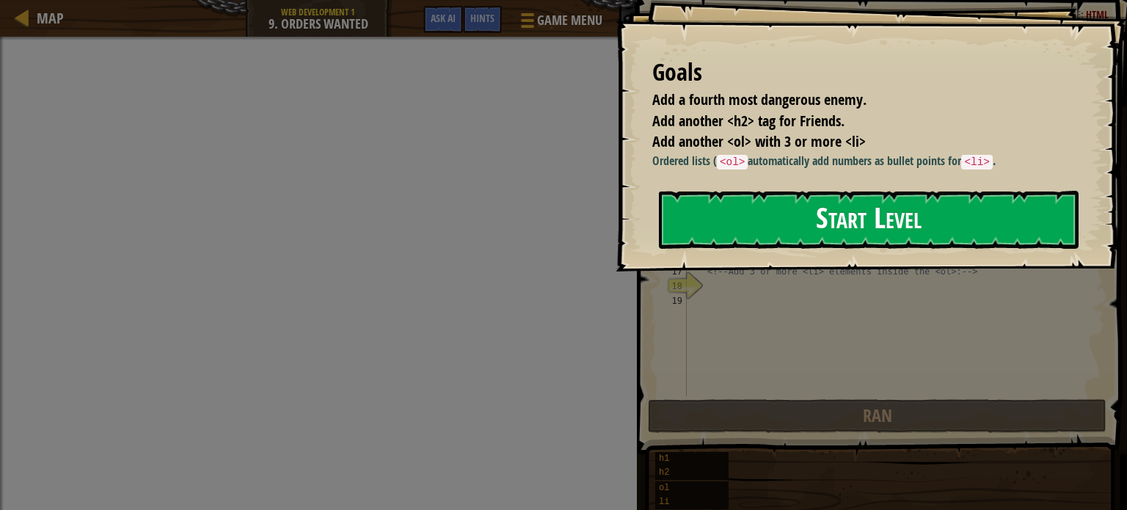
click at [757, 249] on div "Start Level" at bounding box center [869, 220] width 420 height 59
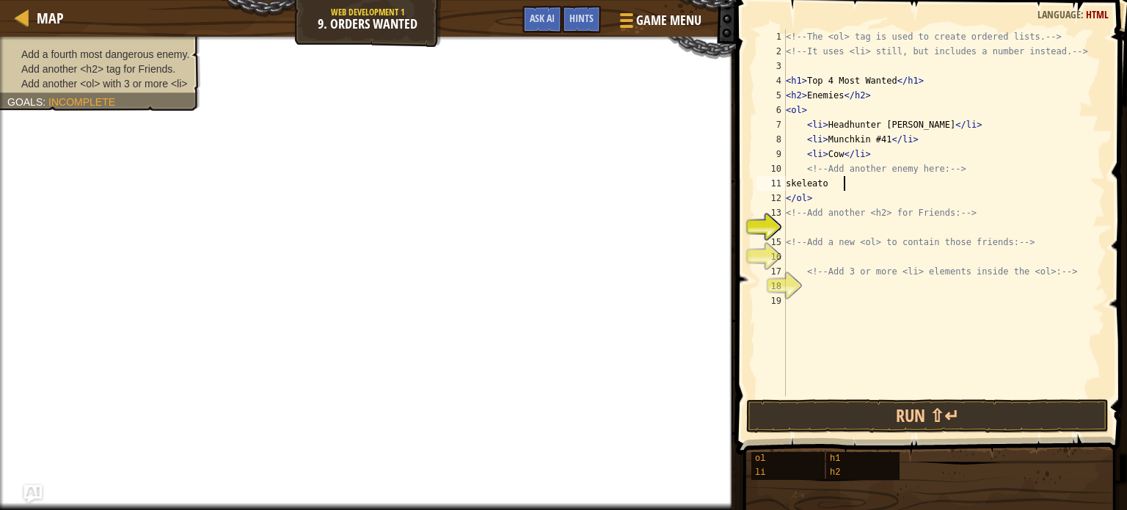
scroll to position [7, 4]
click at [832, 188] on div "<!-- The <ol> tag is used to create ordered lists. --> <!-- It uses <li> still,…" at bounding box center [944, 227] width 322 height 396
click at [835, 240] on div "<!-- The <ol> tag is used to create ordered lists. --> <!-- It uses <li> still,…" at bounding box center [944, 227] width 322 height 396
type textarea "<!-- Add a new <ol> to contain those friends: -->"
click at [836, 224] on div "<!-- The <ol> tag is used to create ordered lists. --> <!-- It uses <li> still,…" at bounding box center [944, 227] width 322 height 396
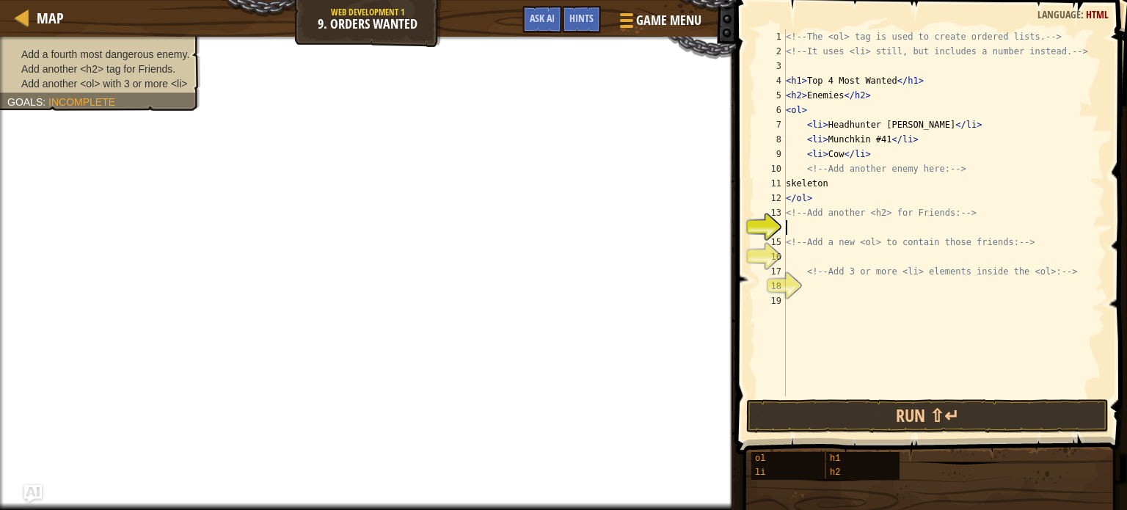
scroll to position [7, 0]
type textarea "<h2>"
click at [836, 257] on div "<!-- The <ol> tag is used to create ordered lists. --> <!-- It uses <li> still,…" at bounding box center [944, 227] width 322 height 396
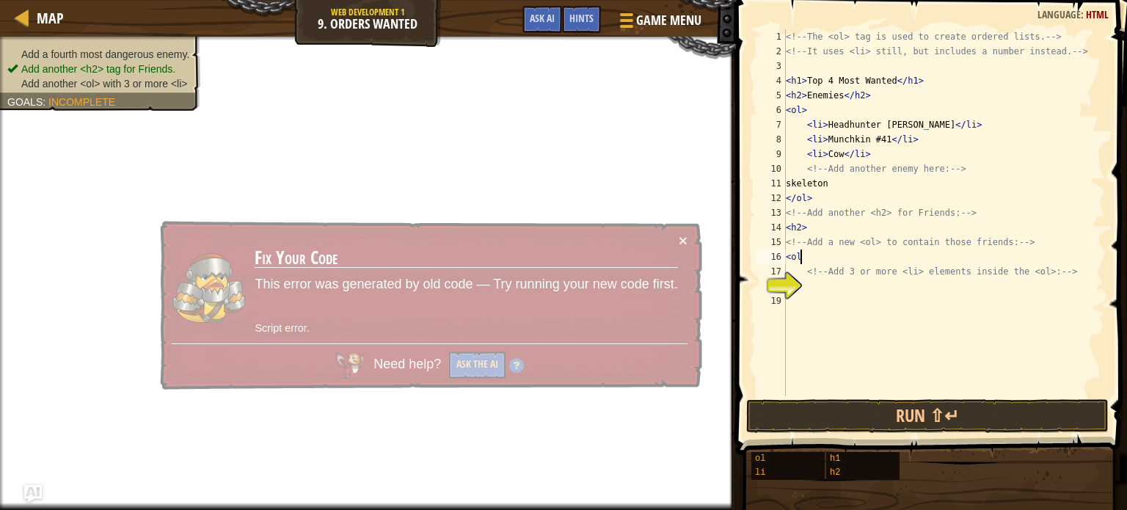
type textarea "<ol>"
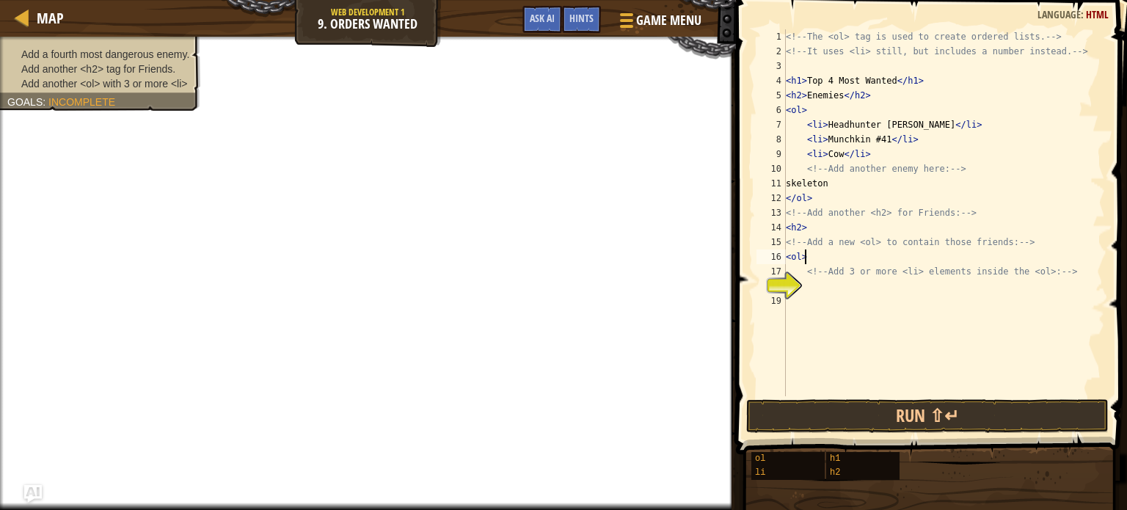
click at [834, 300] on div "<!-- The <ol> tag is used to create ordered lists. --> <!-- It uses <li> still,…" at bounding box center [944, 227] width 322 height 396
type textarea "<li>"
click at [800, 309] on div "<!-- The <ol> tag is used to create ordered lists. --> <!-- It uses <li> still,…" at bounding box center [944, 227] width 322 height 396
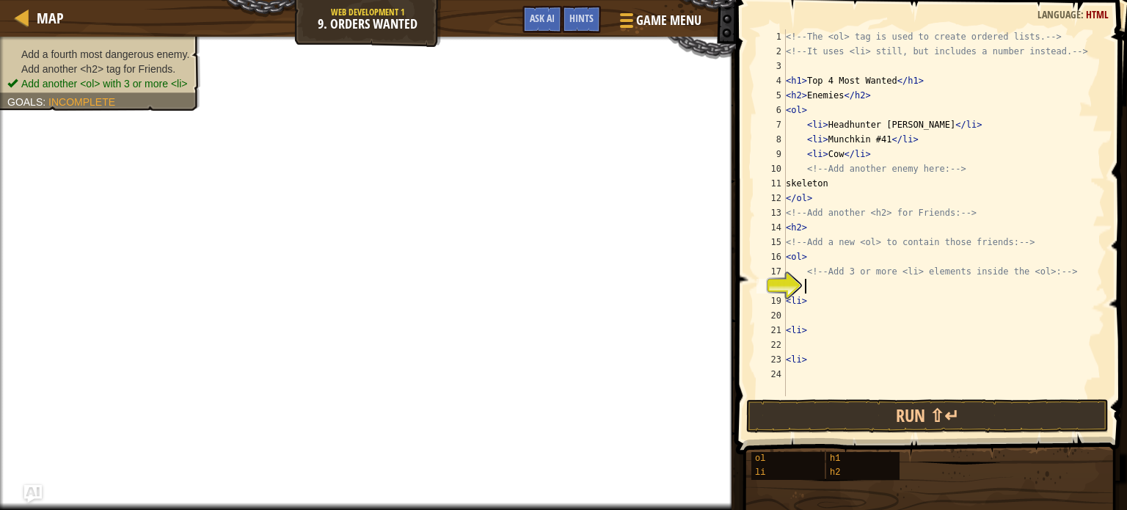
click at [811, 290] on div "<!-- The <ol> tag is used to create ordered lists. --> <!-- It uses <li> still,…" at bounding box center [944, 227] width 322 height 396
click at [807, 311] on div "<!-- The <ol> tag is used to create ordered lists. --> <!-- It uses <li> still,…" at bounding box center [944, 227] width 322 height 396
click at [789, 304] on div "<!-- The <ol> tag is used to create ordered lists. --> <!-- It uses <li> still,…" at bounding box center [944, 227] width 322 height 396
click at [787, 300] on div "<!-- The <ol> tag is used to create ordered lists. --> <!-- It uses <li> still,…" at bounding box center [944, 227] width 322 height 396
type textarea "<li>"
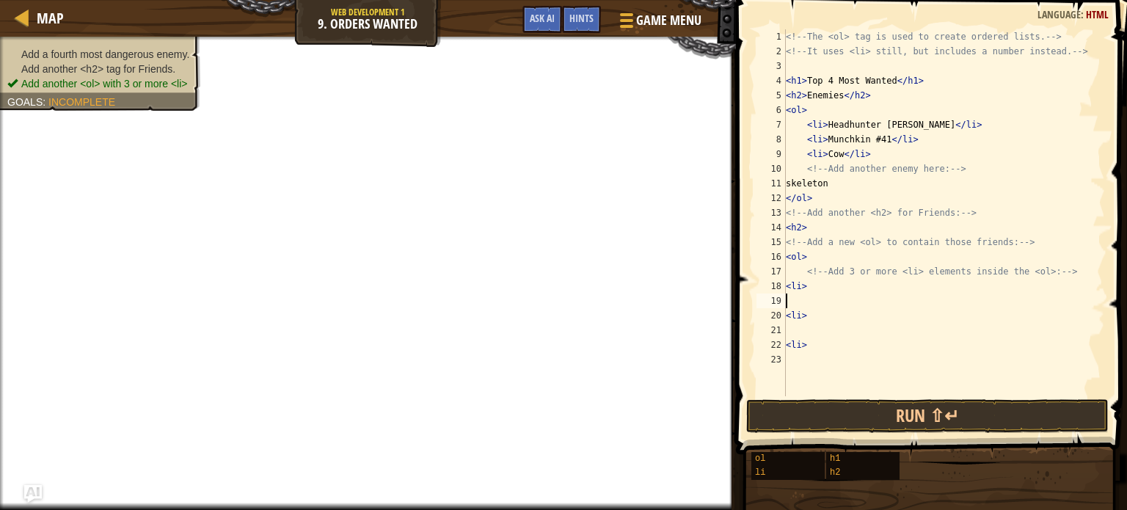
click at [797, 297] on div "<!-- The <ol> tag is used to create ordered lists. --> <!-- It uses <li> still,…" at bounding box center [944, 227] width 322 height 396
click at [806, 186] on div "<!-- The <ol> tag is used to create ordered lists. --> <!-- It uses <li> still,…" at bounding box center [944, 227] width 322 height 396
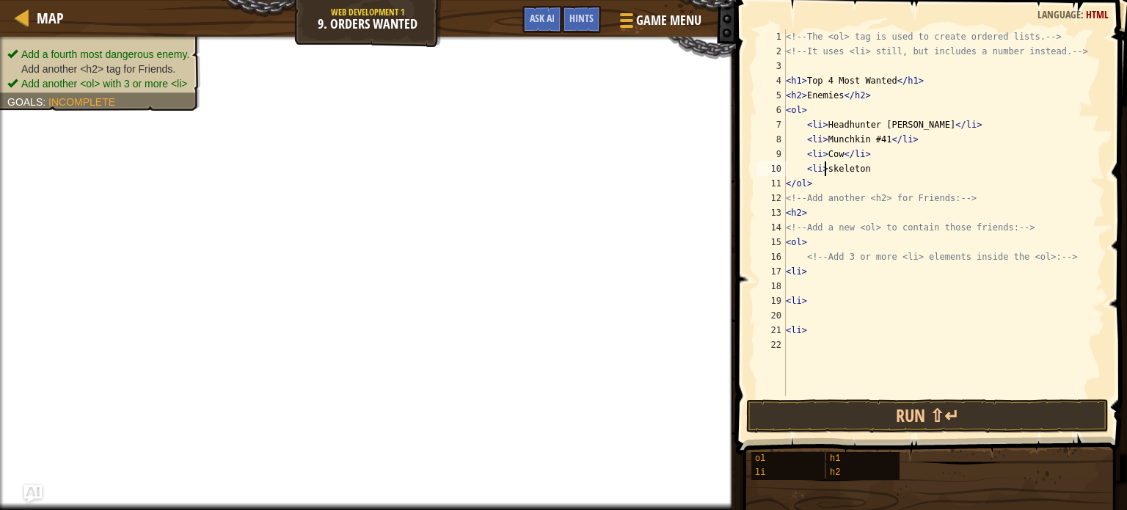
scroll to position [7, 3]
click at [866, 170] on div "<!-- The <ol> tag is used to create ordered lists. --> <!-- It uses <li> still,…" at bounding box center [944, 227] width 322 height 396
click at [829, 244] on div "<!-- The <ol> tag is used to create ordered lists. --> <!-- It uses <li> still,…" at bounding box center [944, 227] width 322 height 396
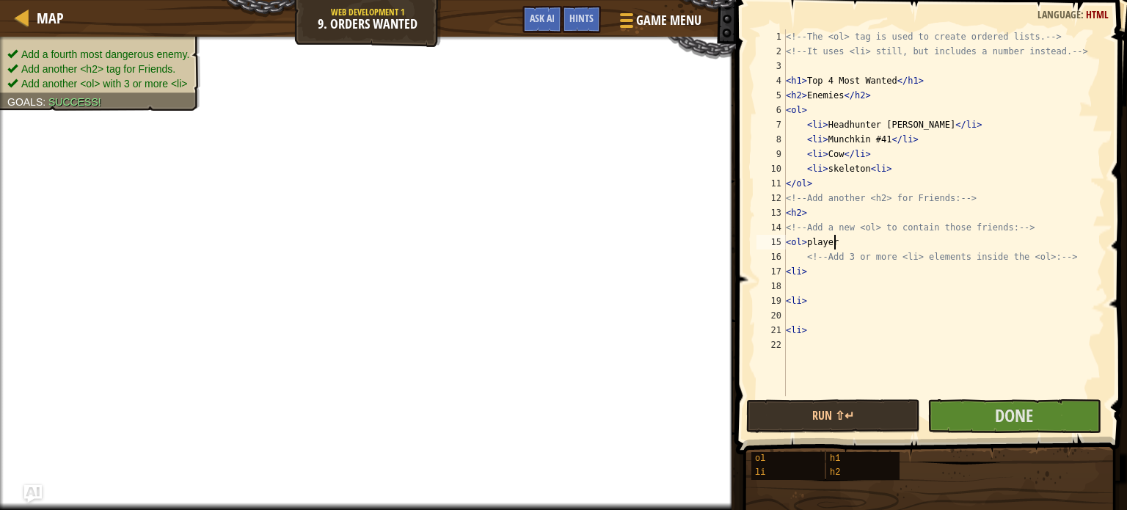
scroll to position [7, 3]
type textarea "<ol>player"
click at [1030, 414] on span "Done" at bounding box center [1014, 415] width 38 height 23
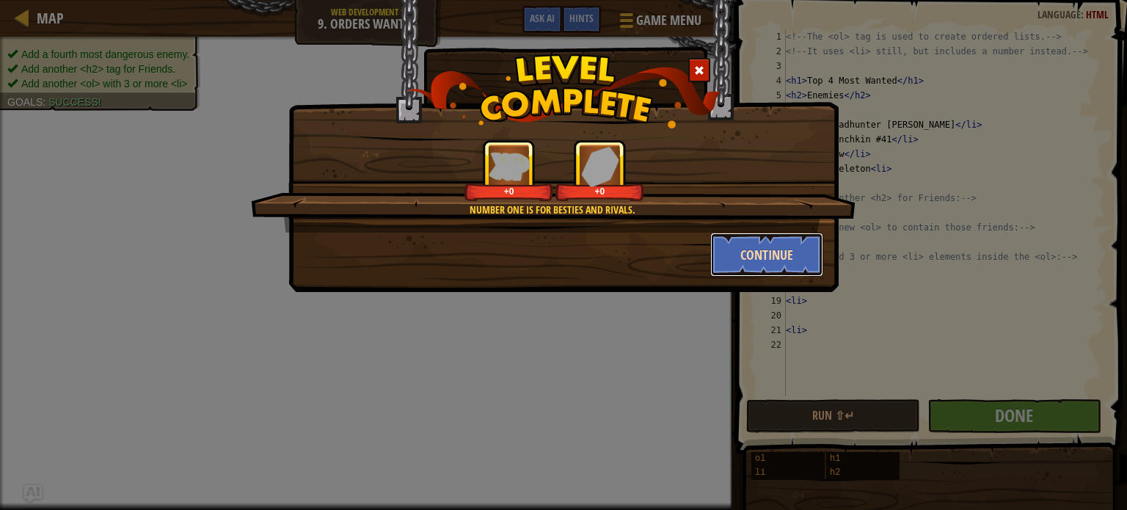
click at [770, 249] on button "Continue" at bounding box center [767, 255] width 114 height 44
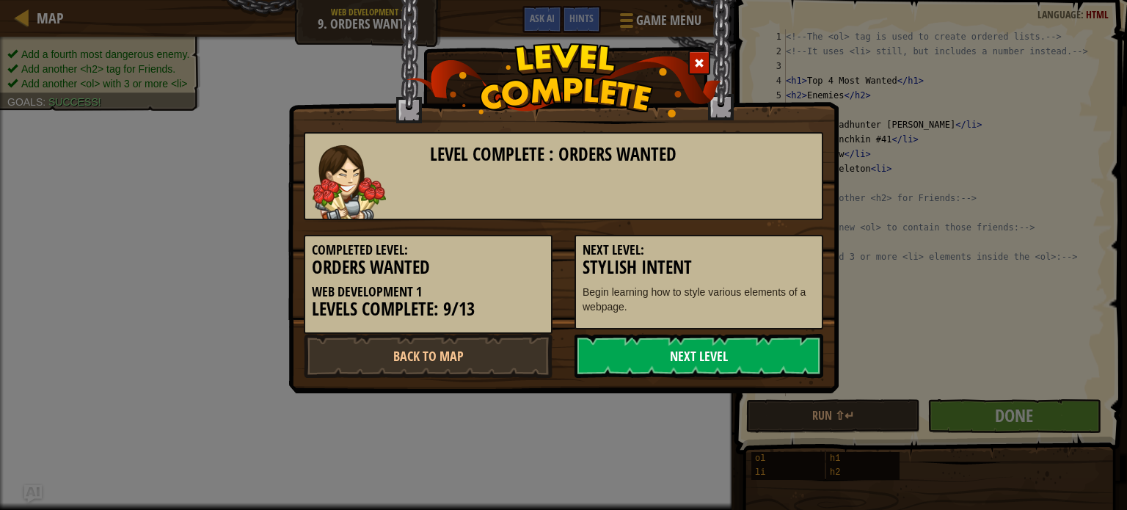
click at [805, 337] on link "Next Level" at bounding box center [698, 356] width 249 height 44
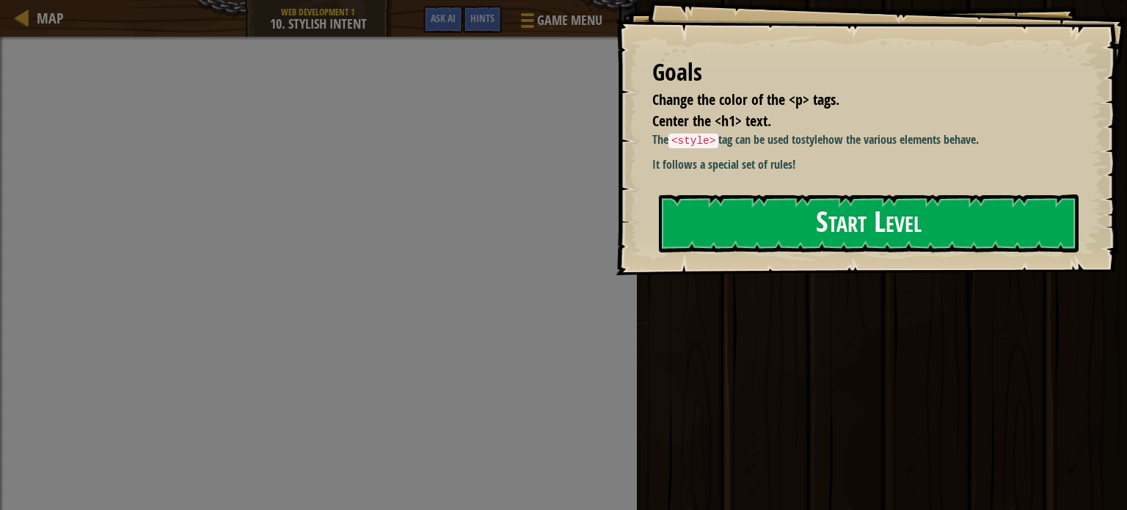
click at [834, 239] on button "Start Level" at bounding box center [869, 223] width 420 height 58
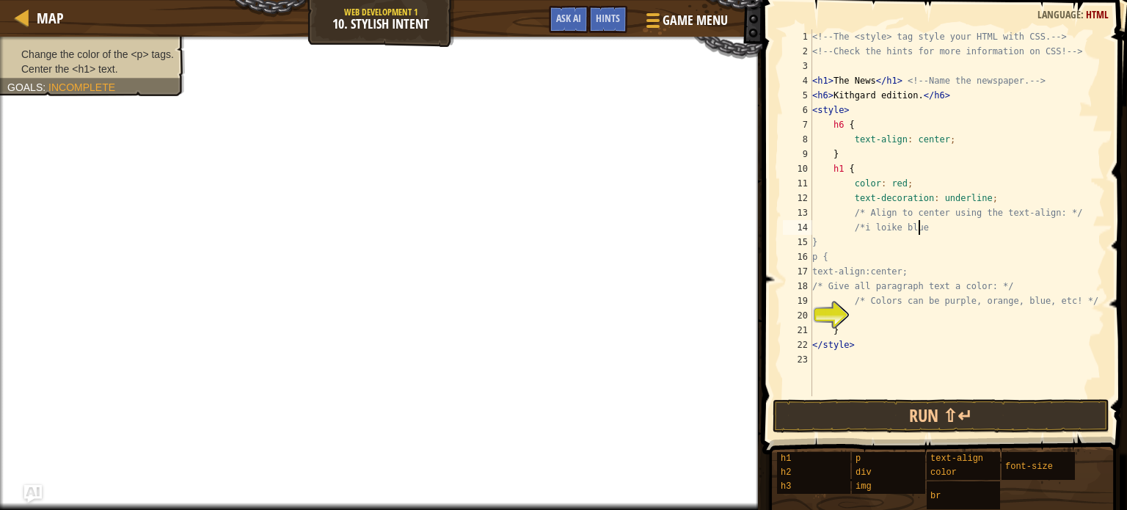
scroll to position [7, 8]
click at [885, 238] on div "<!-- The <style> tag style your HTML with CSS. --> <!-- Check the hints for mor…" at bounding box center [957, 227] width 296 height 396
click at [883, 228] on div "<!-- The <style> tag style your HTML with CSS. --> <!-- Check the hints for mor…" at bounding box center [957, 227] width 296 height 396
click at [880, 230] on div "<!-- The <style> tag style your HTML with CSS. --> <!-- Check the hints for mor…" at bounding box center [957, 227] width 296 height 396
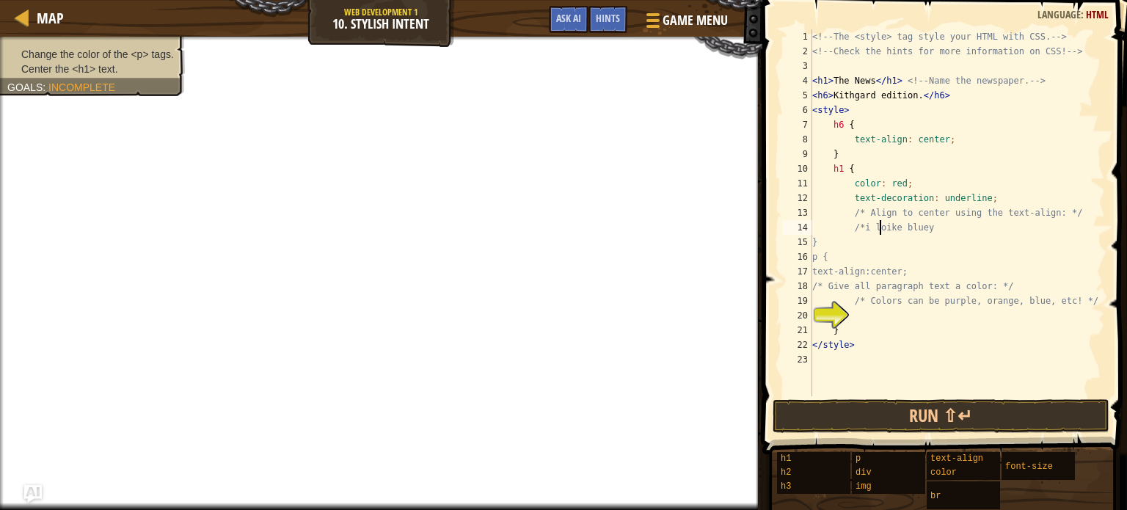
type textarea "/*i like bluey"
click at [874, 315] on div "<!-- The <style> tag style your HTML with CSS. --> <!-- Check the hints for mor…" at bounding box center [957, 227] width 296 height 396
click at [924, 225] on div "<!-- The <style> tag style your HTML with CSS. --> <!-- Check the hints for mor…" at bounding box center [957, 227] width 296 height 396
click at [878, 326] on div "<!-- The <style> tag style your HTML with CSS. --> <!-- Check the hints for mor…" at bounding box center [957, 227] width 296 height 396
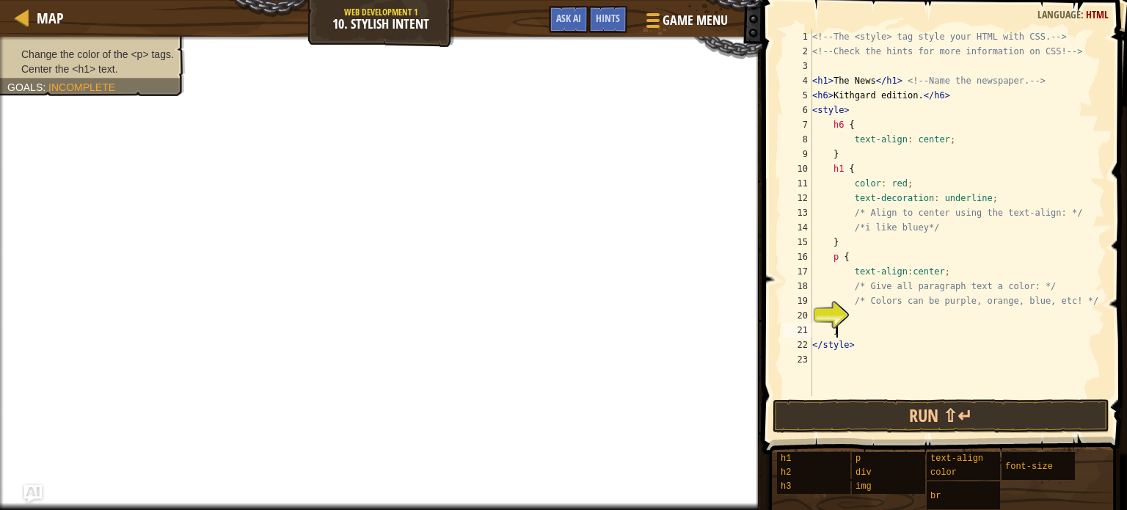
type textarea "}"
type textarea "?"
click at [878, 326] on div "<!-- The <style> tag style your HTML with CSS. --> <!-- Check the hints for mor…" at bounding box center [957, 227] width 296 height 396
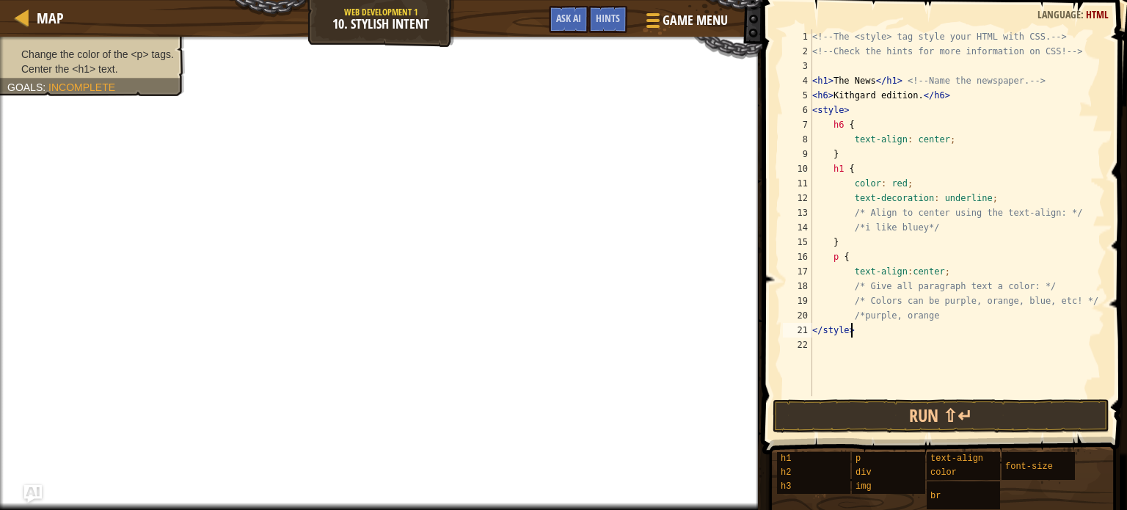
scroll to position [7, 2]
click at [878, 326] on div "<!-- The <style> tag style your HTML with CSS. --> <!-- Check the hints for mor…" at bounding box center [957, 227] width 296 height 396
type textarea "</style>"
click at [609, 27] on div "Hints" at bounding box center [607, 19] width 39 height 27
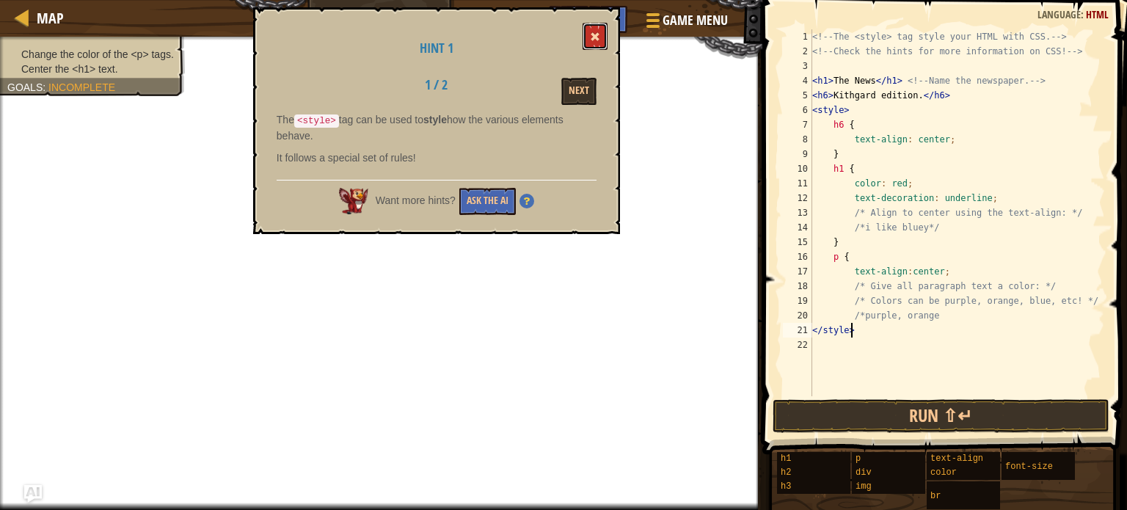
click at [596, 37] on span at bounding box center [595, 37] width 10 height 10
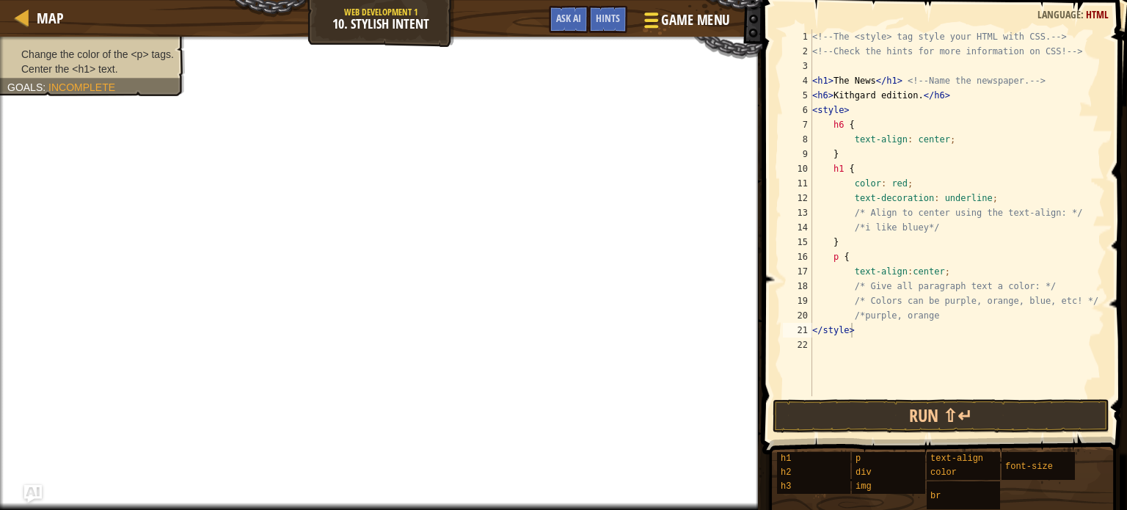
click at [662, 17] on span "Game Menu" at bounding box center [695, 20] width 68 height 20
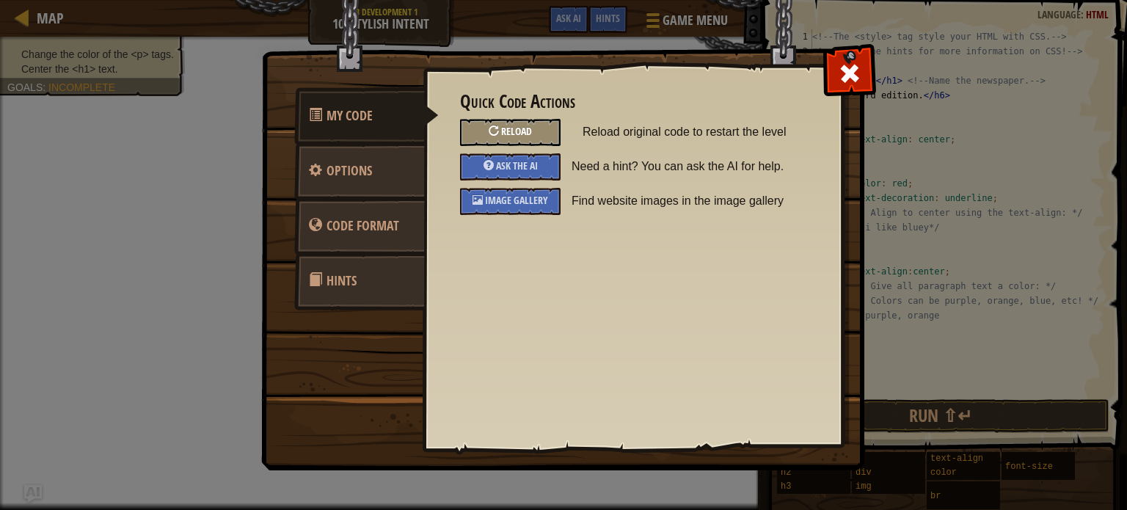
click at [525, 130] on span "Reload" at bounding box center [516, 131] width 31 height 14
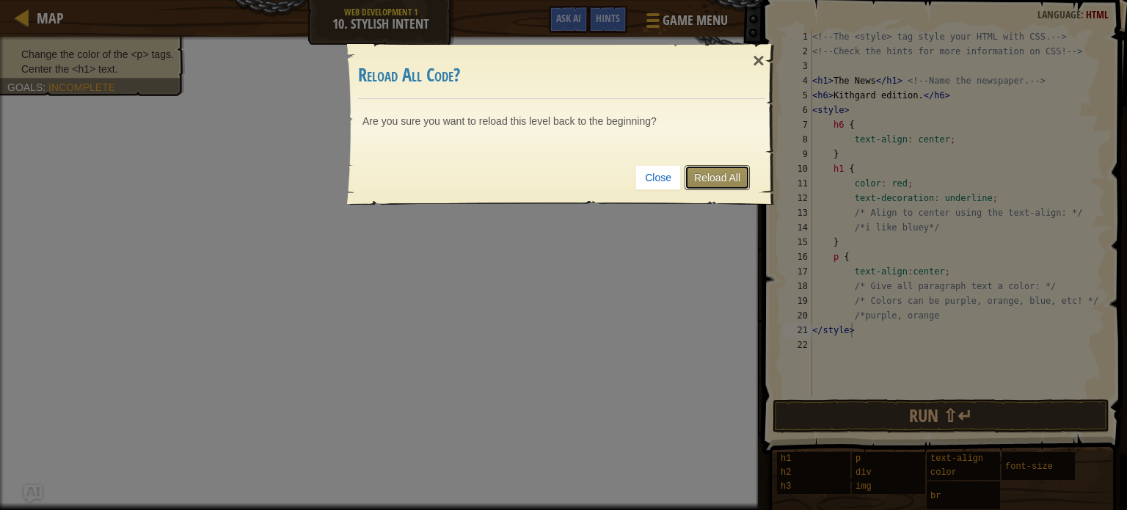
click at [710, 179] on link "Reload All" at bounding box center [717, 177] width 65 height 25
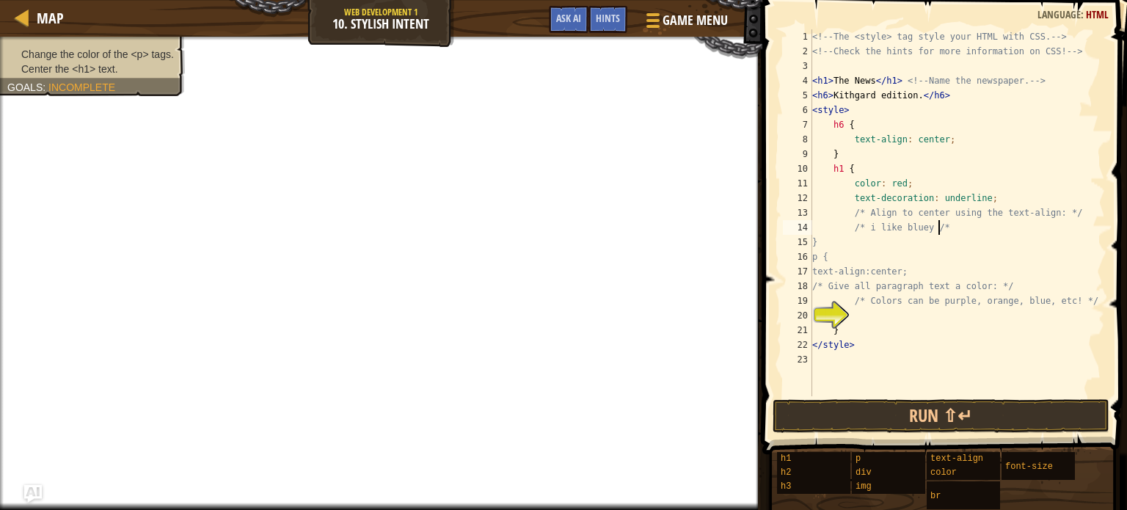
scroll to position [7, 9]
type textarea "/* i like bluey */"
click at [869, 321] on div "<!-- The <style> tag style your HTML with CSS. --> <!-- Check the hints for mor…" at bounding box center [957, 227] width 296 height 396
click at [880, 337] on div "<!-- The <style> tag style your HTML with CSS. --> <!-- Check the hints for mor…" at bounding box center [957, 227] width 296 height 396
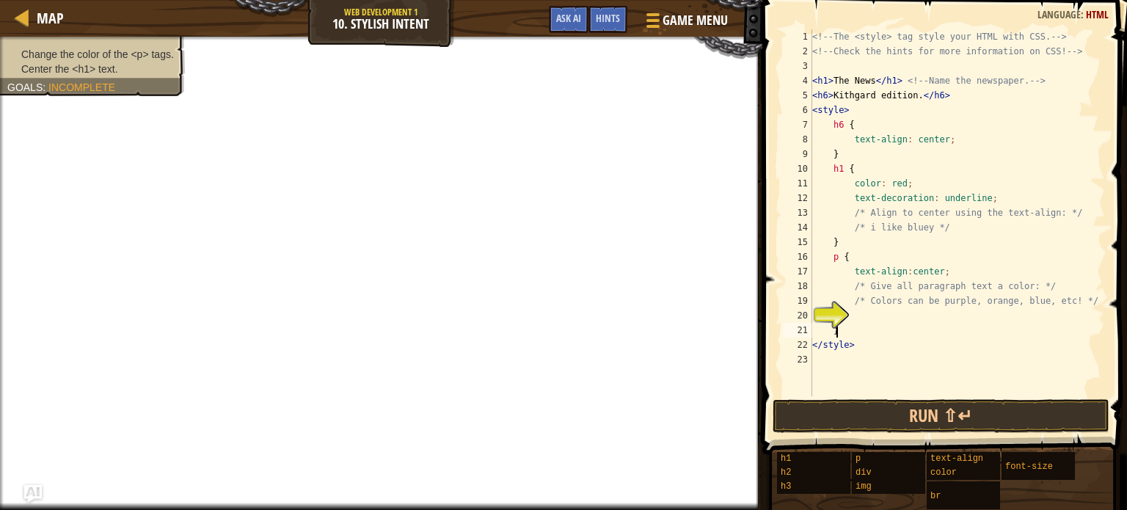
type textarea "}"
